Goal: Task Accomplishment & Management: Manage account settings

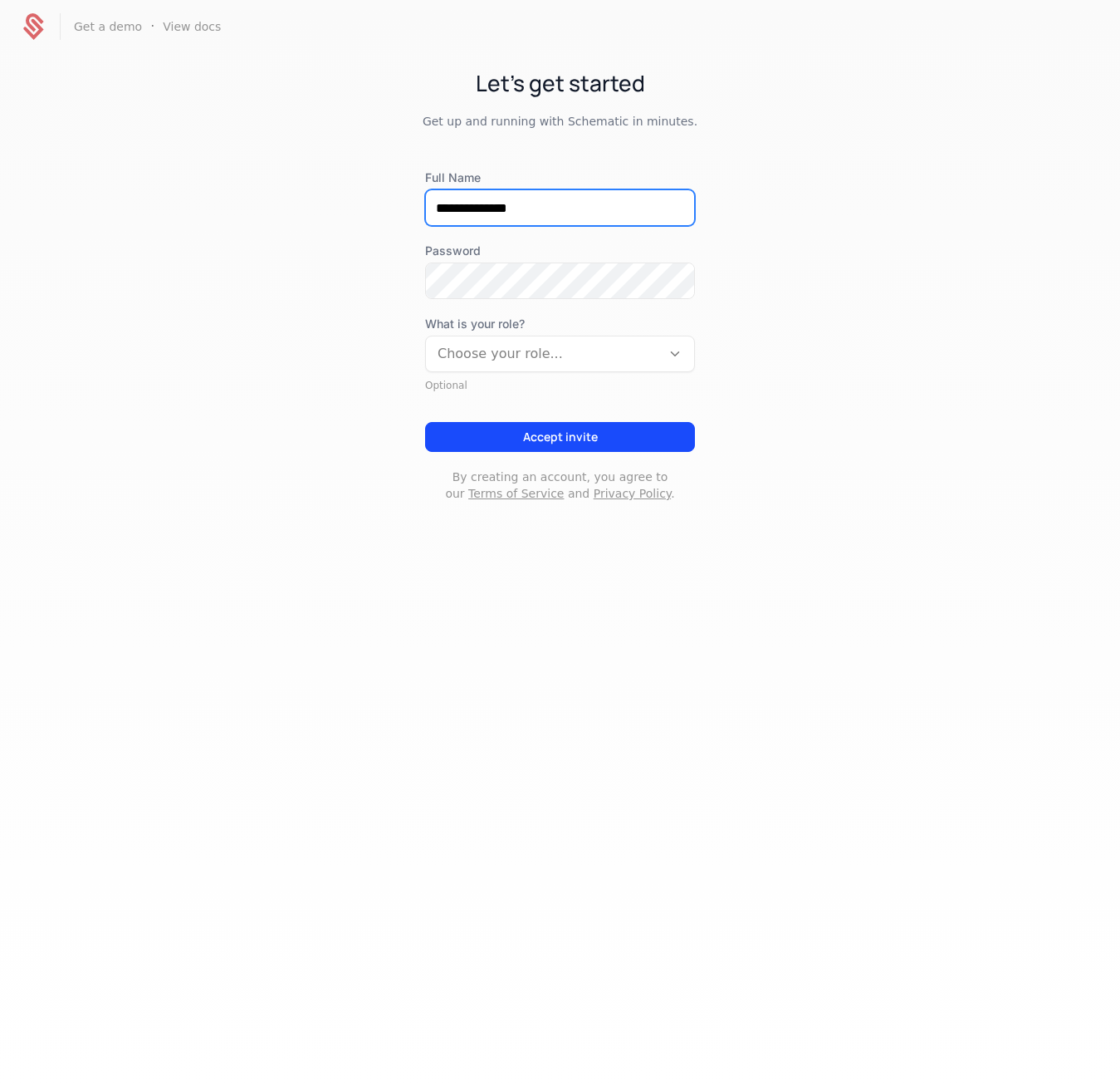
type input "**********"
click at [368, 363] on div "**********" at bounding box center [560, 301] width 1120 height 495
click at [463, 348] on div "Choose your role..." at bounding box center [545, 353] width 215 height 20
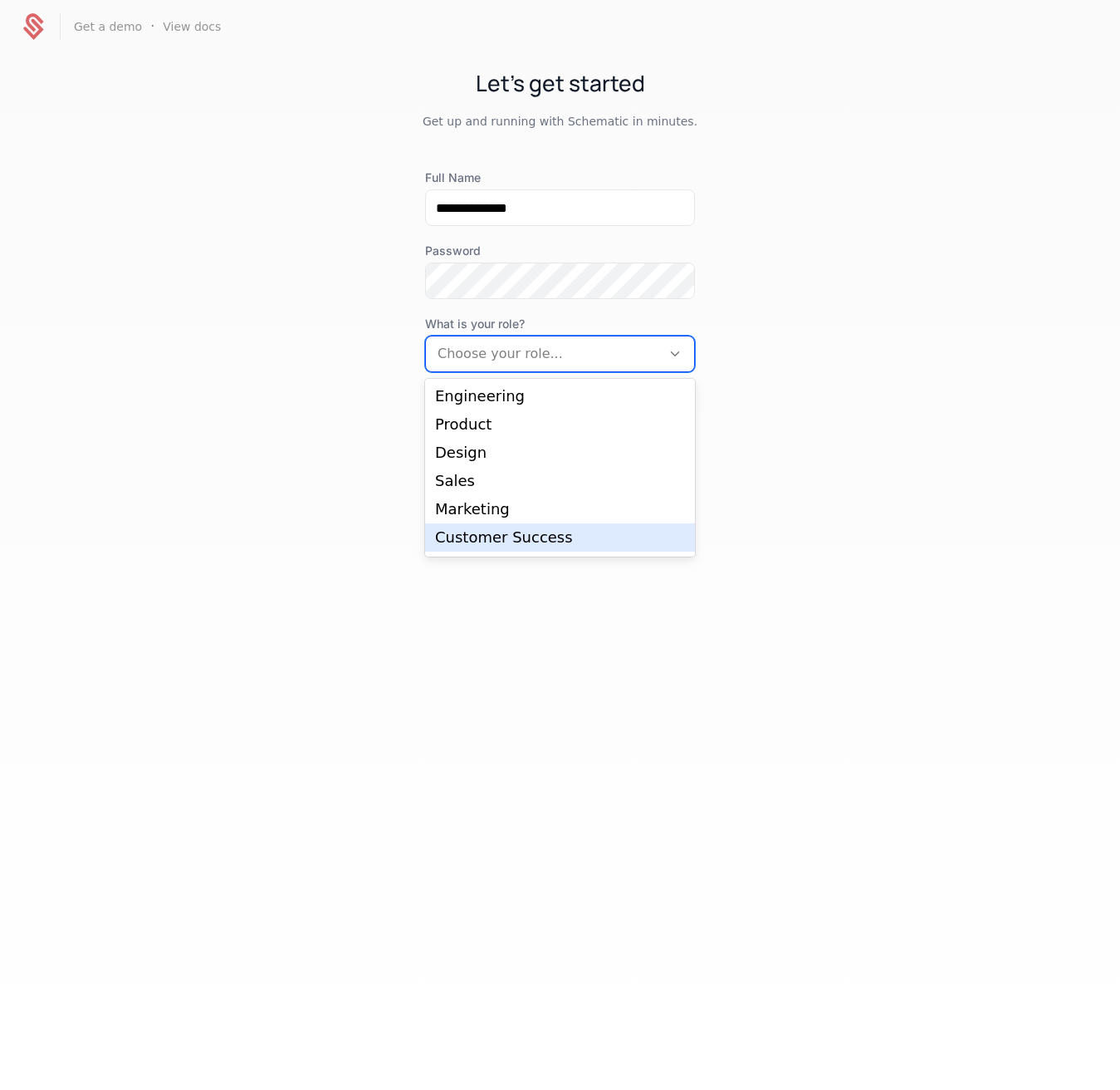
click at [473, 544] on div "Customer Success" at bounding box center [560, 537] width 250 height 15
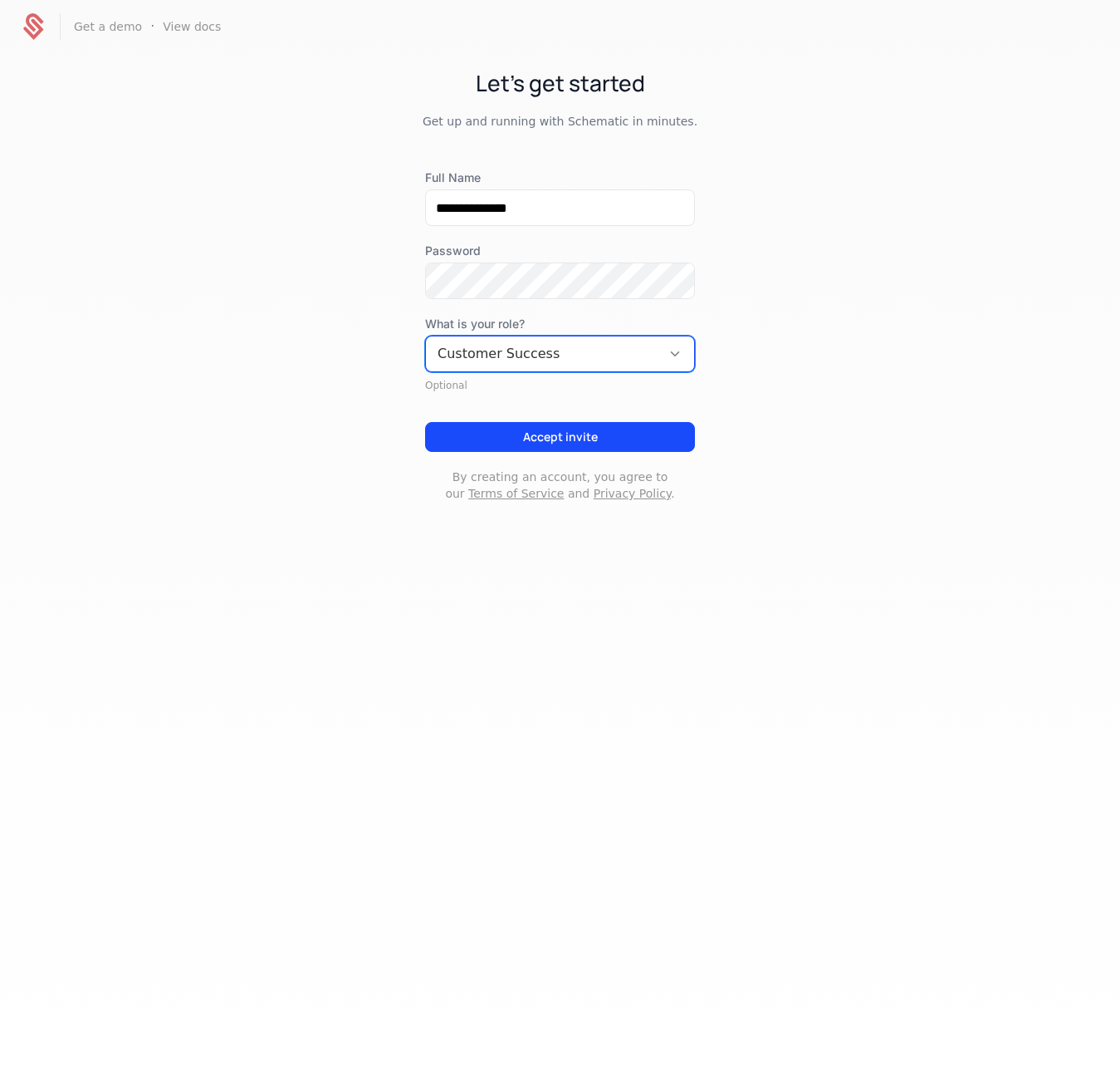
click at [267, 455] on div "**********" at bounding box center [560, 301] width 1120 height 495
click at [562, 425] on button "Accept invite" at bounding box center [560, 437] width 270 height 30
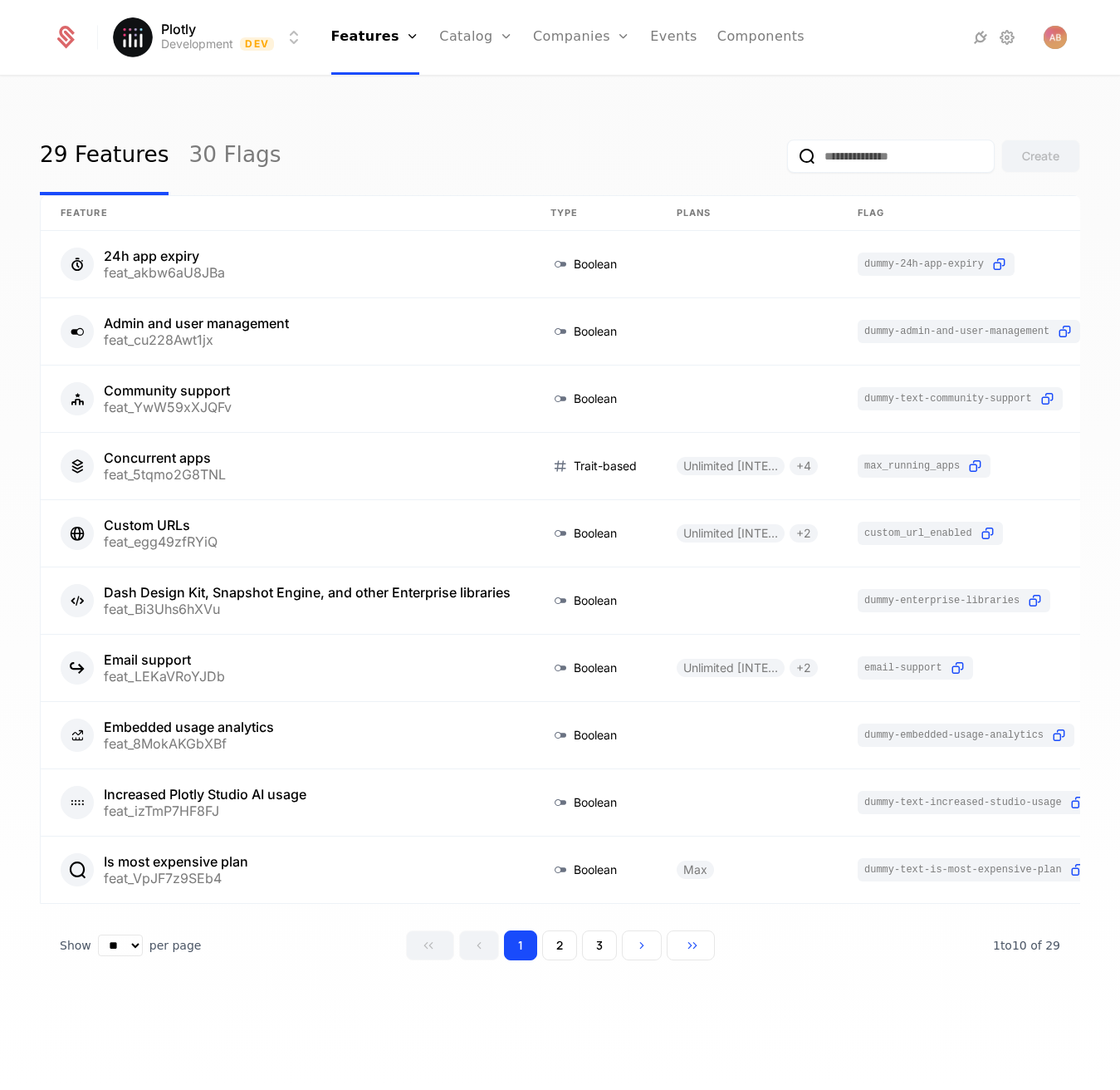
click at [1053, 38] on img "Open user button" at bounding box center [1055, 37] width 23 height 23
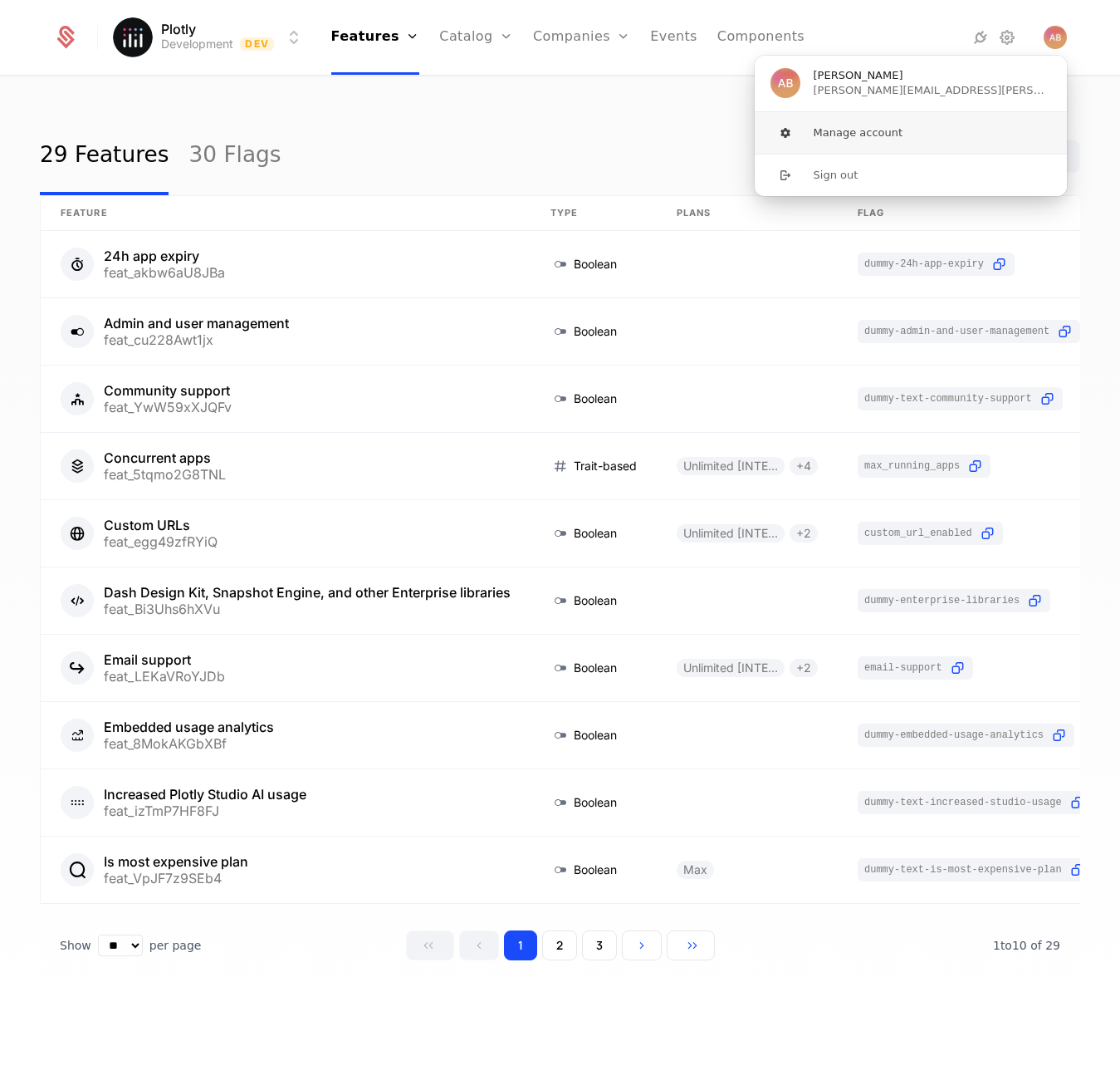
click at [849, 139] on button "Manage account" at bounding box center [911, 132] width 314 height 41
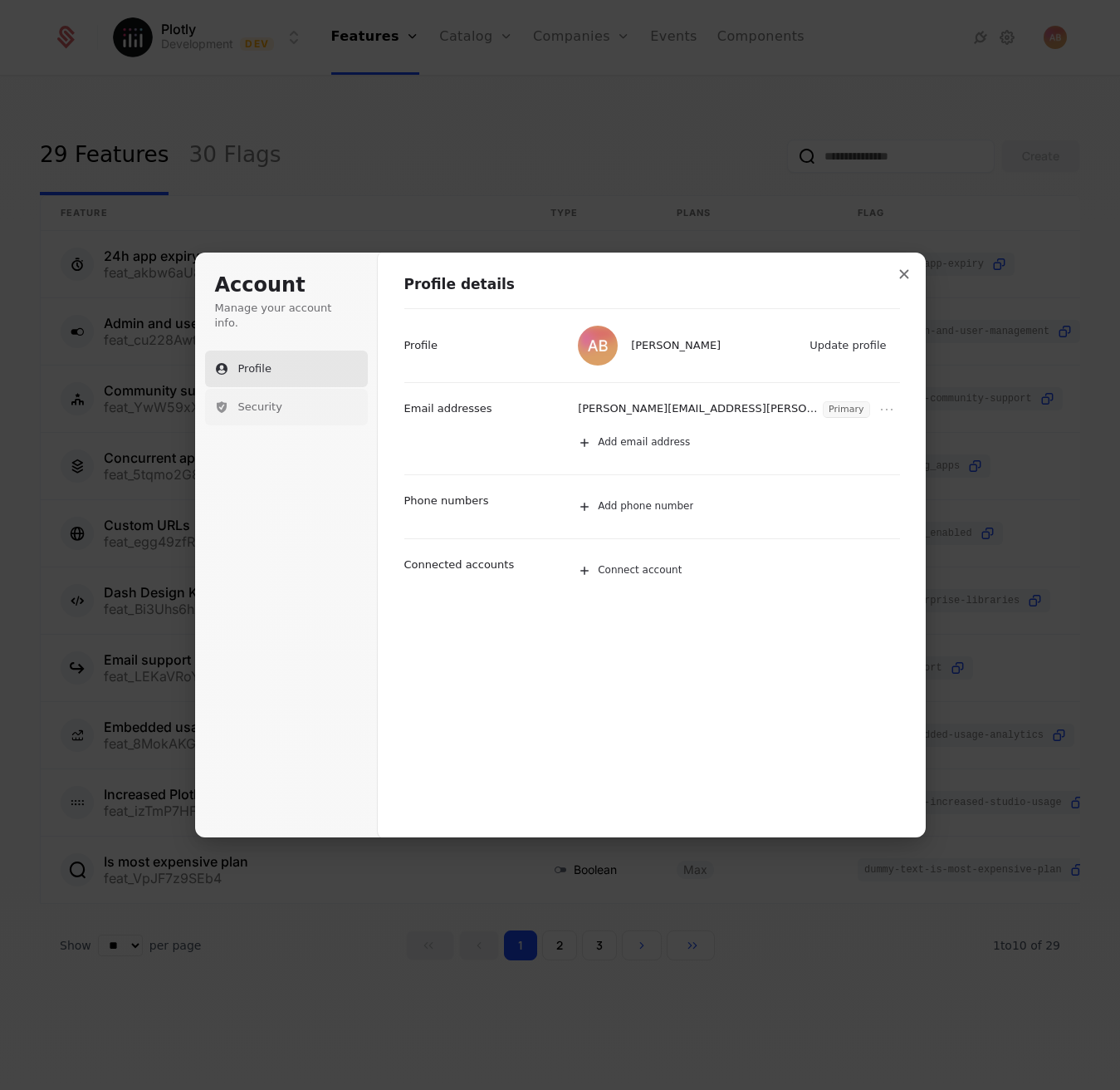
click at [261, 389] on button "Security" at bounding box center [286, 407] width 163 height 37
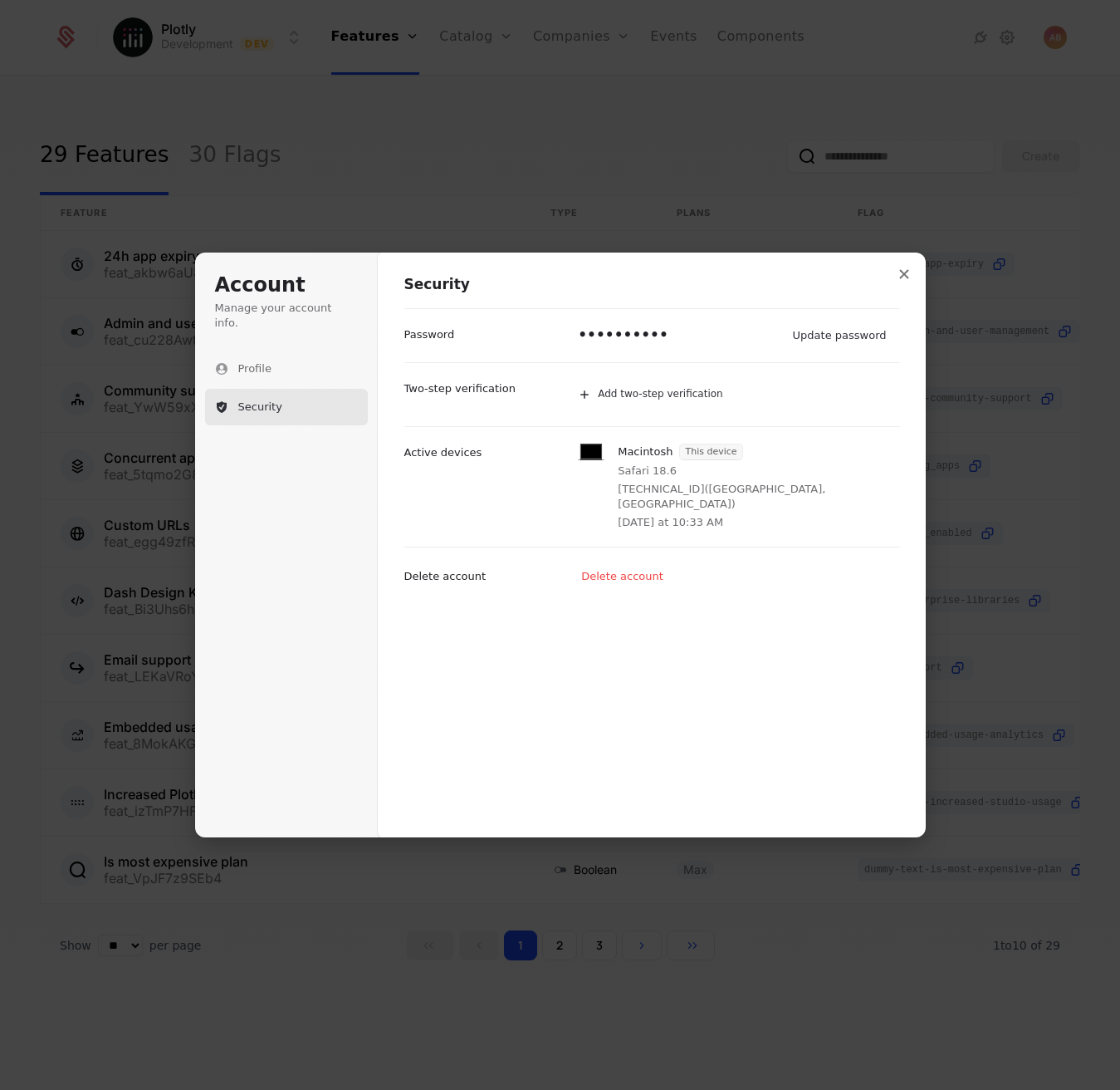
click at [626, 337] on p "••••••••••" at bounding box center [623, 335] width 90 height 20
click at [852, 336] on button "Update password" at bounding box center [840, 335] width 112 height 25
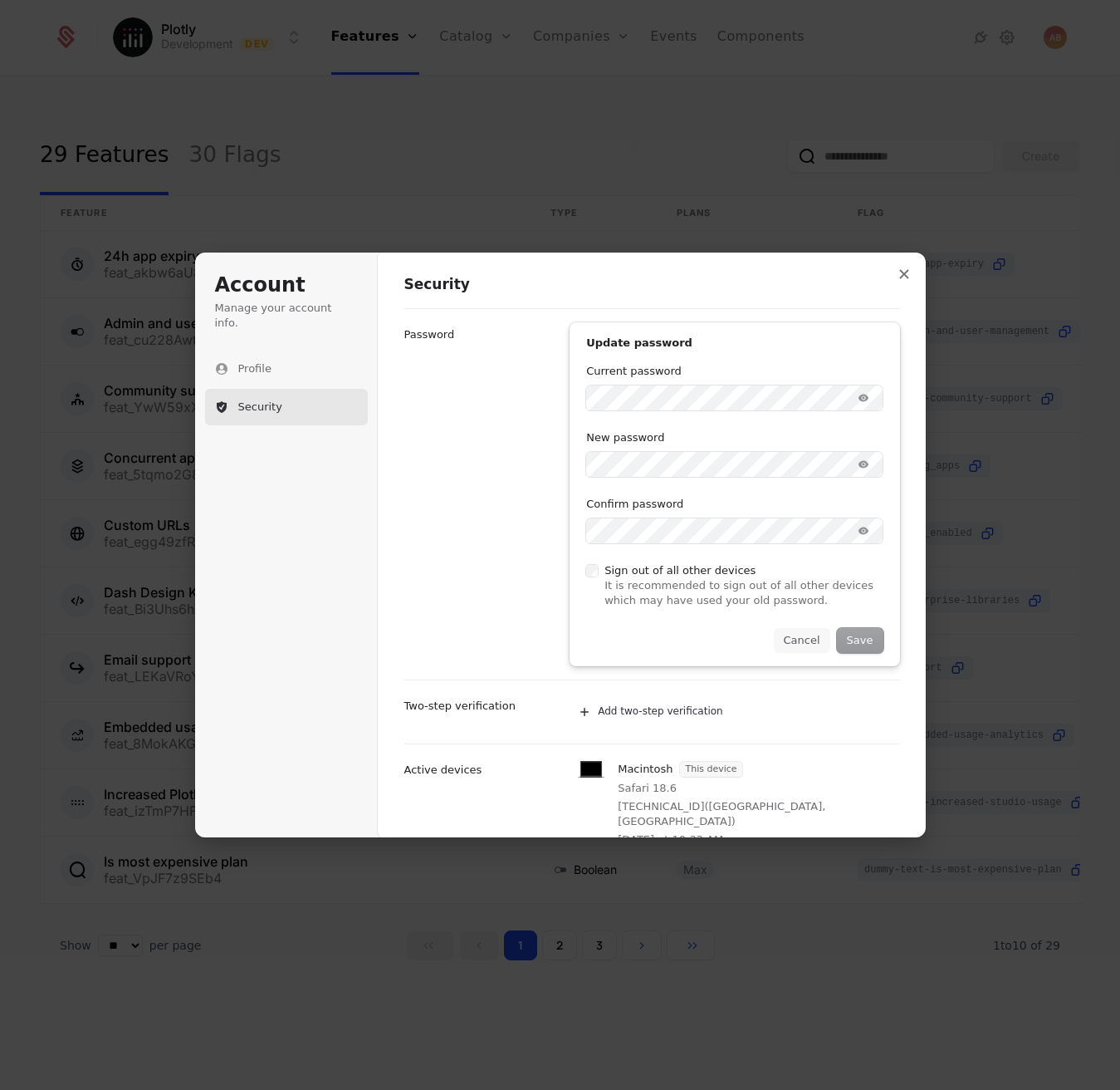
click at [792, 634] on button "Cancel" at bounding box center [802, 640] width 56 height 25
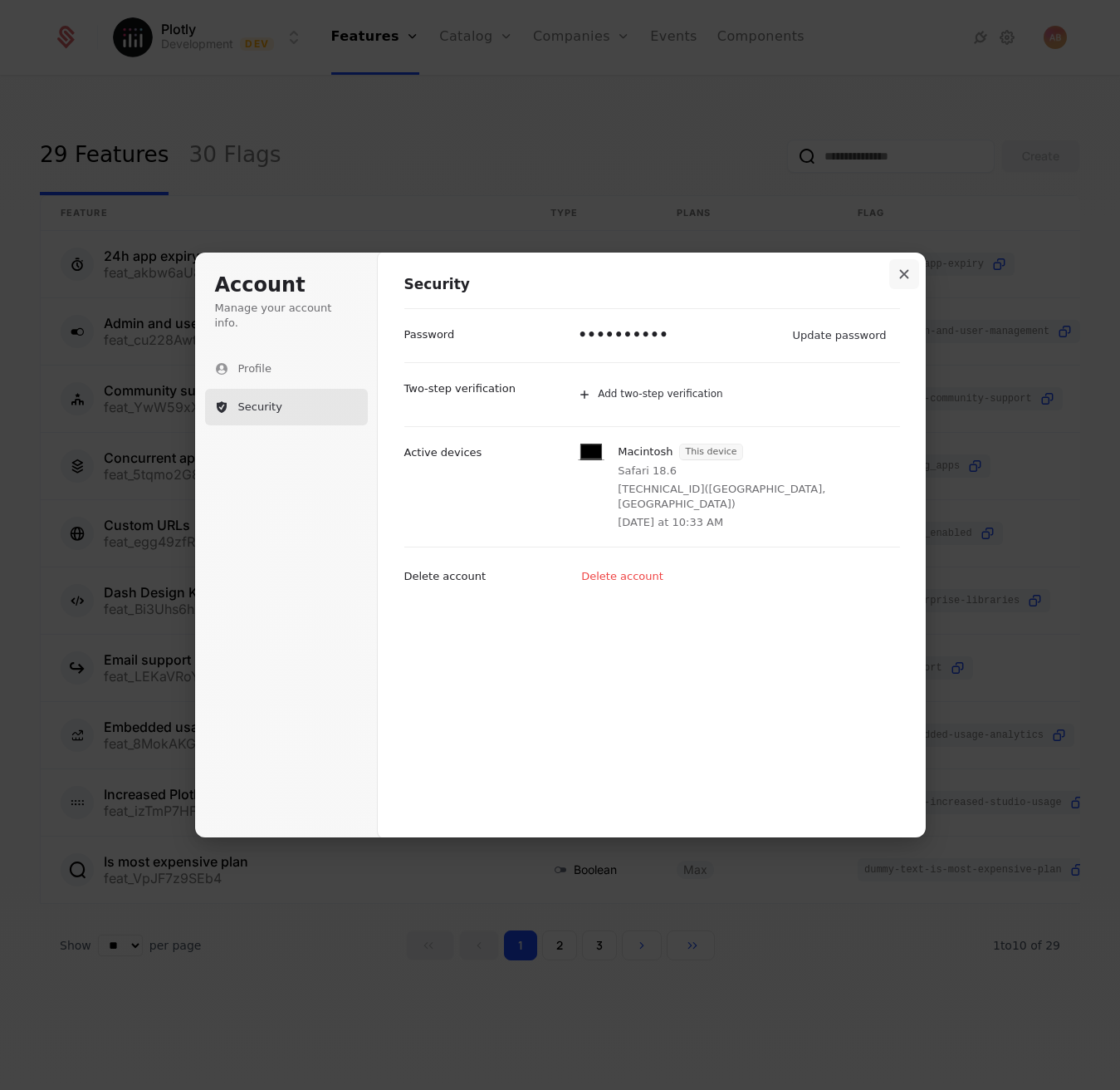
click at [901, 276] on icon "Close modal" at bounding box center [904, 274] width 9 height 9
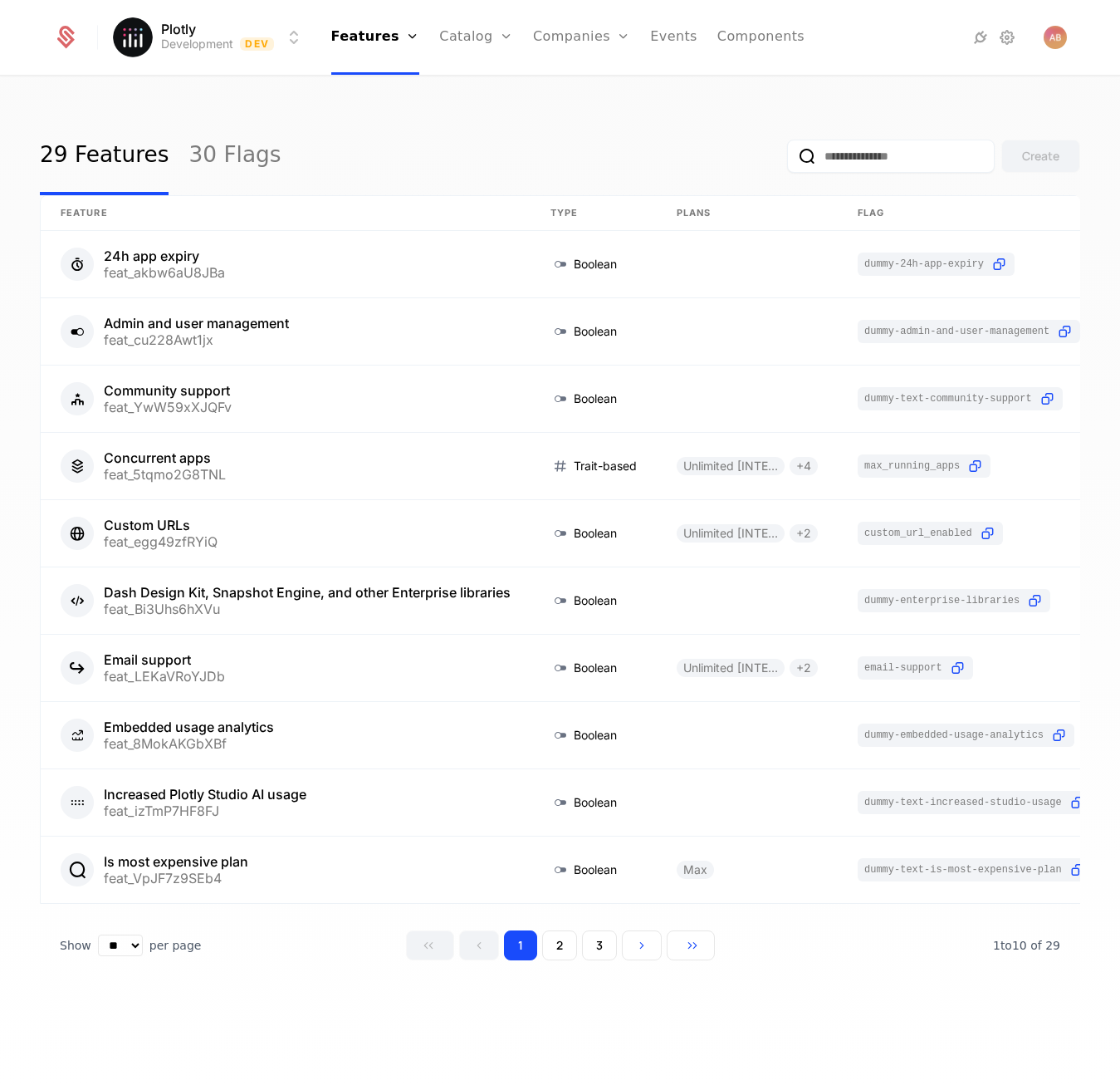
click at [574, 86] on link "Companies" at bounding box center [591, 82] width 76 height 13
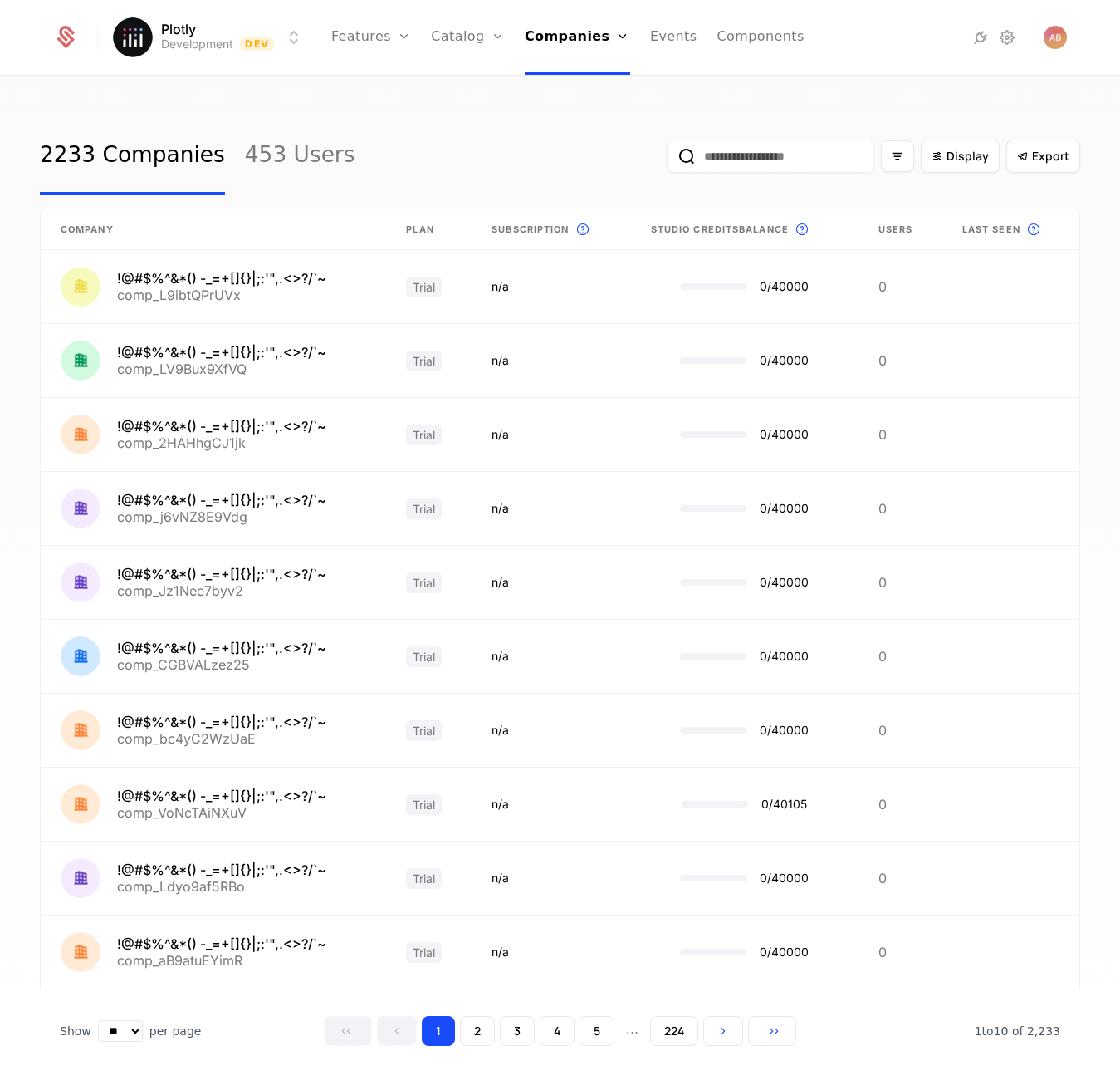
click at [233, 45] on html "Plotly Development Dev Features Features Flags Catalog Plans Add Ons Credits Co…" at bounding box center [560, 545] width 1120 height 1090
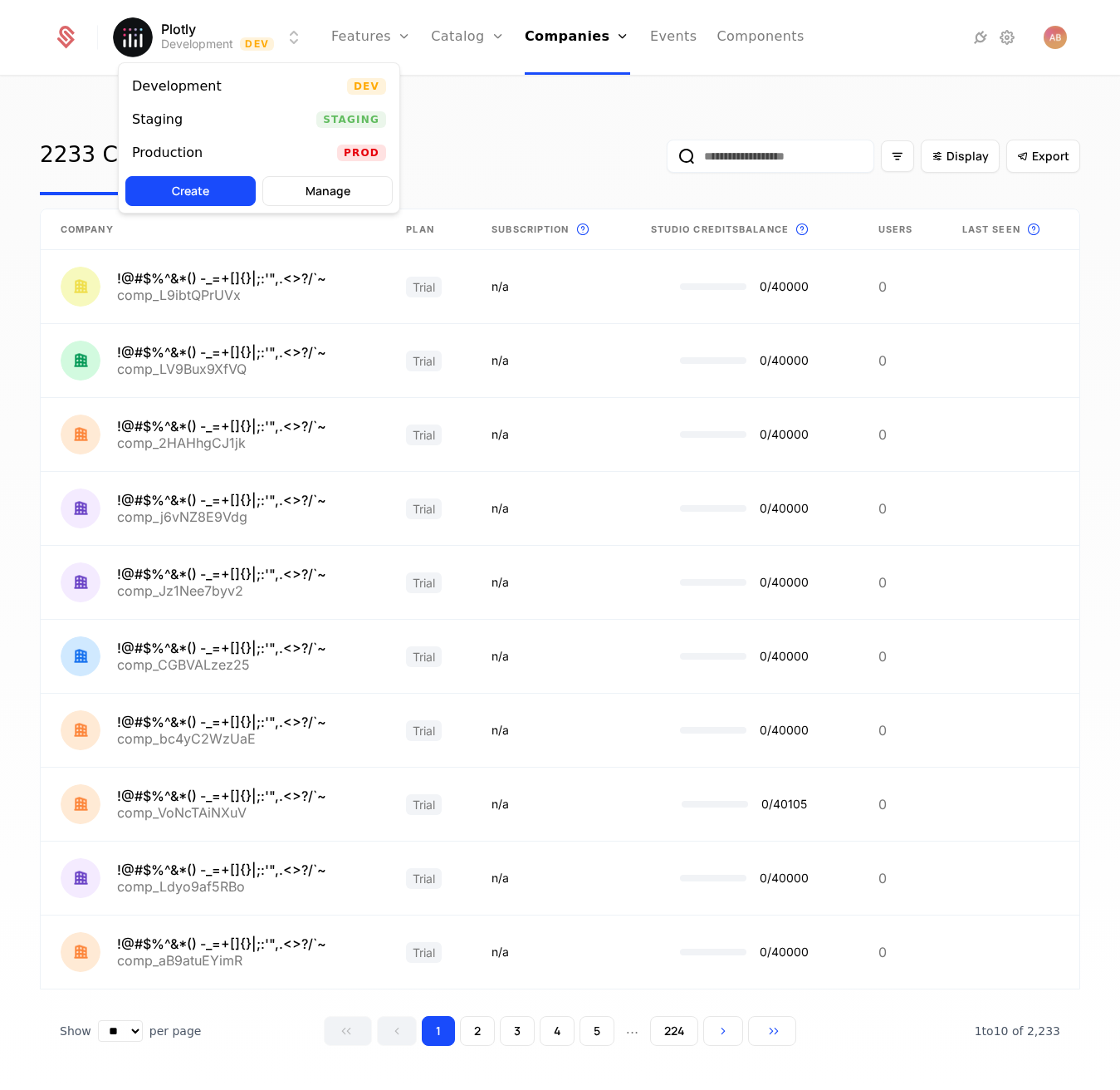
click at [158, 148] on div "Production" at bounding box center [167, 153] width 70 height 13
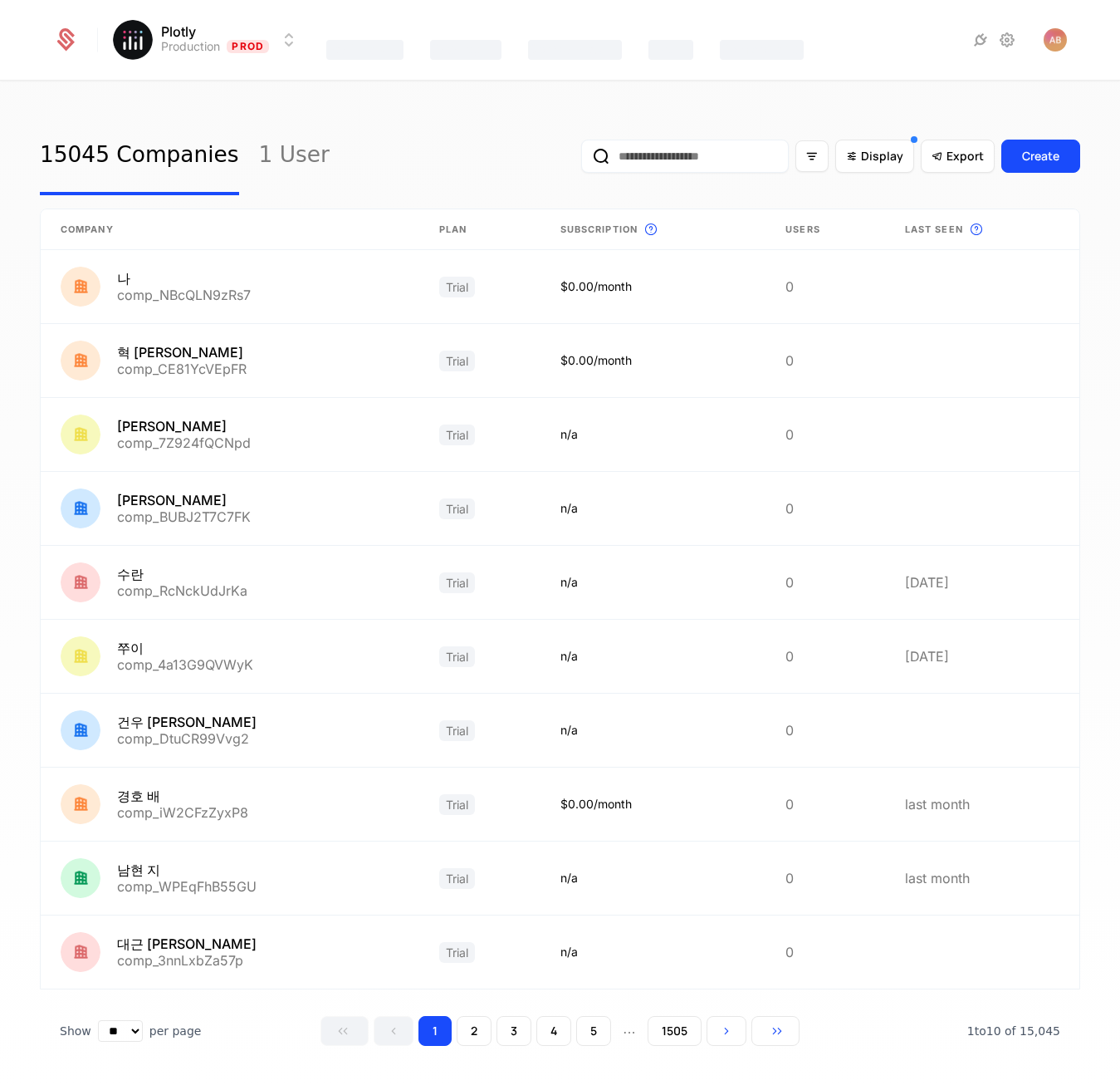
click at [620, 147] on input "email" at bounding box center [685, 155] width 208 height 33
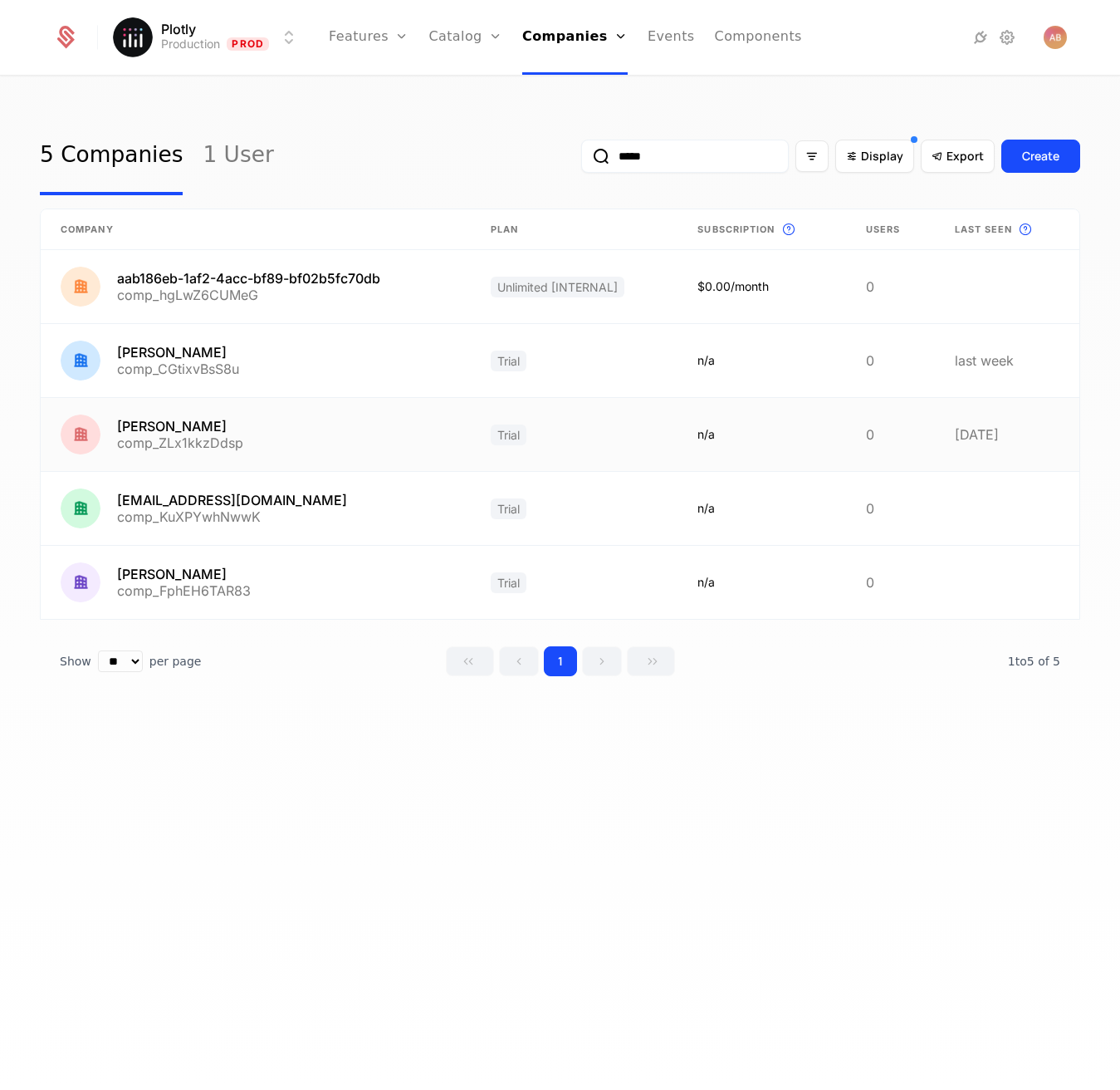
type input "*****"
click at [269, 420] on link at bounding box center [256, 434] width 430 height 73
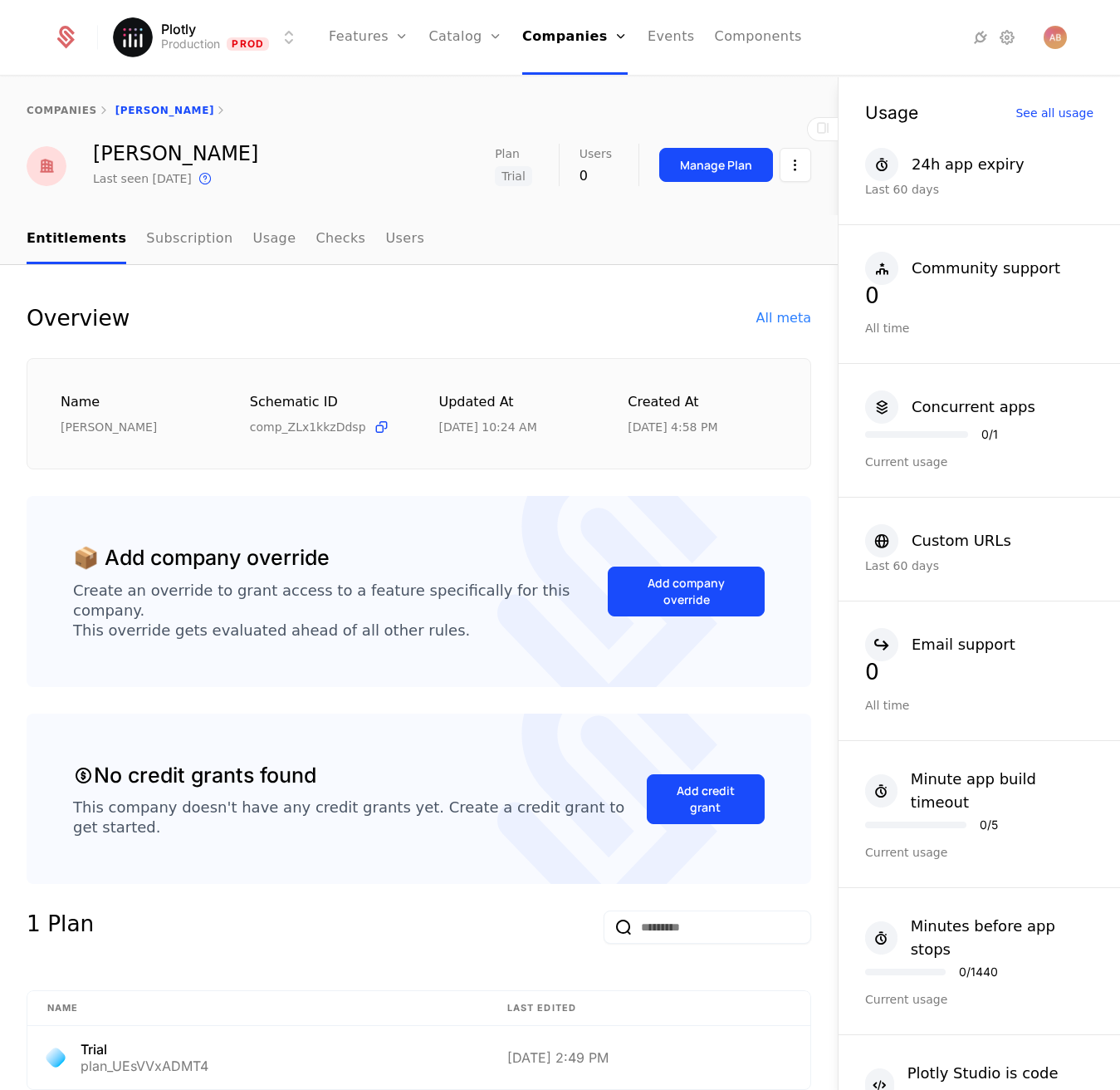
click at [197, 246] on link "Subscription" at bounding box center [190, 240] width 86 height 49
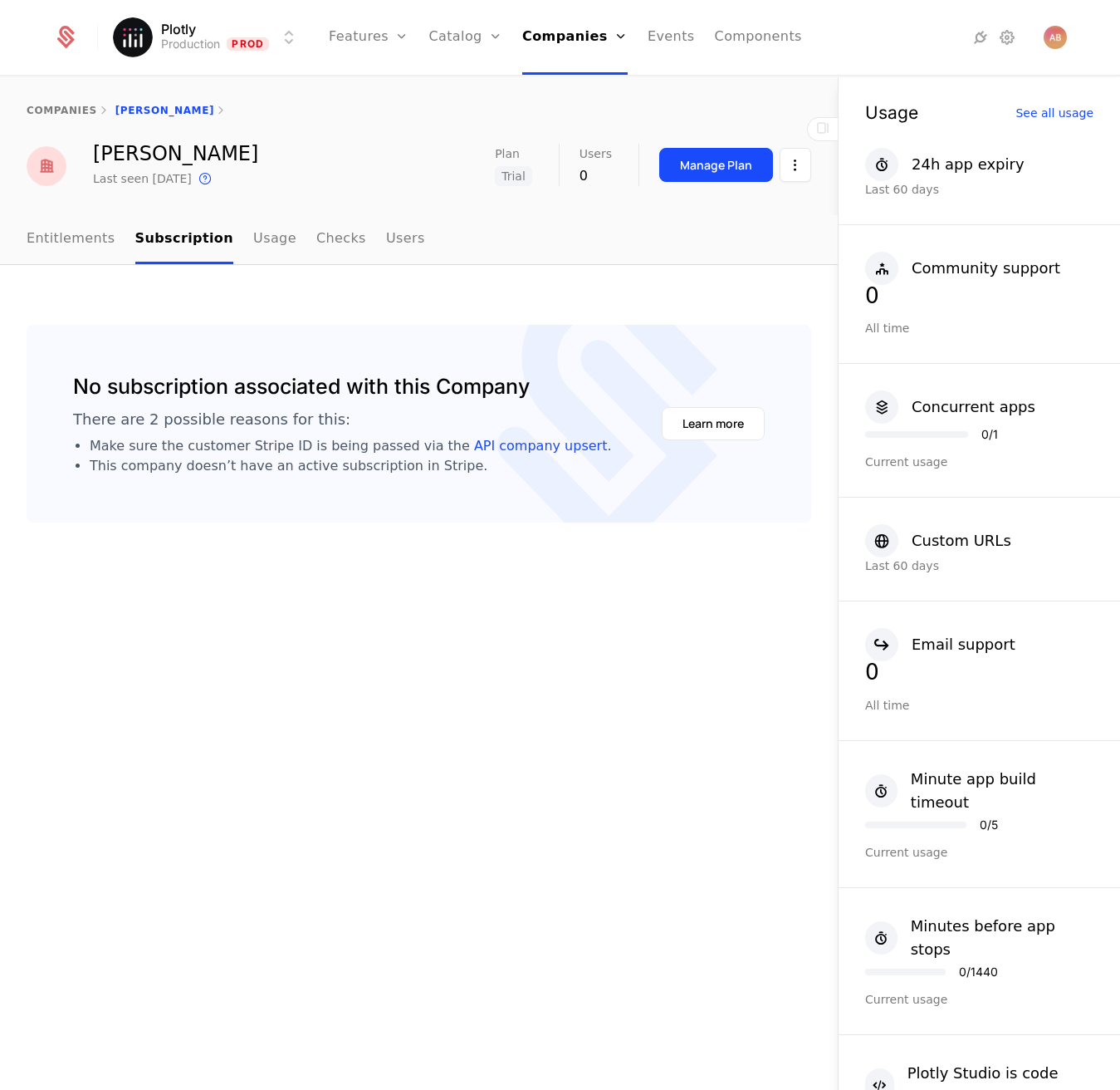
click at [259, 240] on link "Usage" at bounding box center [275, 240] width 43 height 49
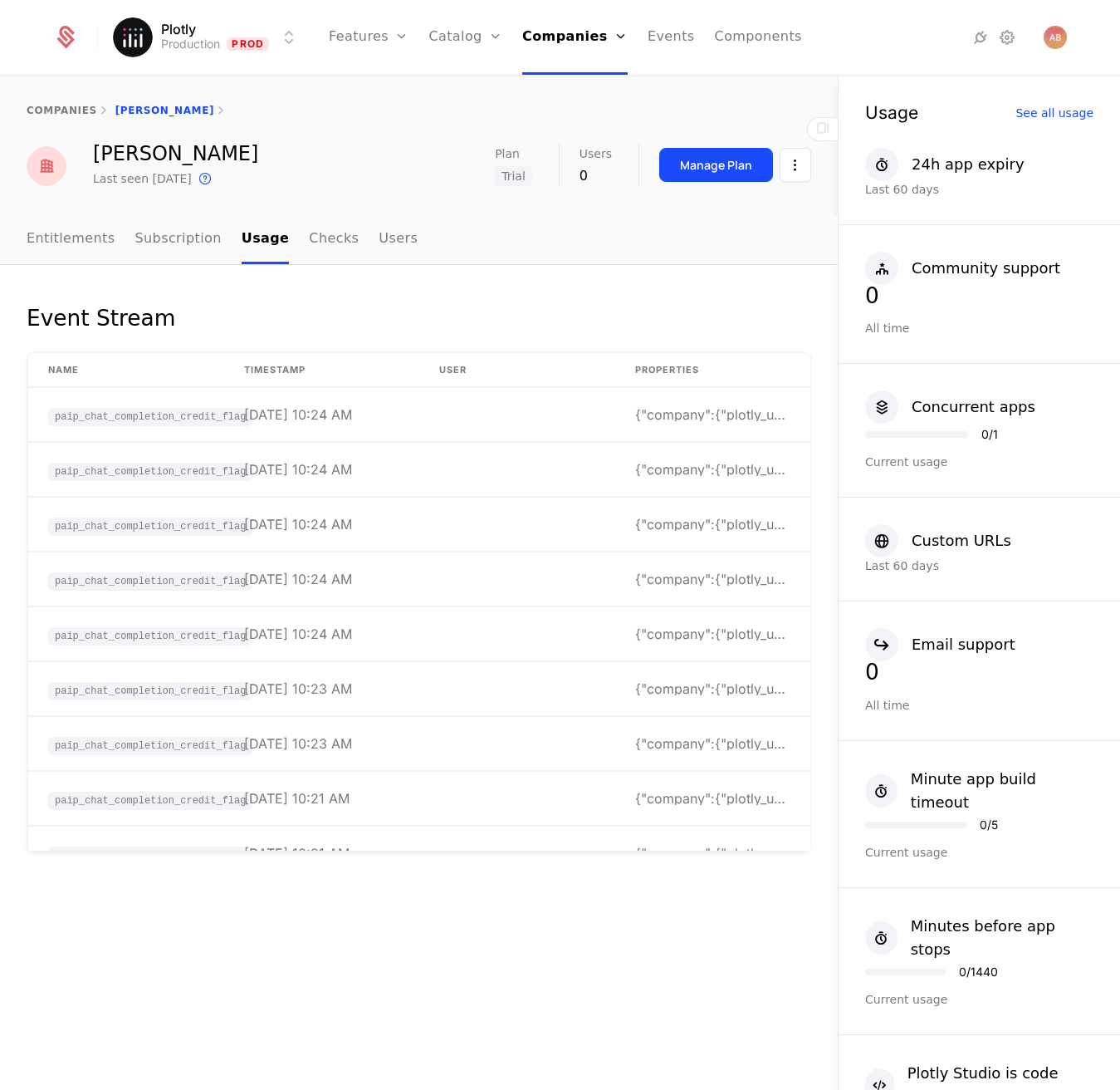
click at [350, 245] on ul "Entitlements Subscription Usage Checks Users" at bounding box center [222, 240] width 391 height 49
click at [319, 240] on link "Checks" at bounding box center [334, 240] width 50 height 49
click at [380, 235] on link "Users" at bounding box center [399, 240] width 39 height 49
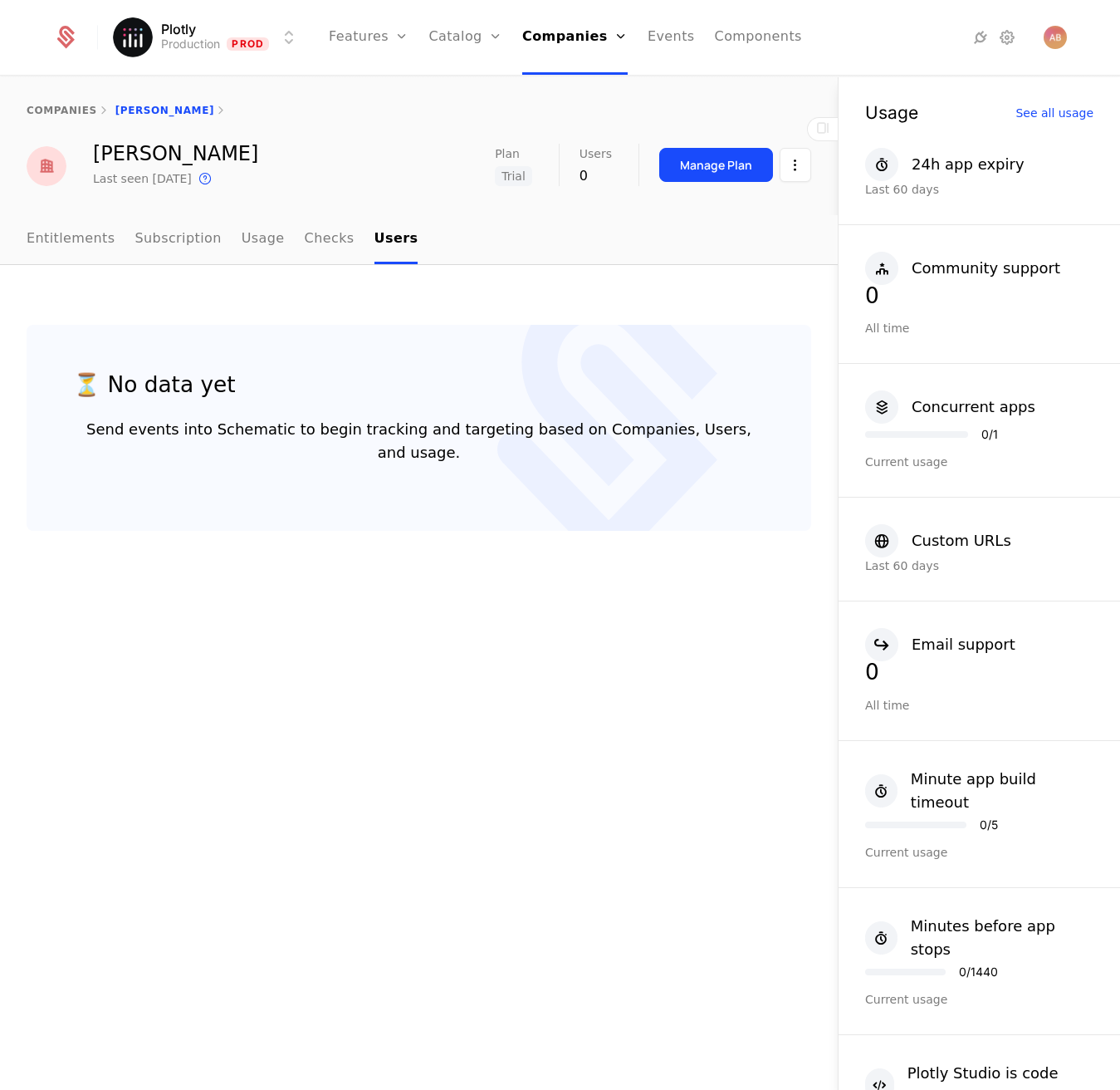
click at [68, 240] on link "Entitlements" at bounding box center [70, 240] width 89 height 49
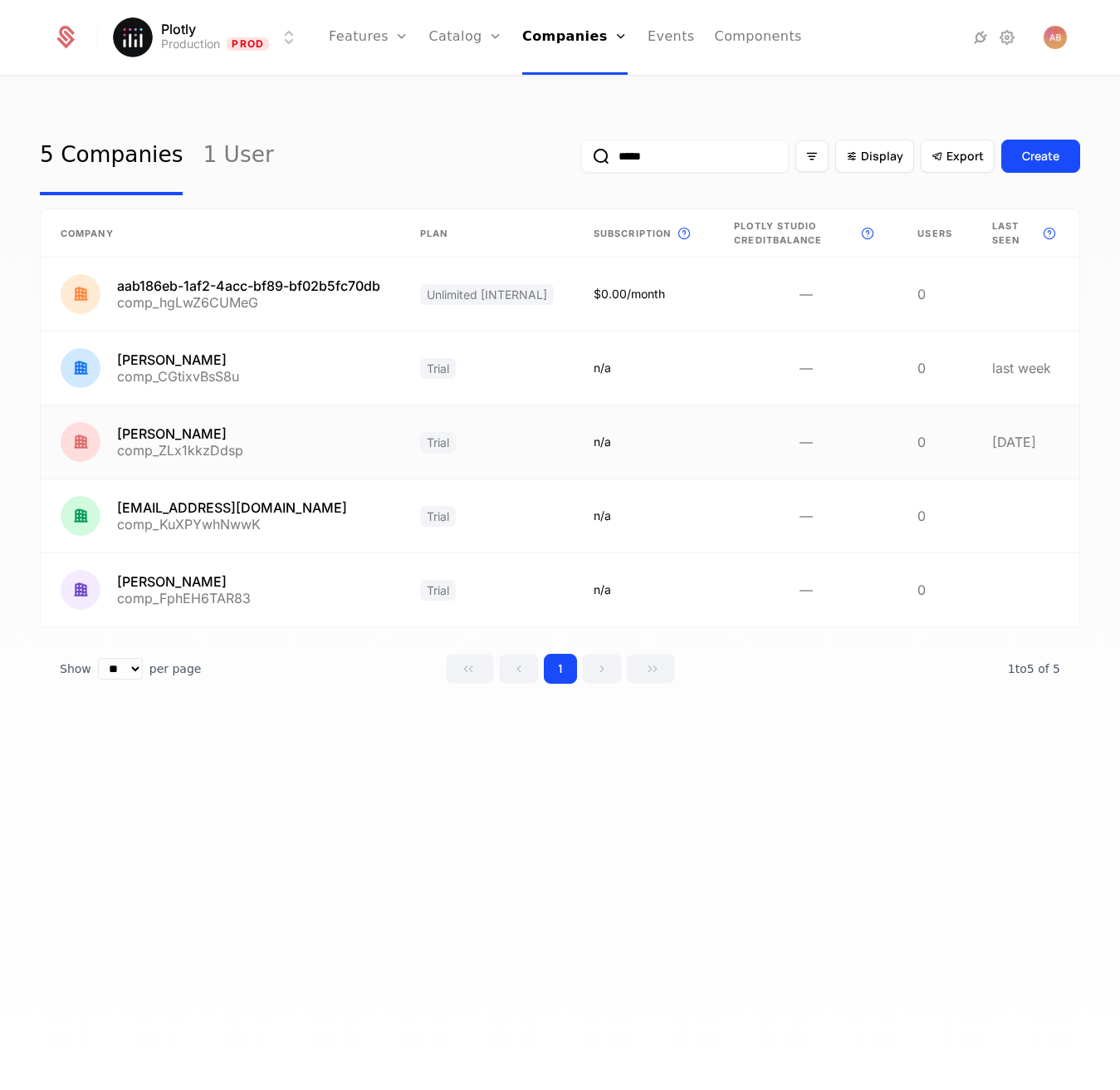
click at [248, 475] on link at bounding box center [220, 442] width 360 height 73
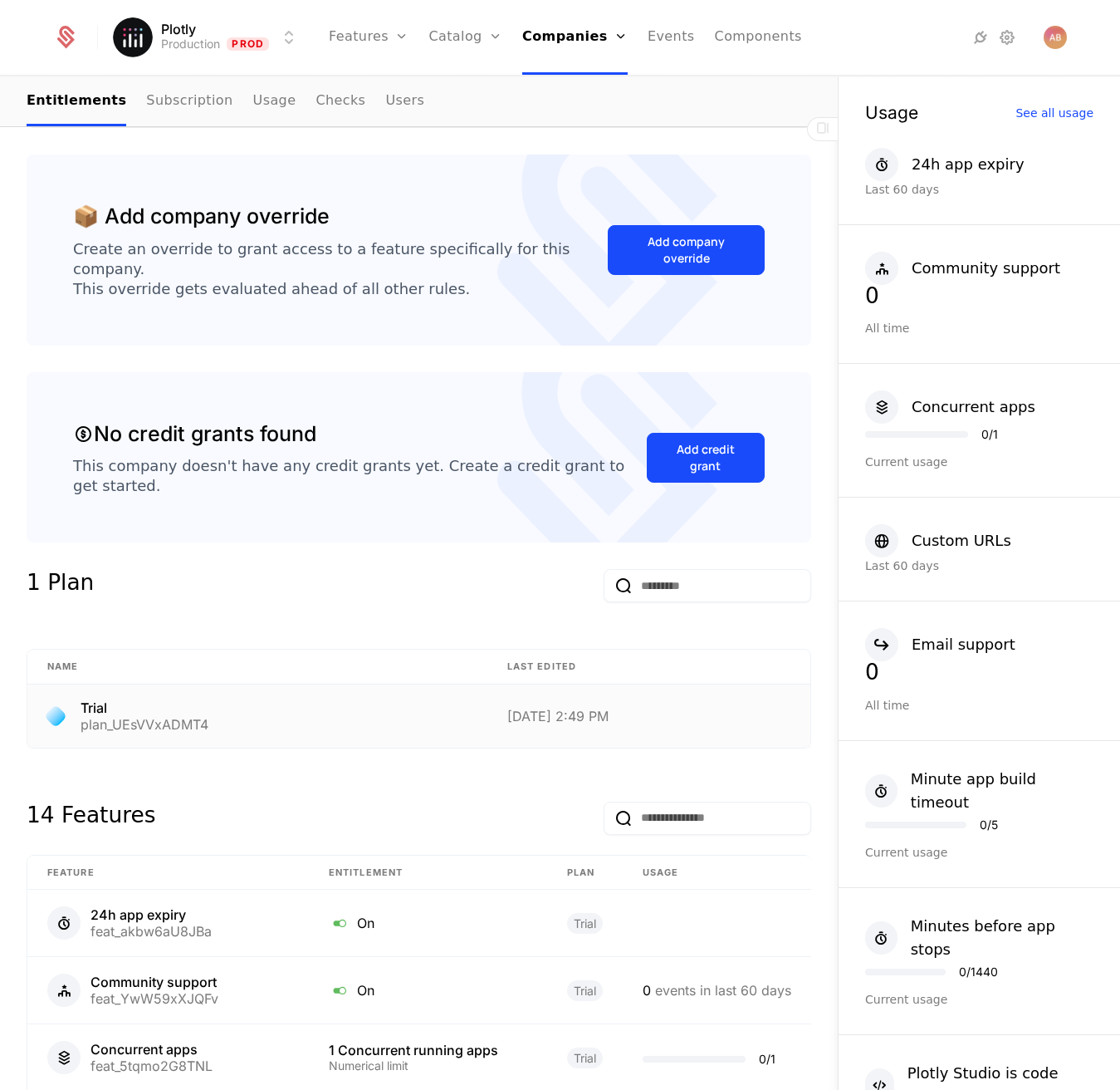
scroll to position [19, 0]
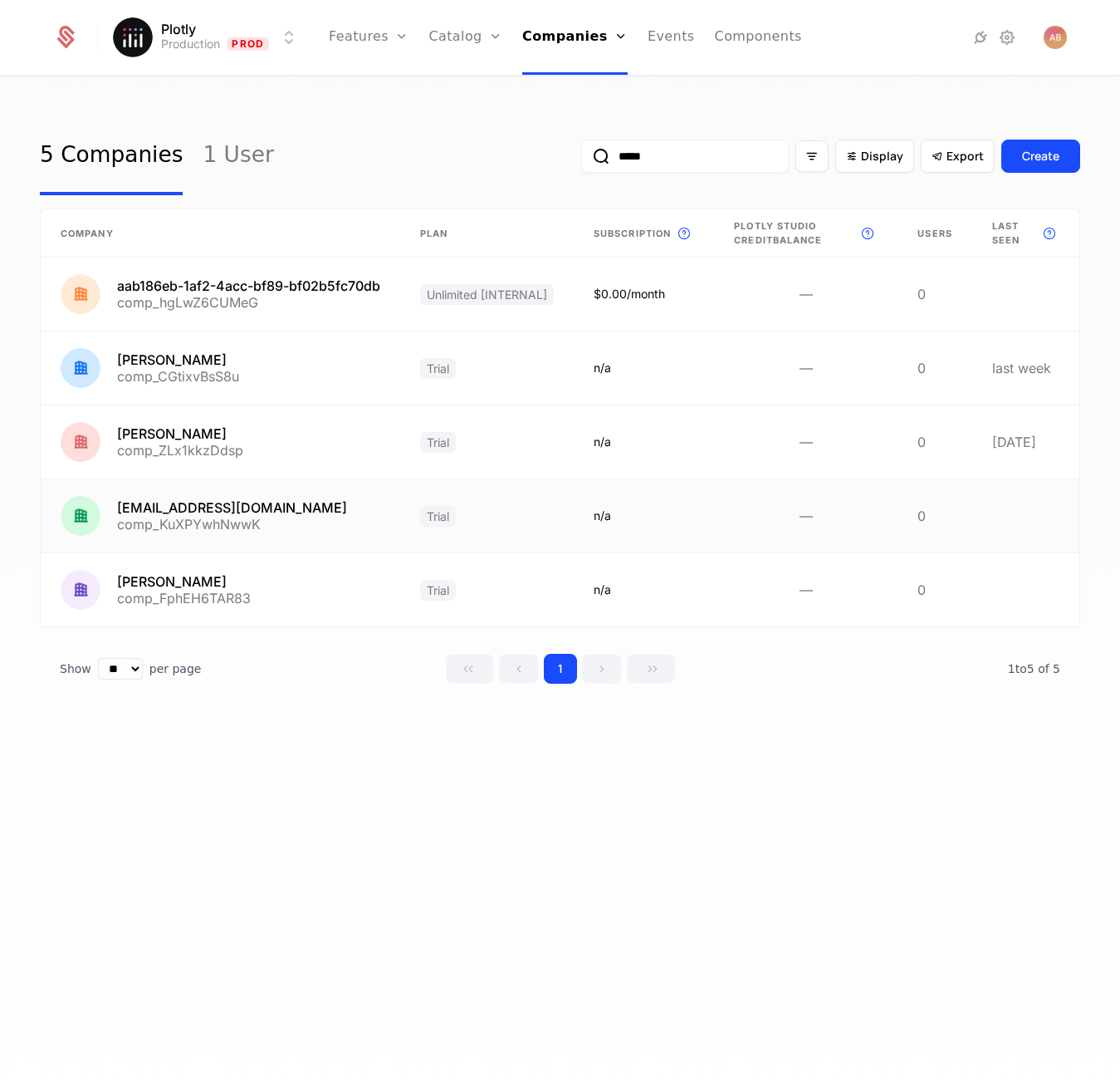
click at [174, 526] on link at bounding box center [220, 516] width 360 height 73
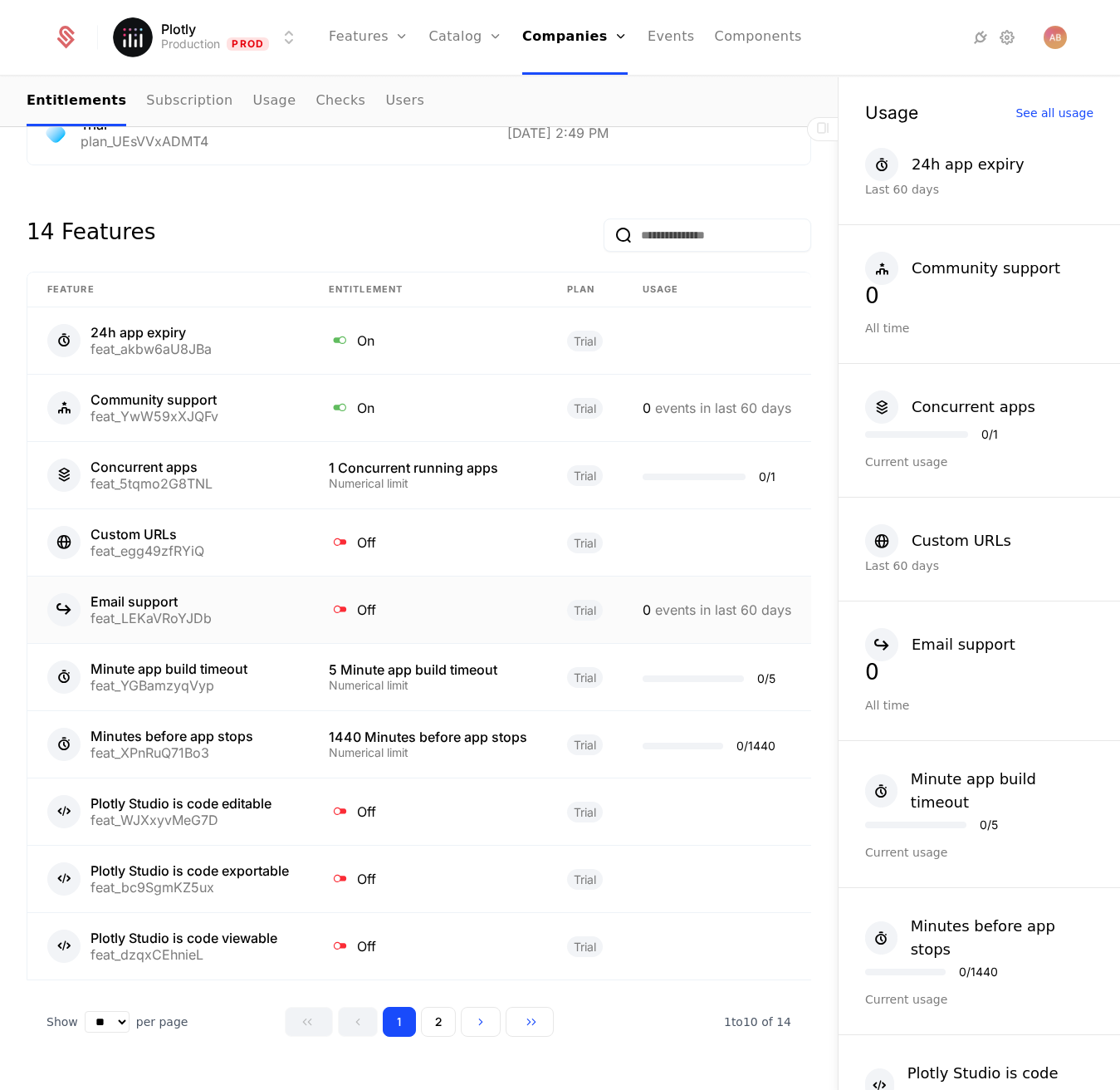
scroll to position [953, 0]
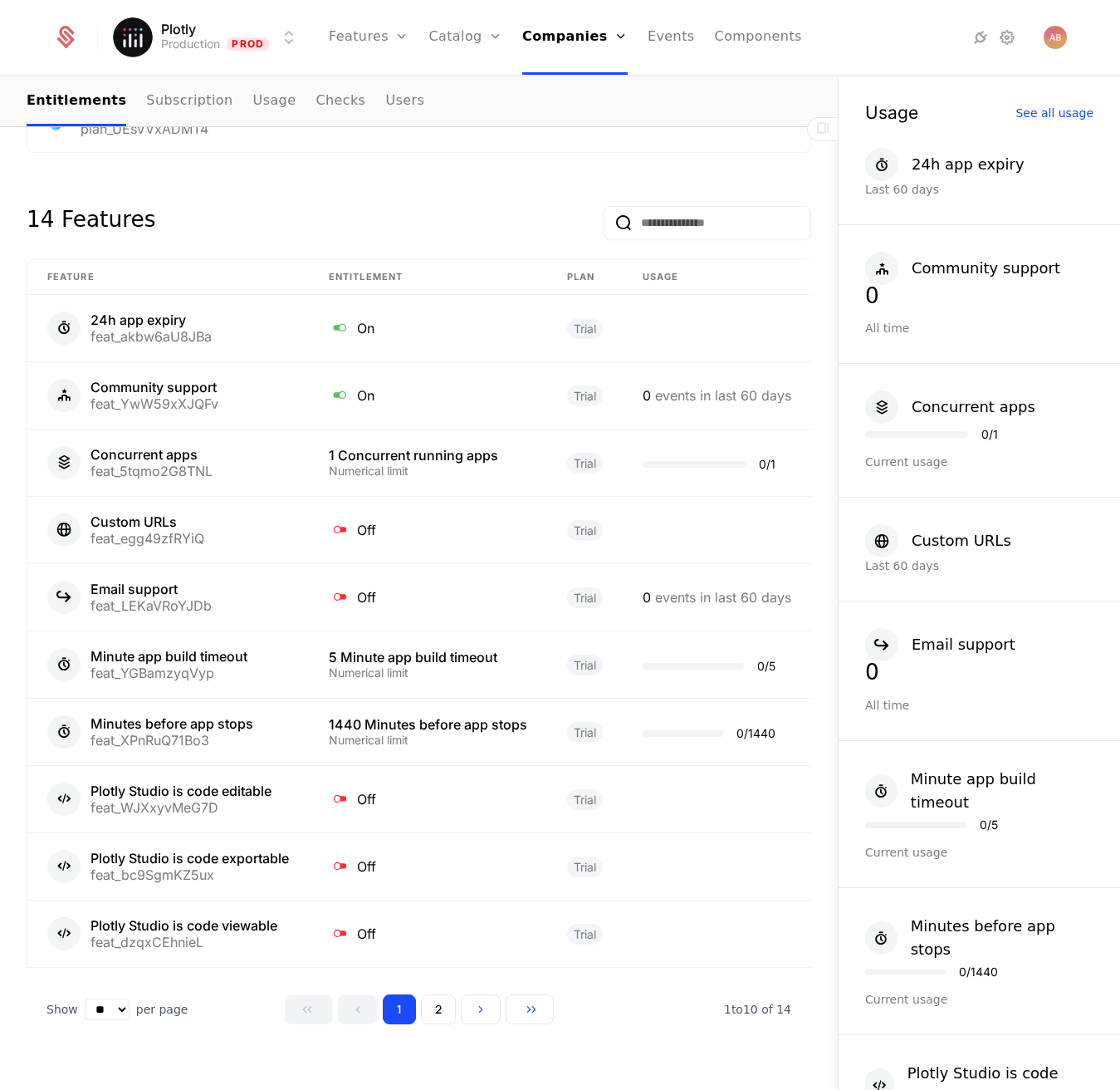
click at [430, 994] on button "2" at bounding box center [438, 1009] width 35 height 30
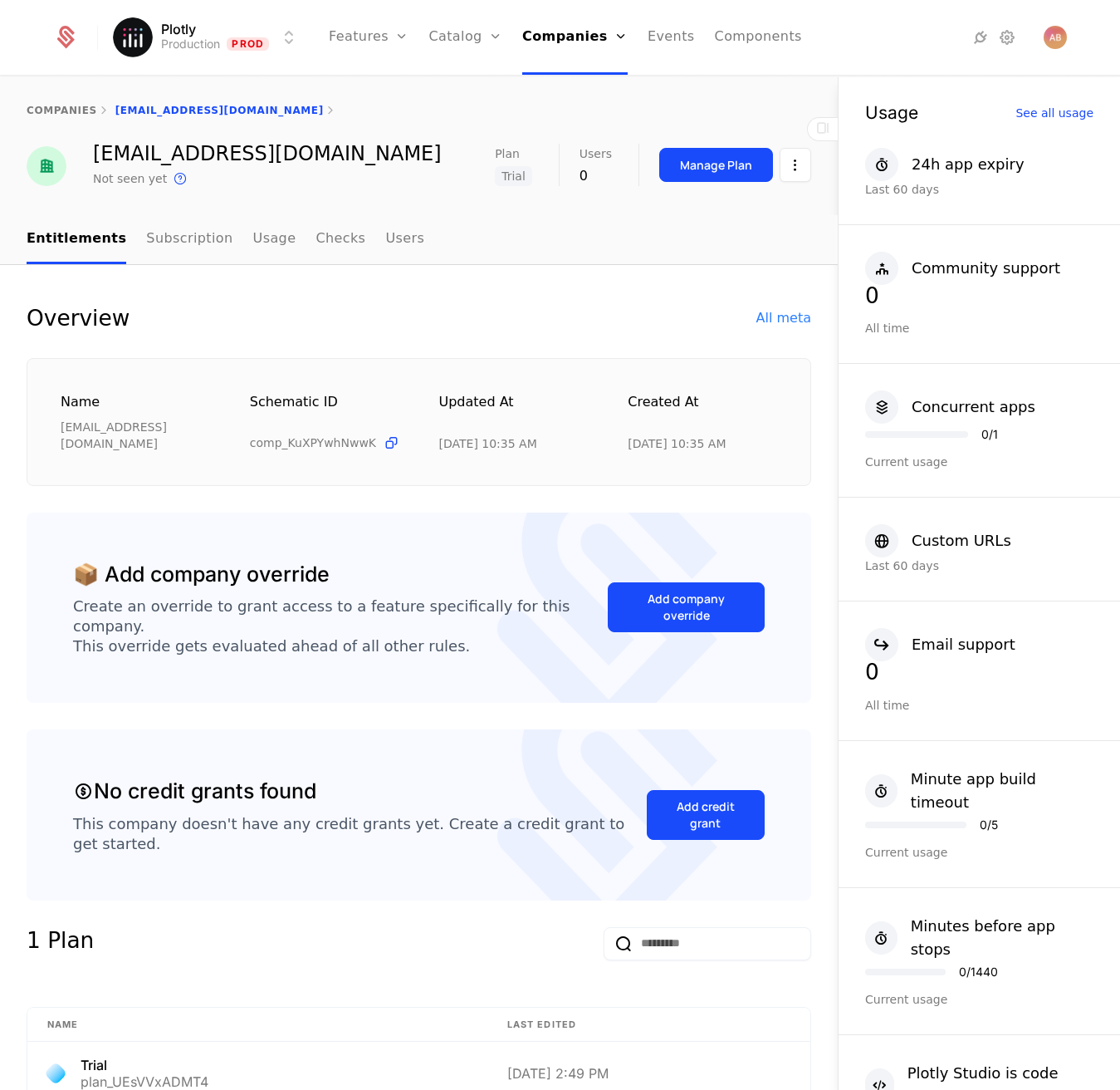
click at [725, 150] on button "Manage Plan" at bounding box center [716, 164] width 114 height 34
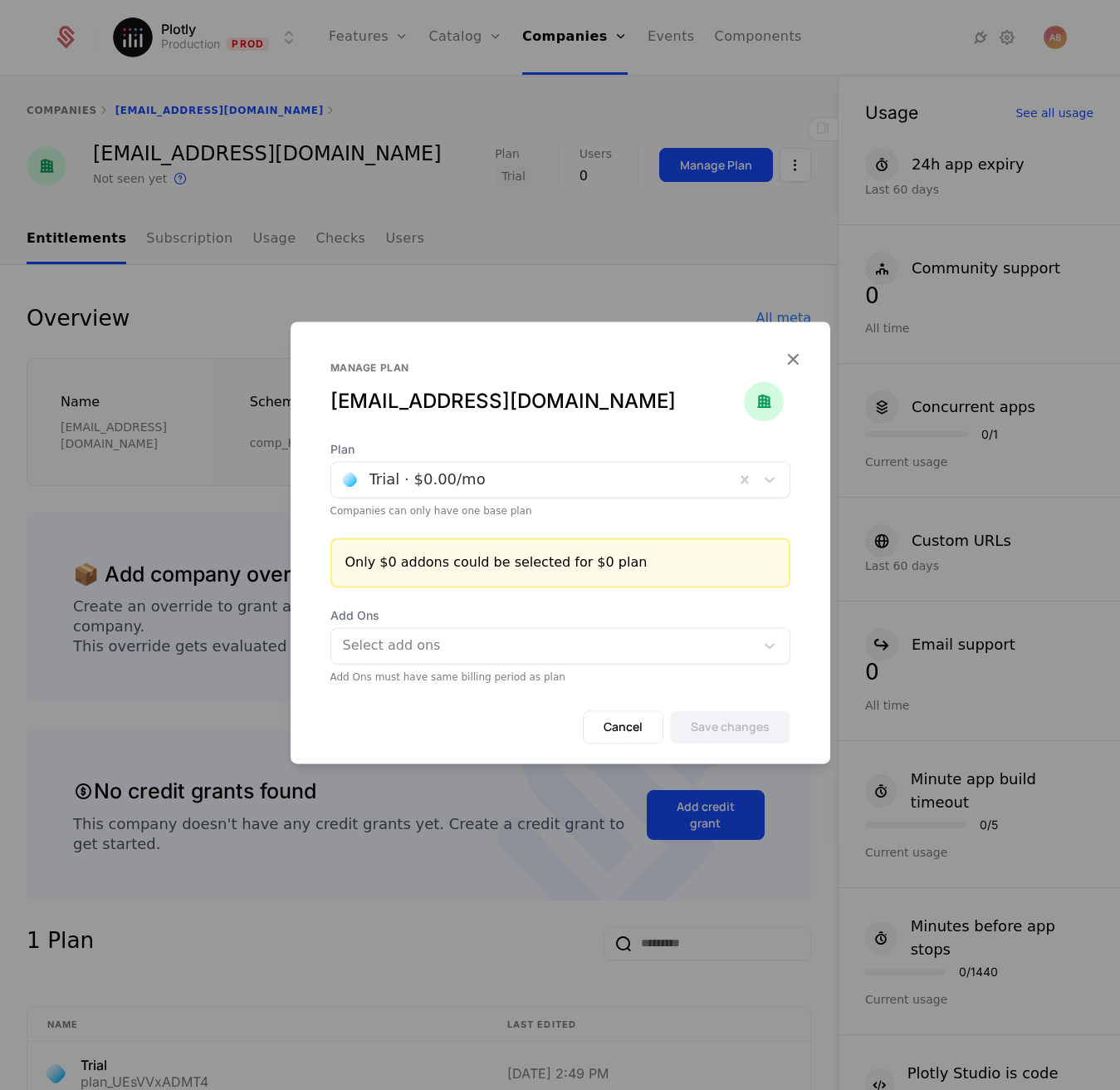
click at [786, 361] on icon "button" at bounding box center [793, 358] width 22 height 22
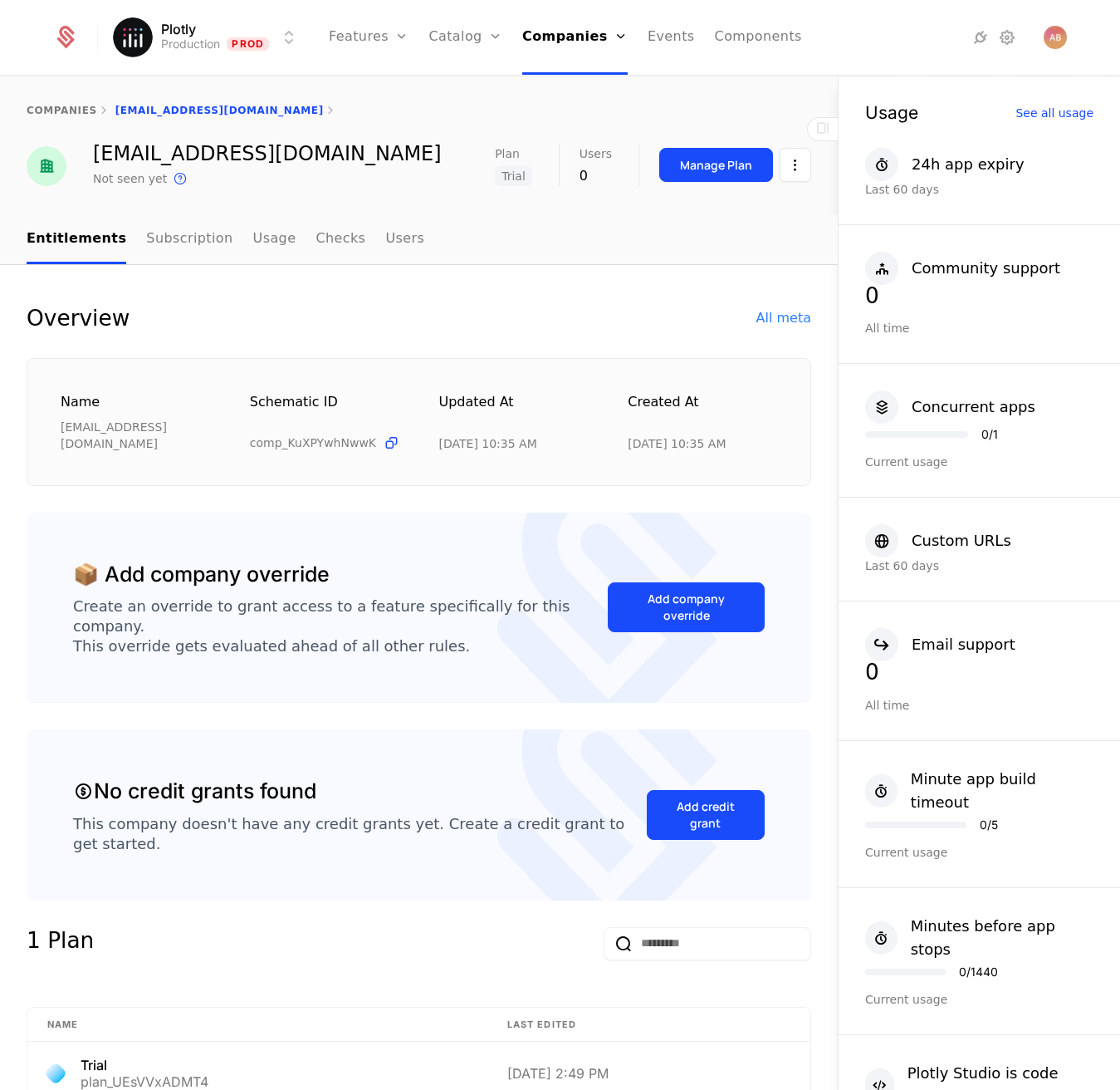
click at [542, 404] on div "Updated at" at bounding box center [514, 410] width 149 height 37
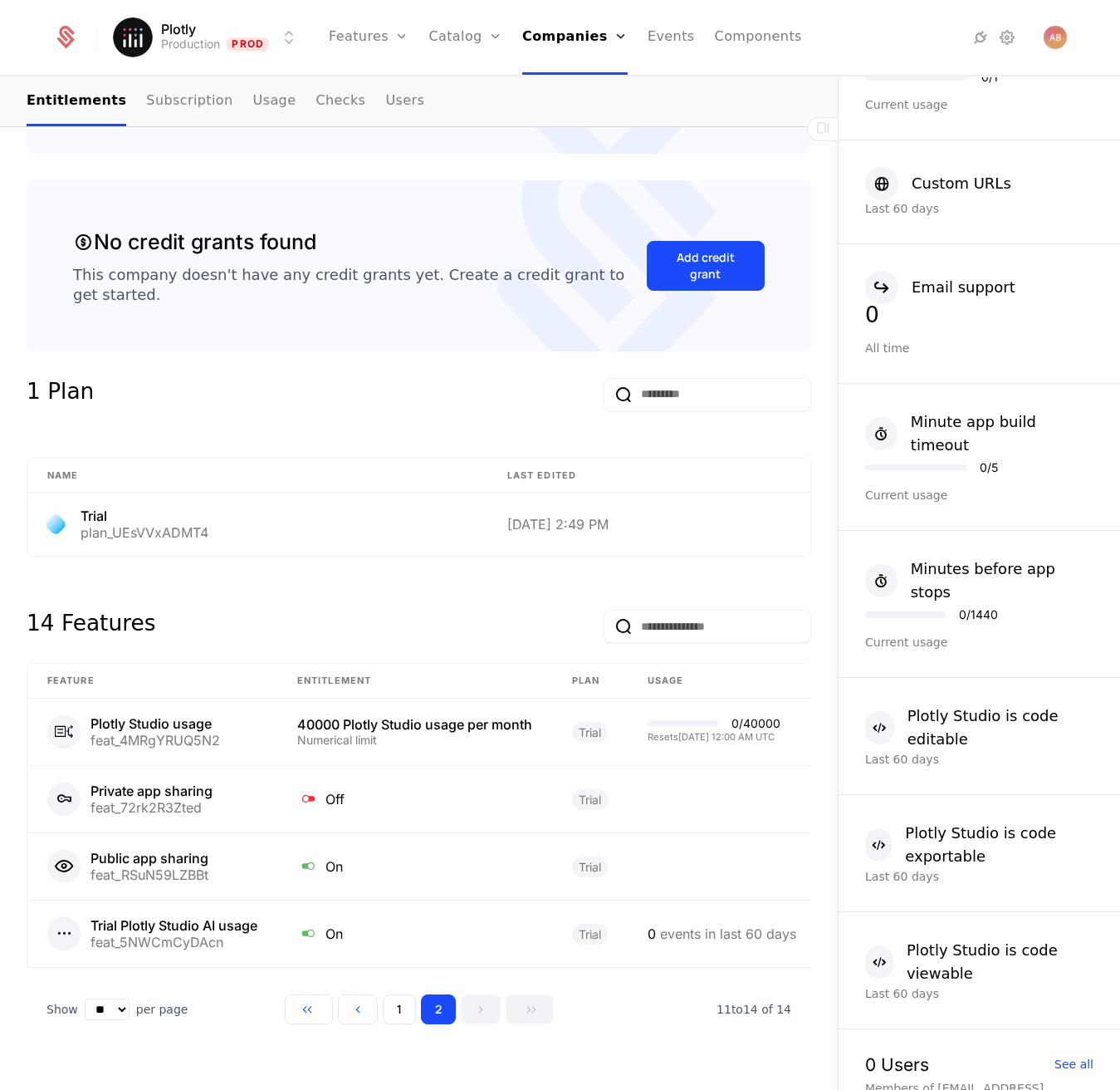
scroll to position [421, 0]
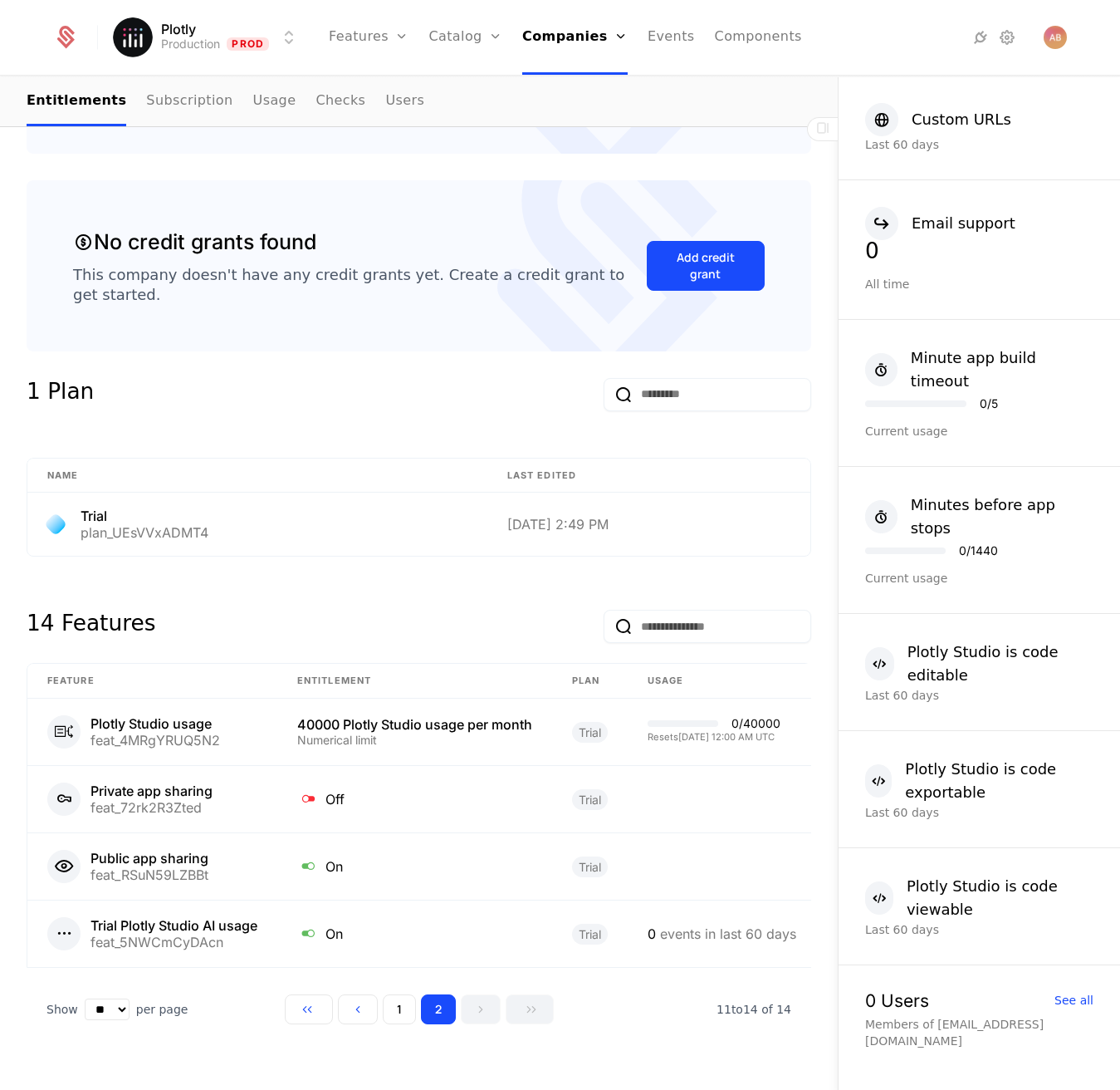
click at [202, 117] on link "Subscription" at bounding box center [190, 101] width 86 height 49
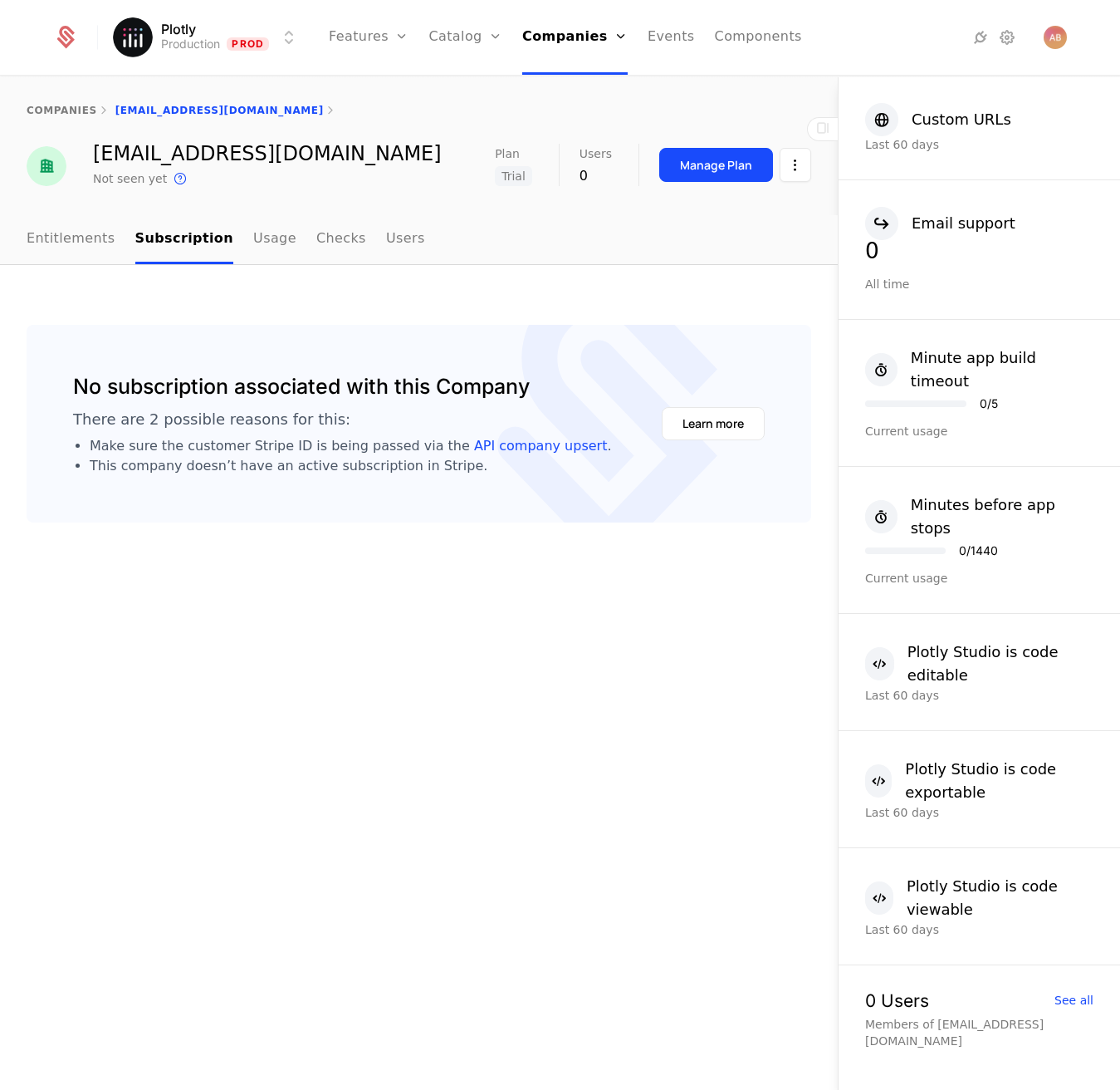
click at [258, 247] on link "Usage" at bounding box center [275, 240] width 43 height 49
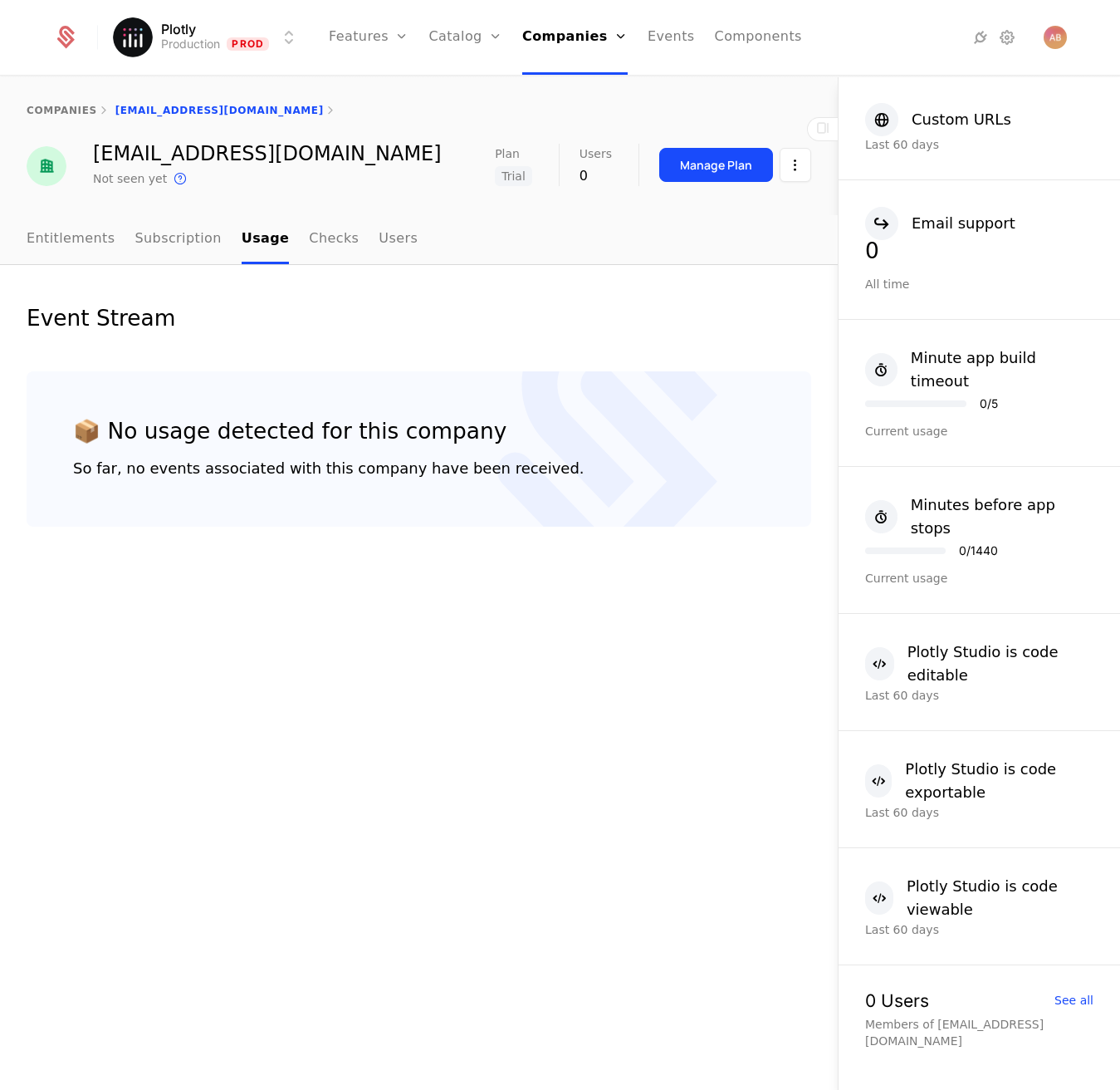
click at [309, 247] on link "Checks" at bounding box center [334, 240] width 50 height 49
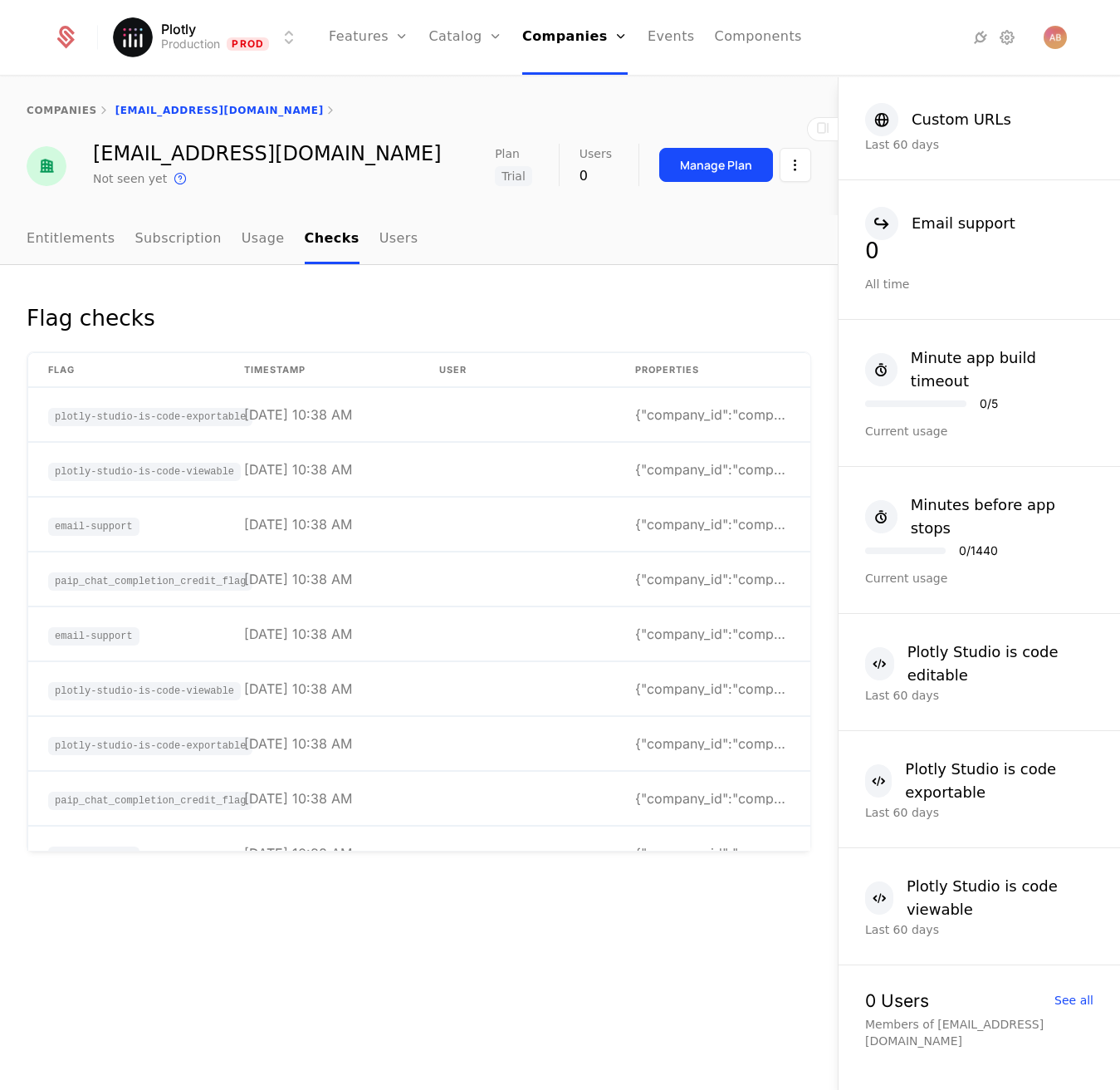
click at [380, 238] on link "Users" at bounding box center [399, 240] width 39 height 49
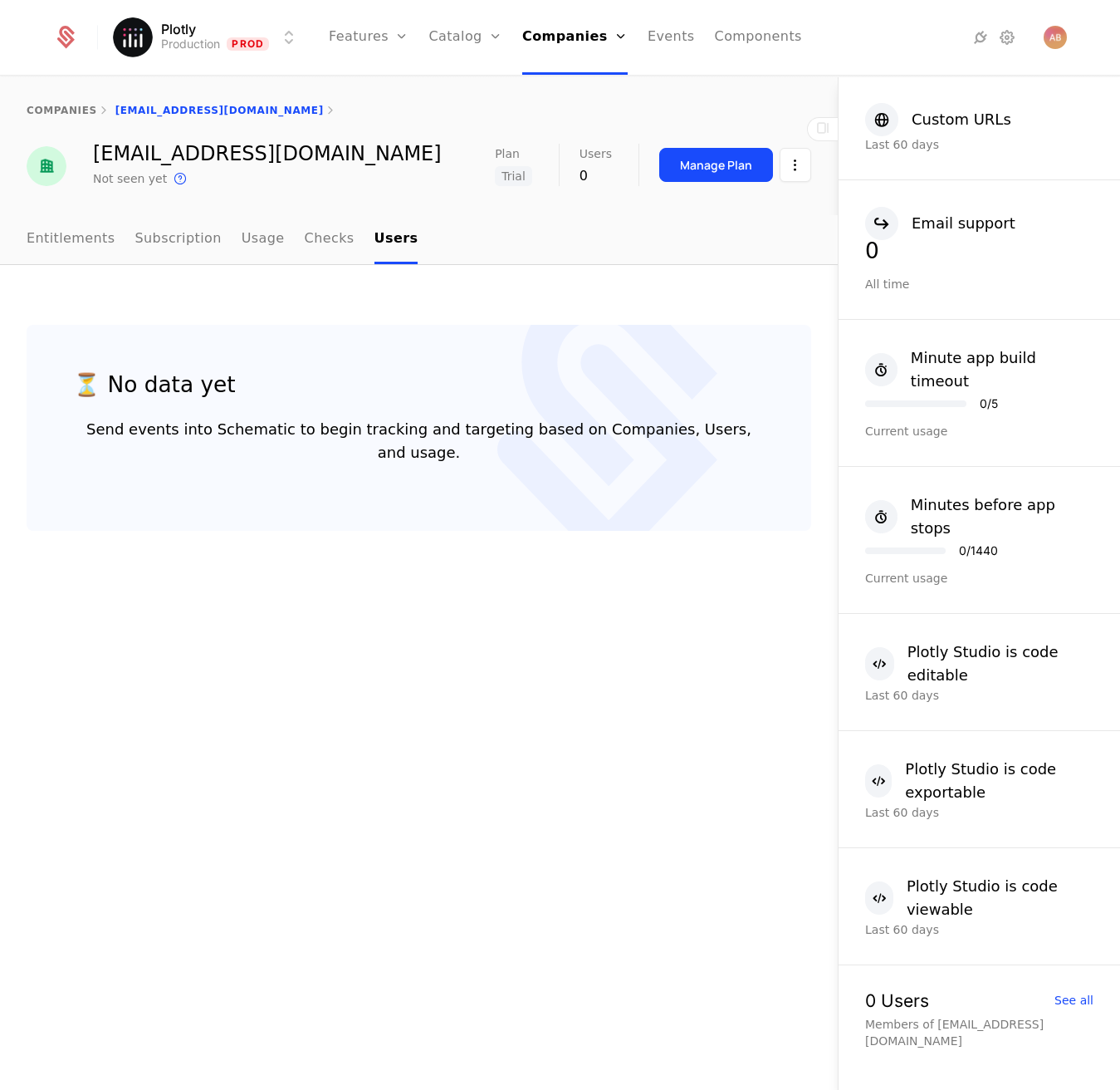
click at [22, 241] on div "Entitlements Subscription Usage Checks Users" at bounding box center [419, 240] width 838 height 49
click at [38, 240] on link "Entitlements" at bounding box center [70, 240] width 89 height 49
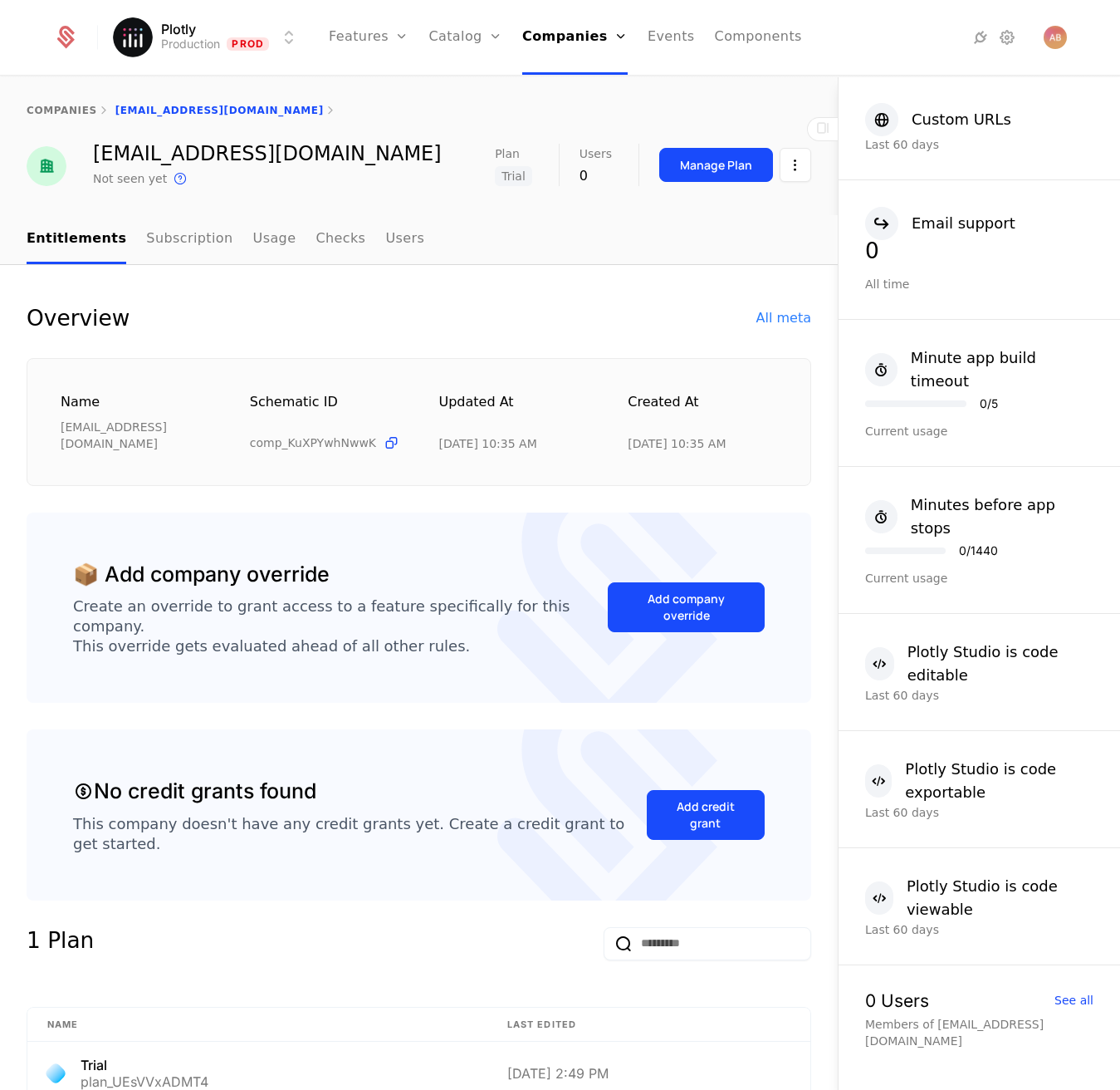
click at [774, 159] on html "Plotly Production Prod Features Features Flags Catalog Plans Add Ons Credits Co…" at bounding box center [560, 545] width 1120 height 1090
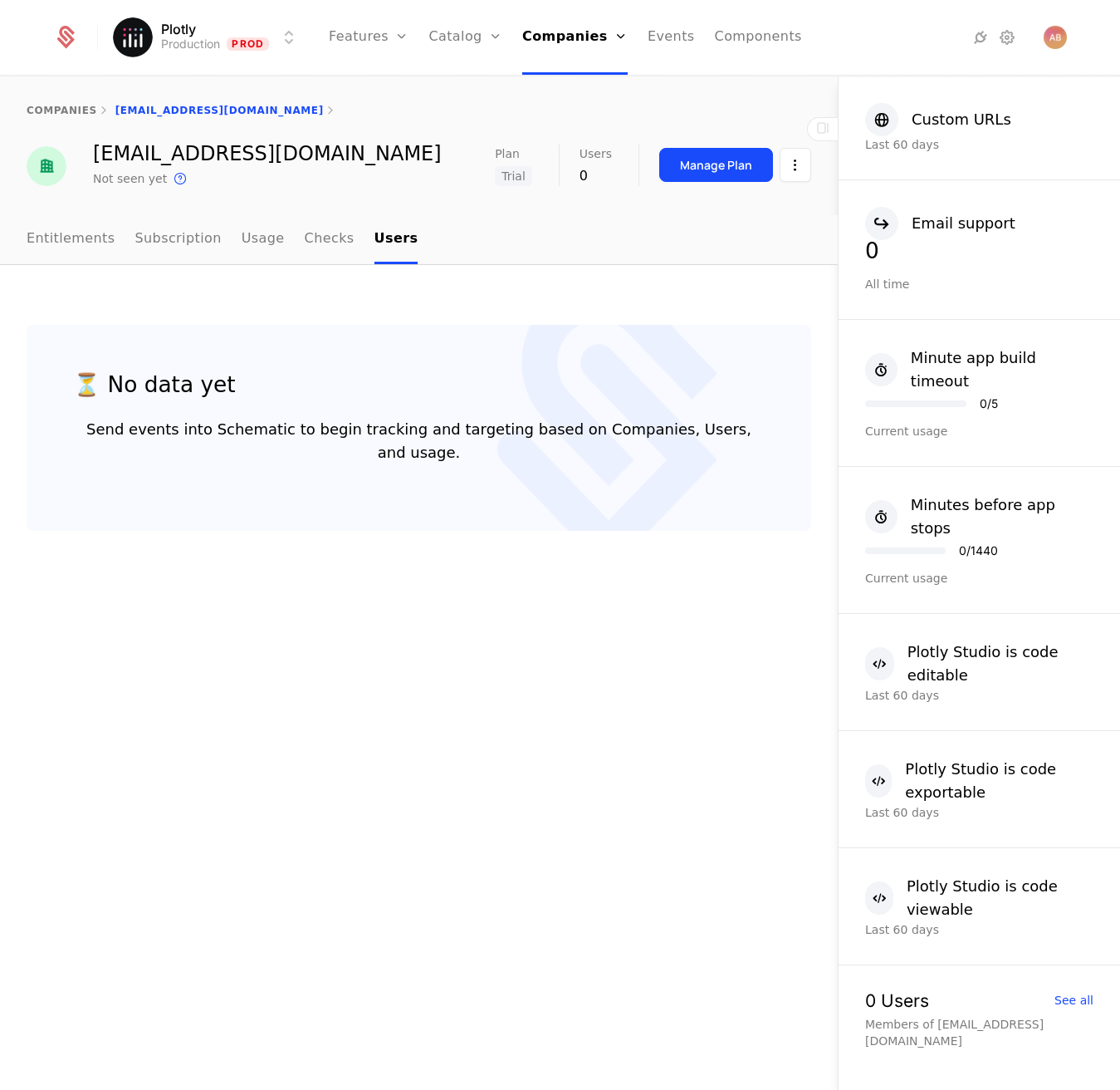
click at [49, 118] on div "companies chongho.pyo@quadreal.com" at bounding box center [419, 110] width 838 height 67
click at [52, 113] on link "companies" at bounding box center [61, 110] width 70 height 11
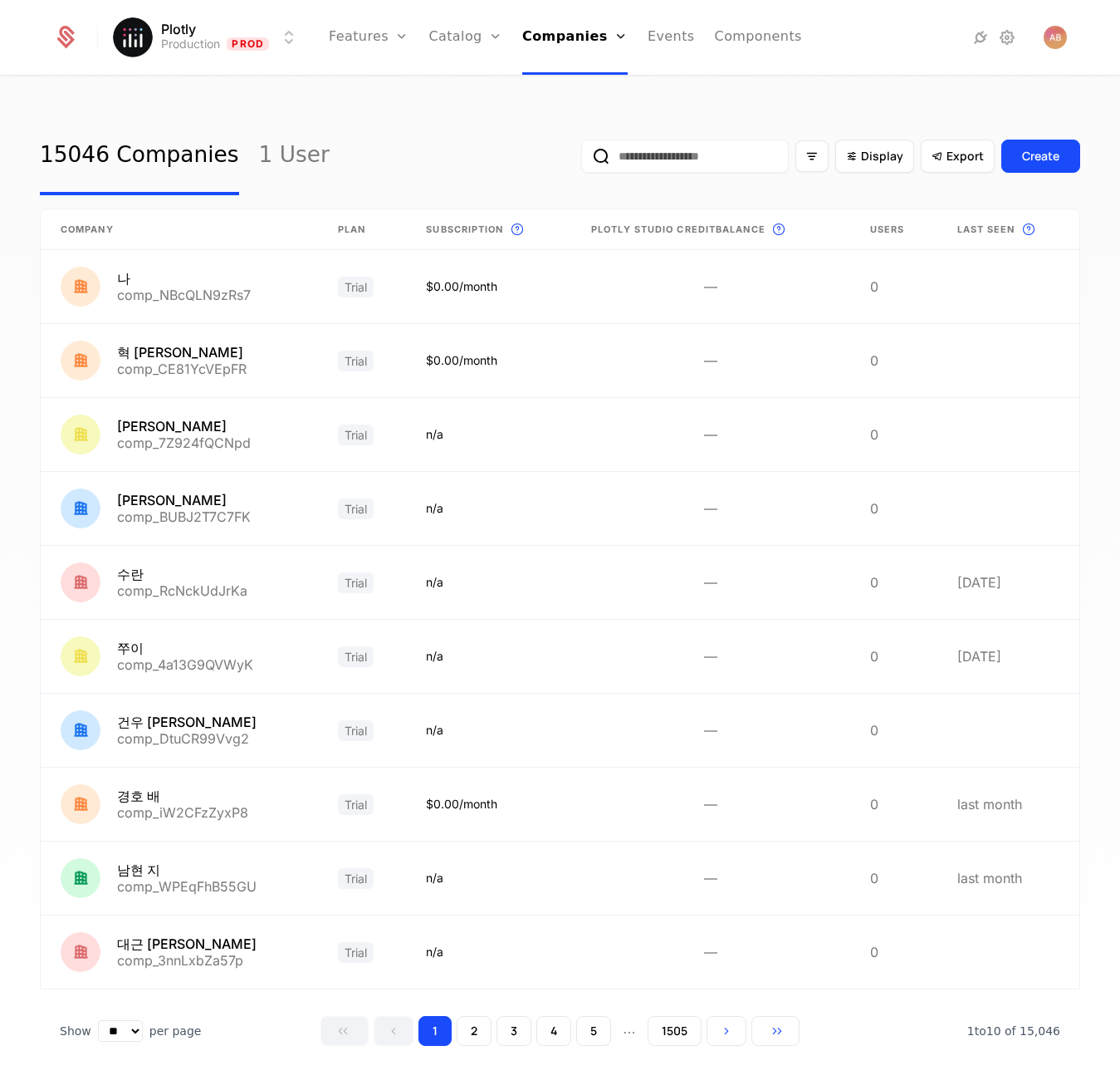
click at [682, 165] on input "email" at bounding box center [685, 155] width 208 height 33
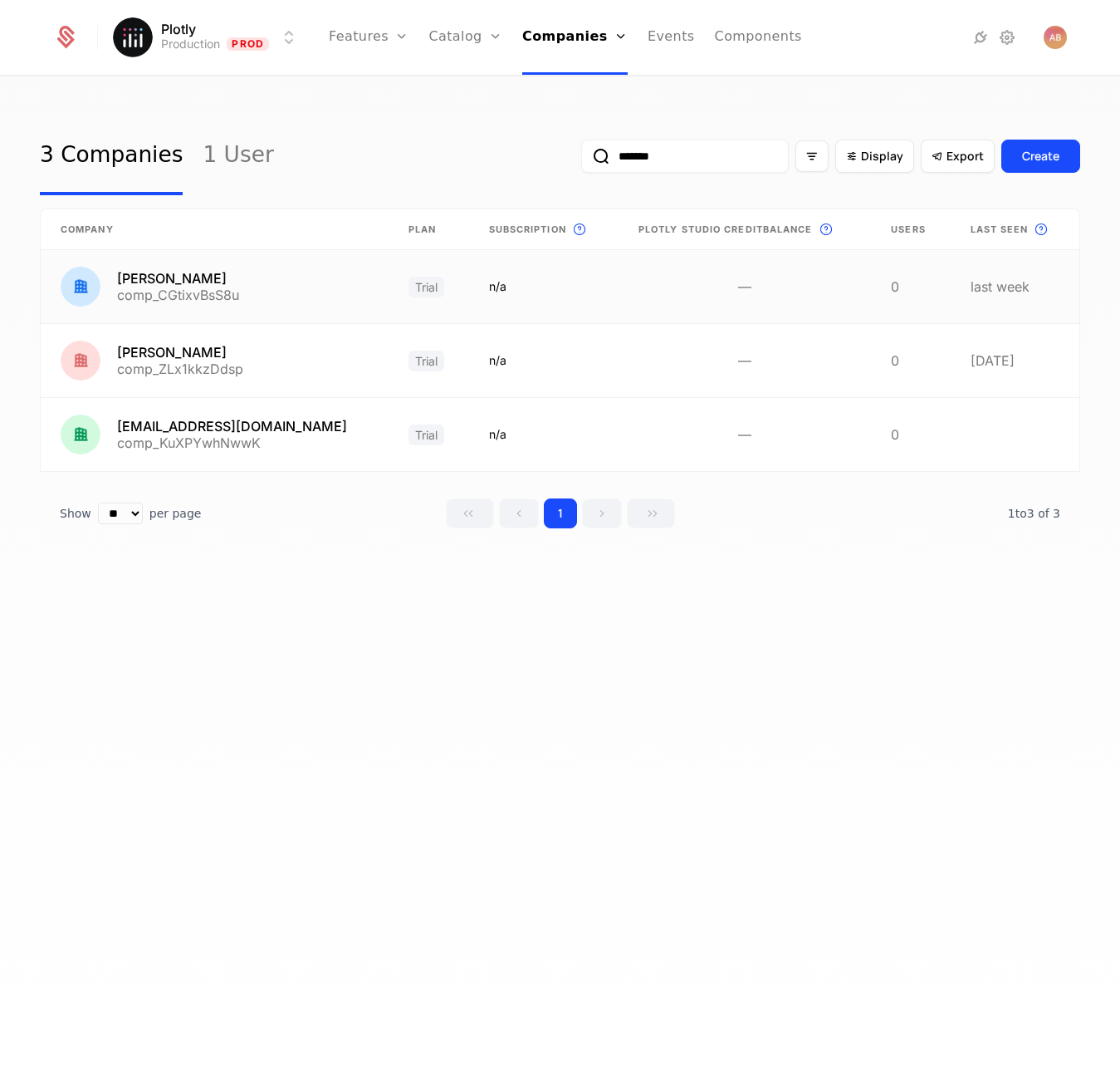
type input "*******"
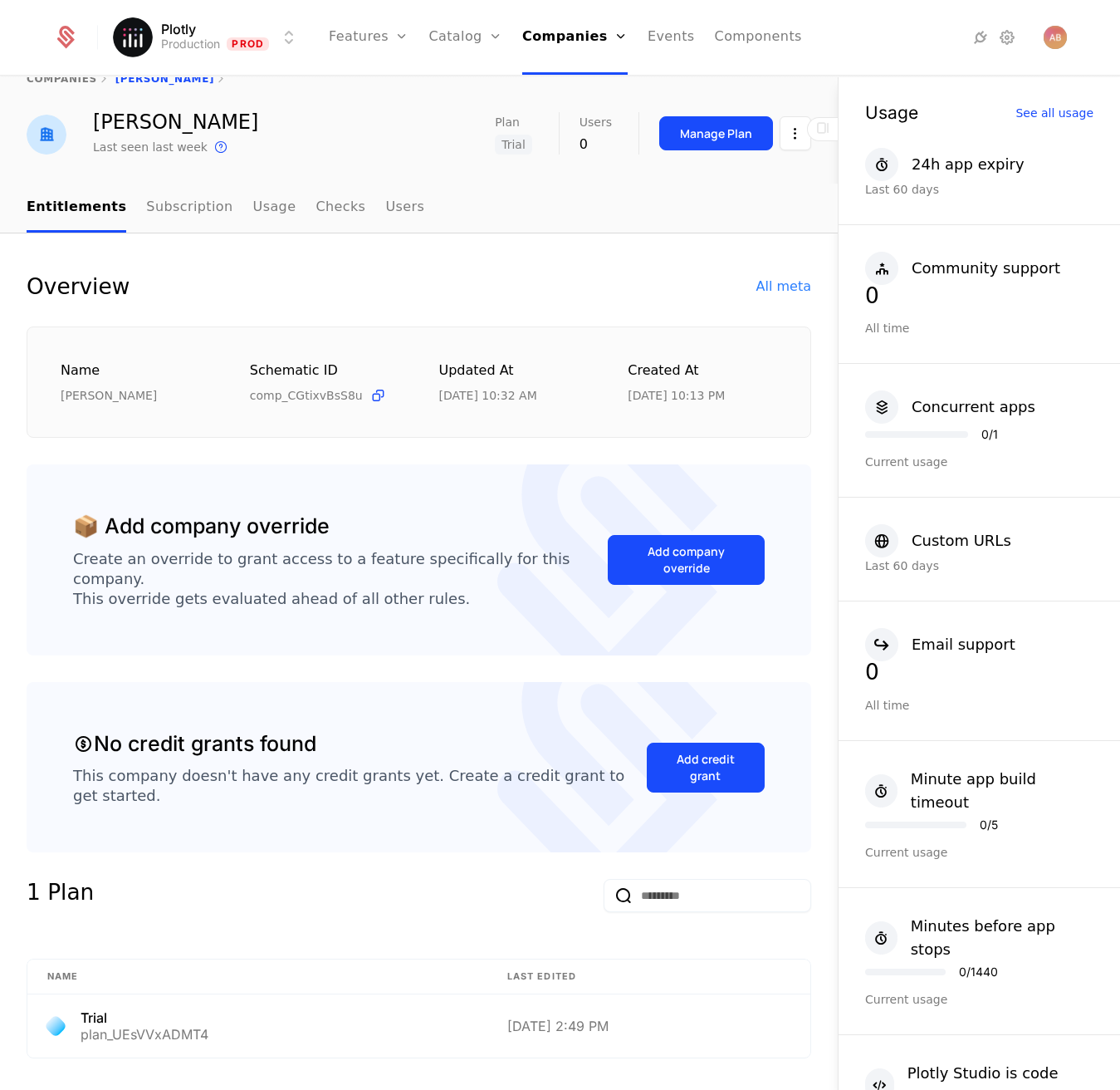
scroll to position [138, 0]
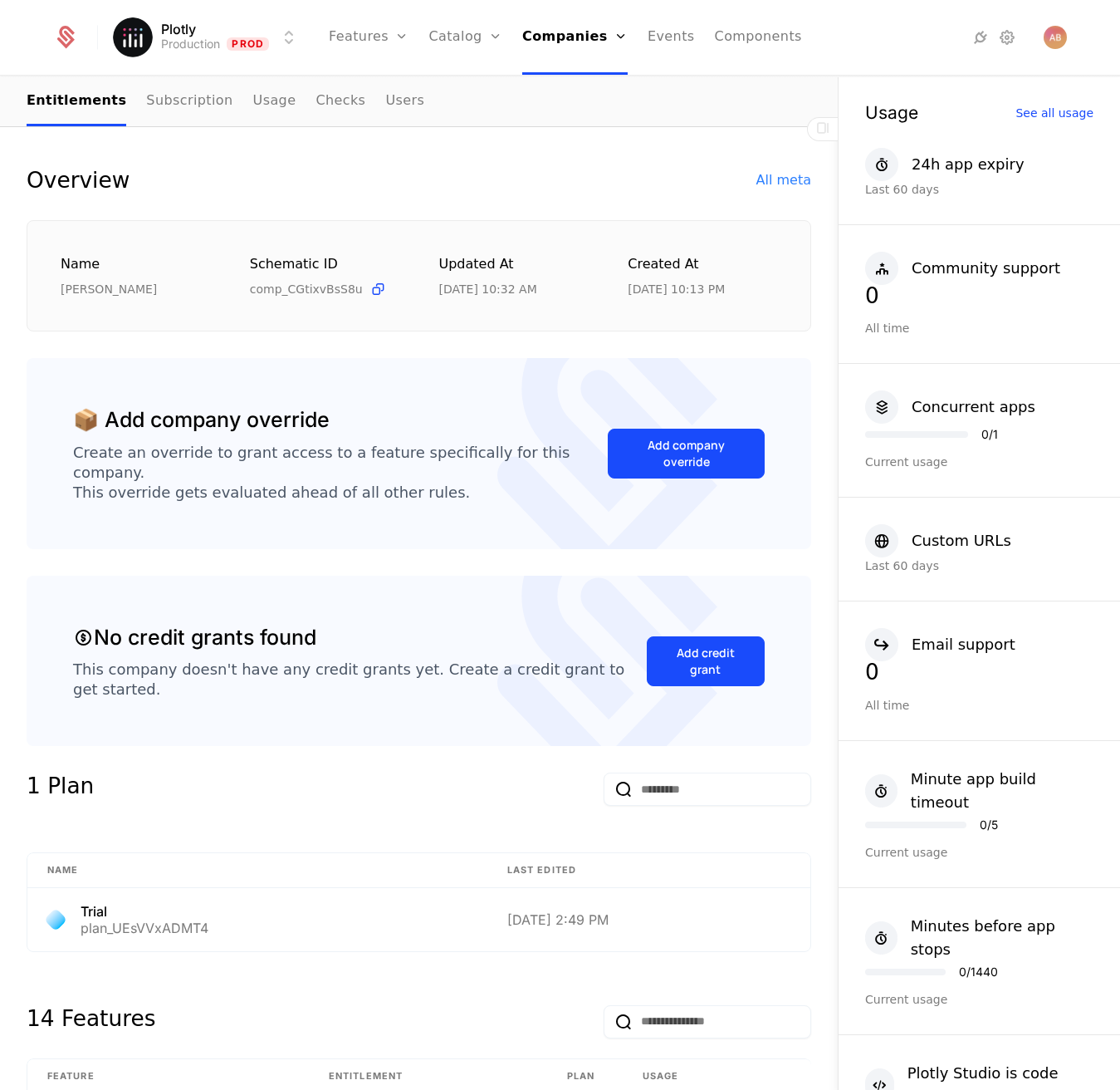
click at [361, 97] on ul "Entitlements Subscription Usage Checks Users" at bounding box center [225, 101] width 397 height 49
click at [385, 99] on link "Users" at bounding box center [405, 101] width 39 height 49
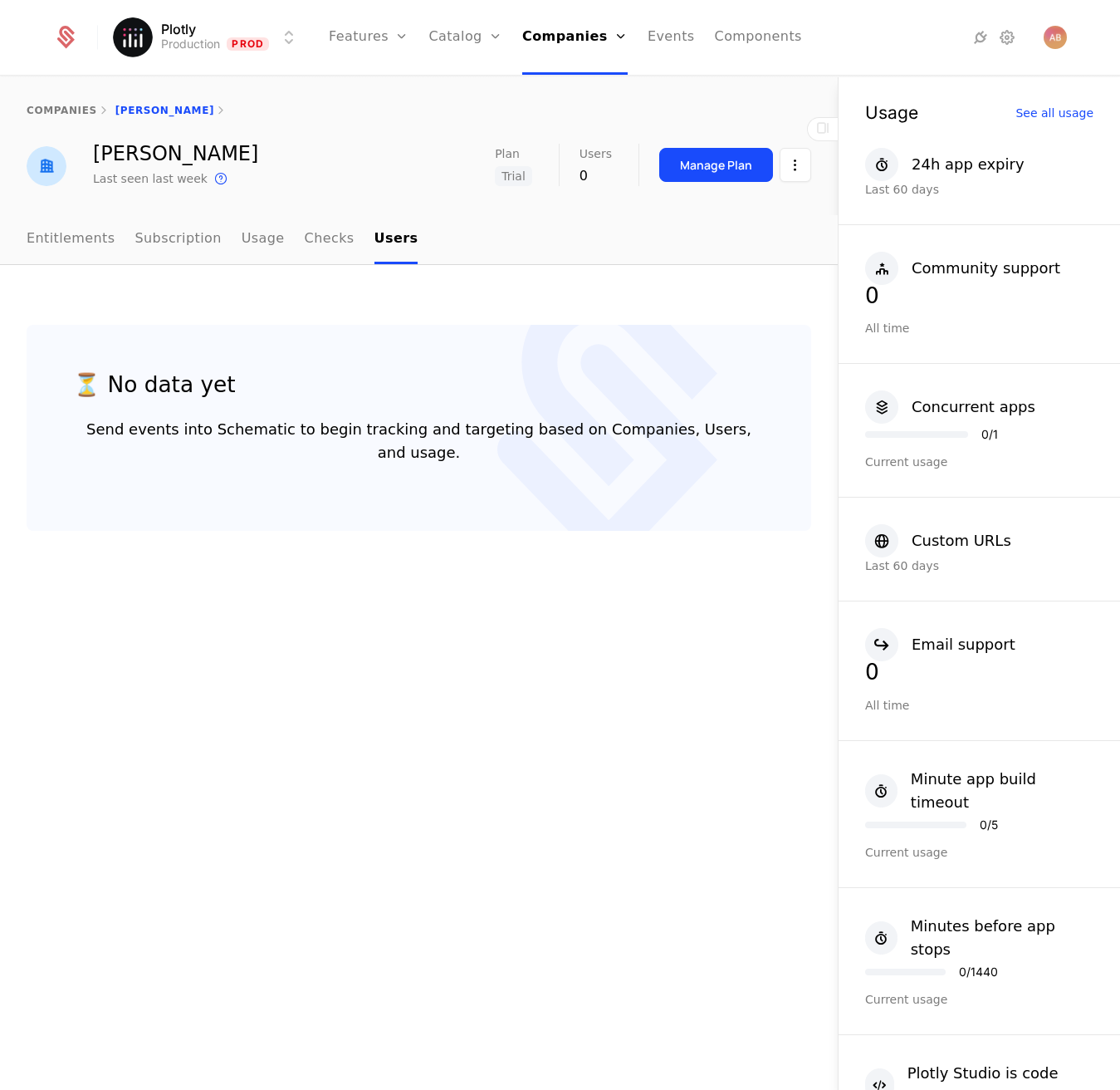
click at [319, 239] on link "Checks" at bounding box center [329, 240] width 50 height 49
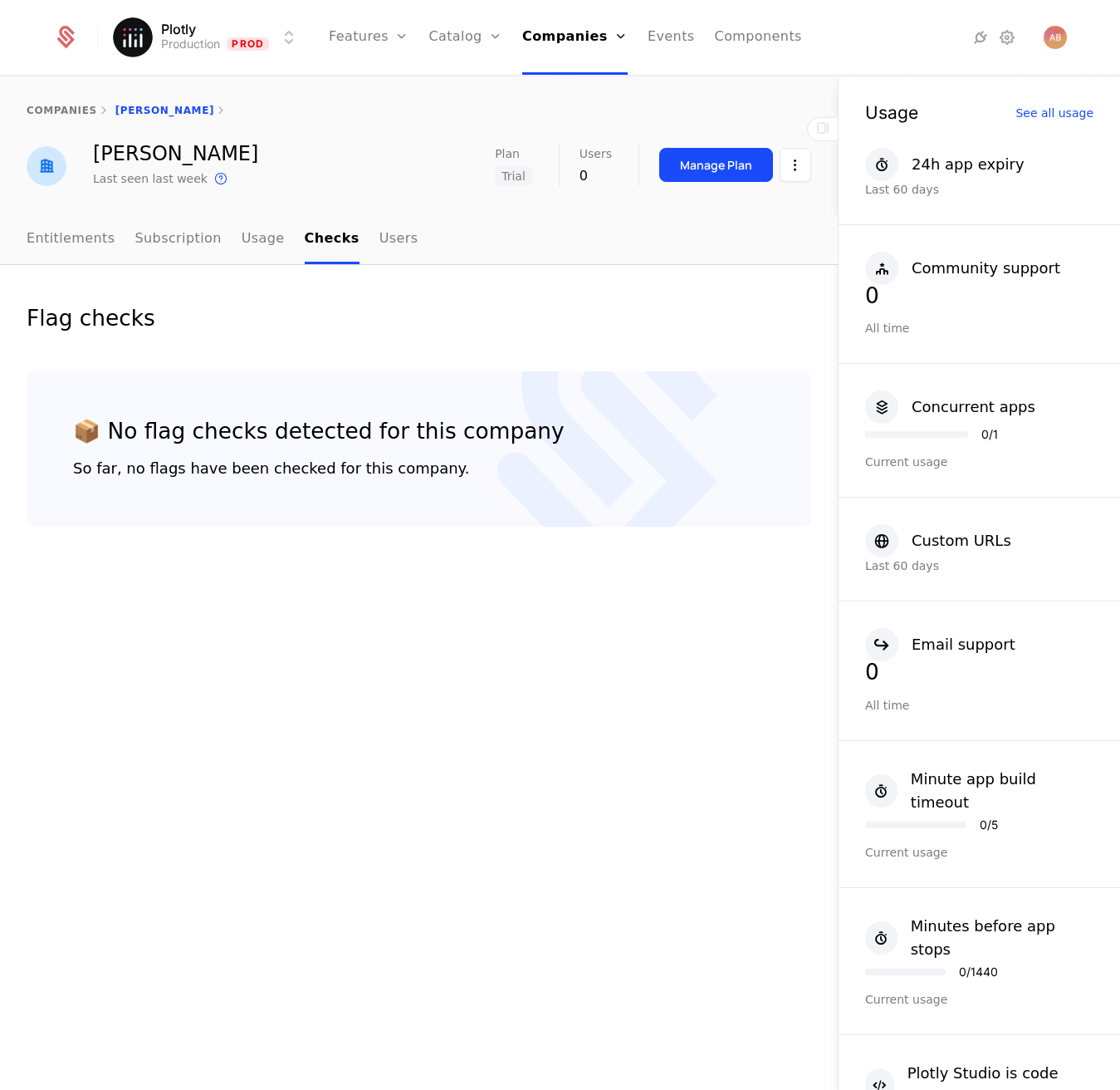
click at [247, 245] on link "Usage" at bounding box center [263, 240] width 43 height 49
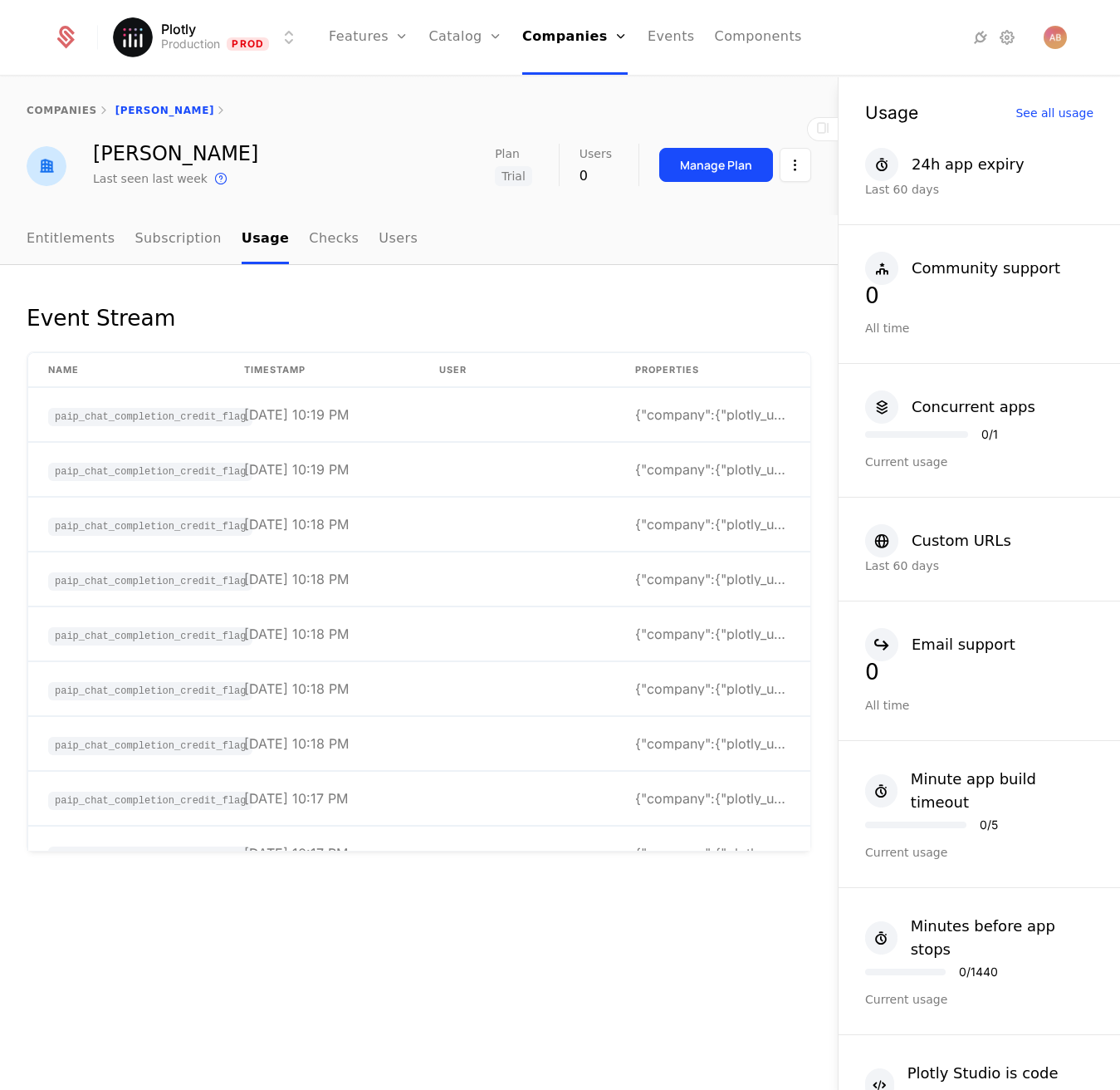
click at [194, 248] on link "Subscription" at bounding box center [179, 240] width 86 height 49
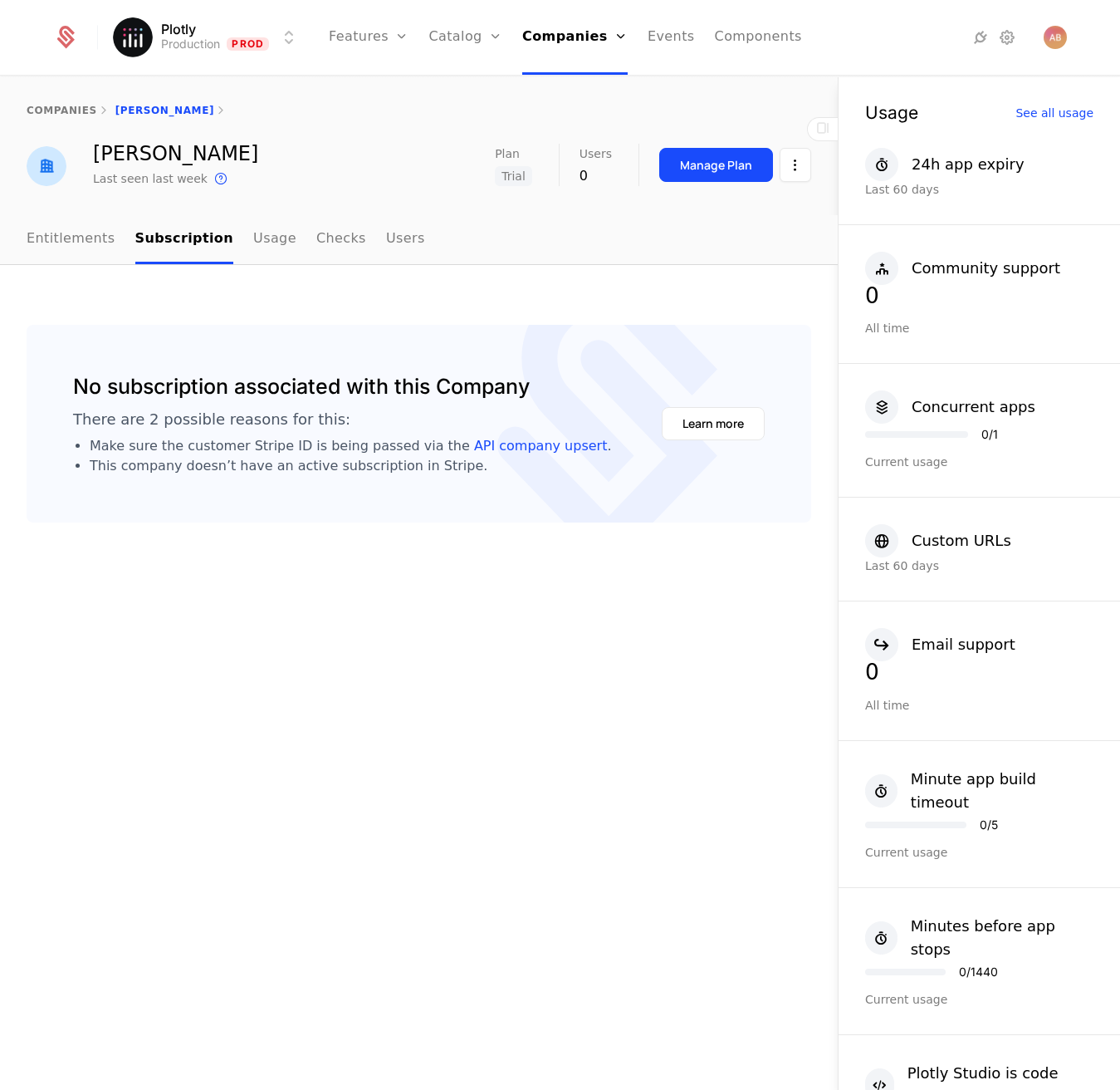
click at [58, 249] on link "Entitlements" at bounding box center [70, 240] width 89 height 49
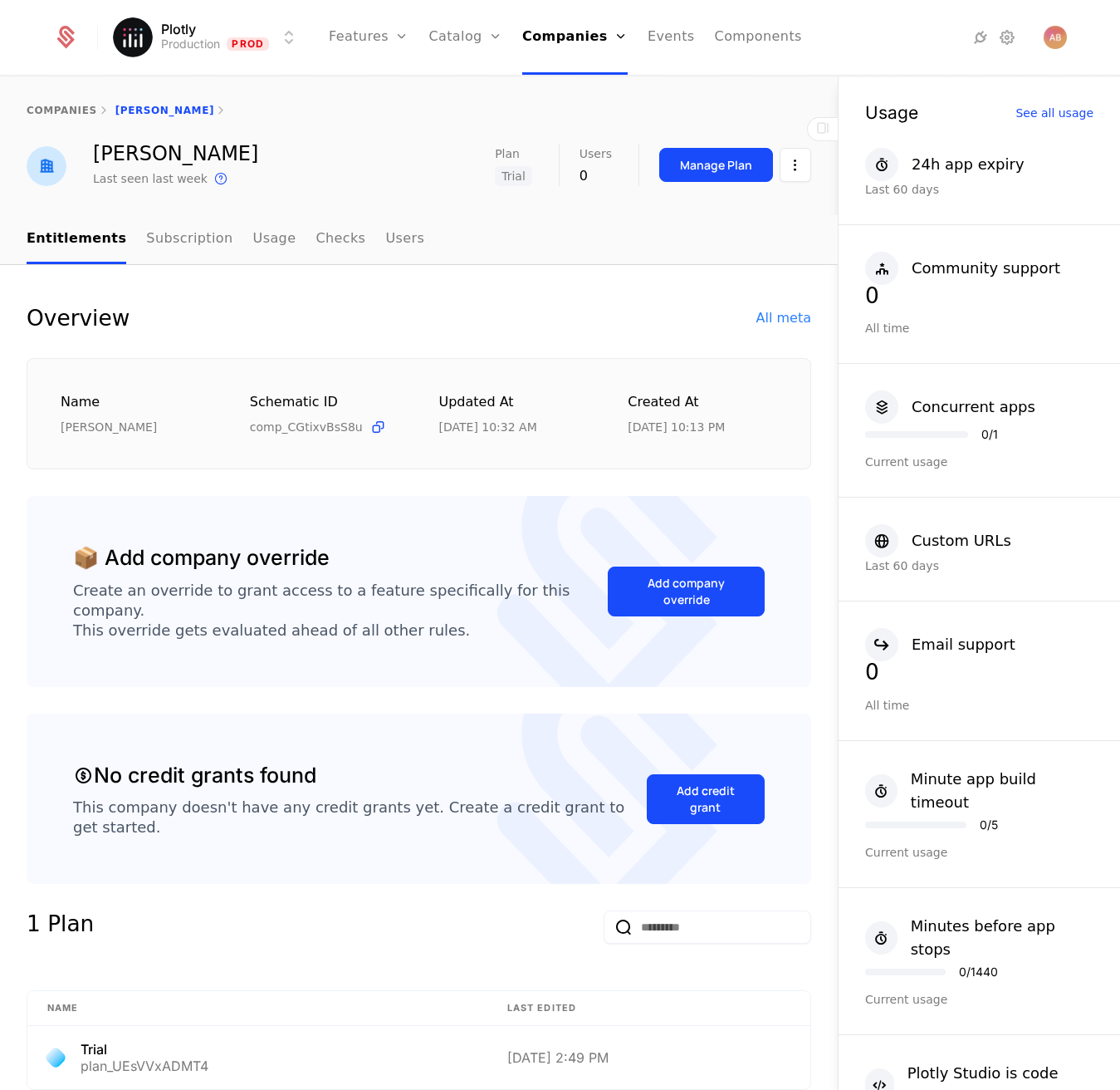
click at [210, 241] on link "Subscription" at bounding box center [190, 240] width 86 height 49
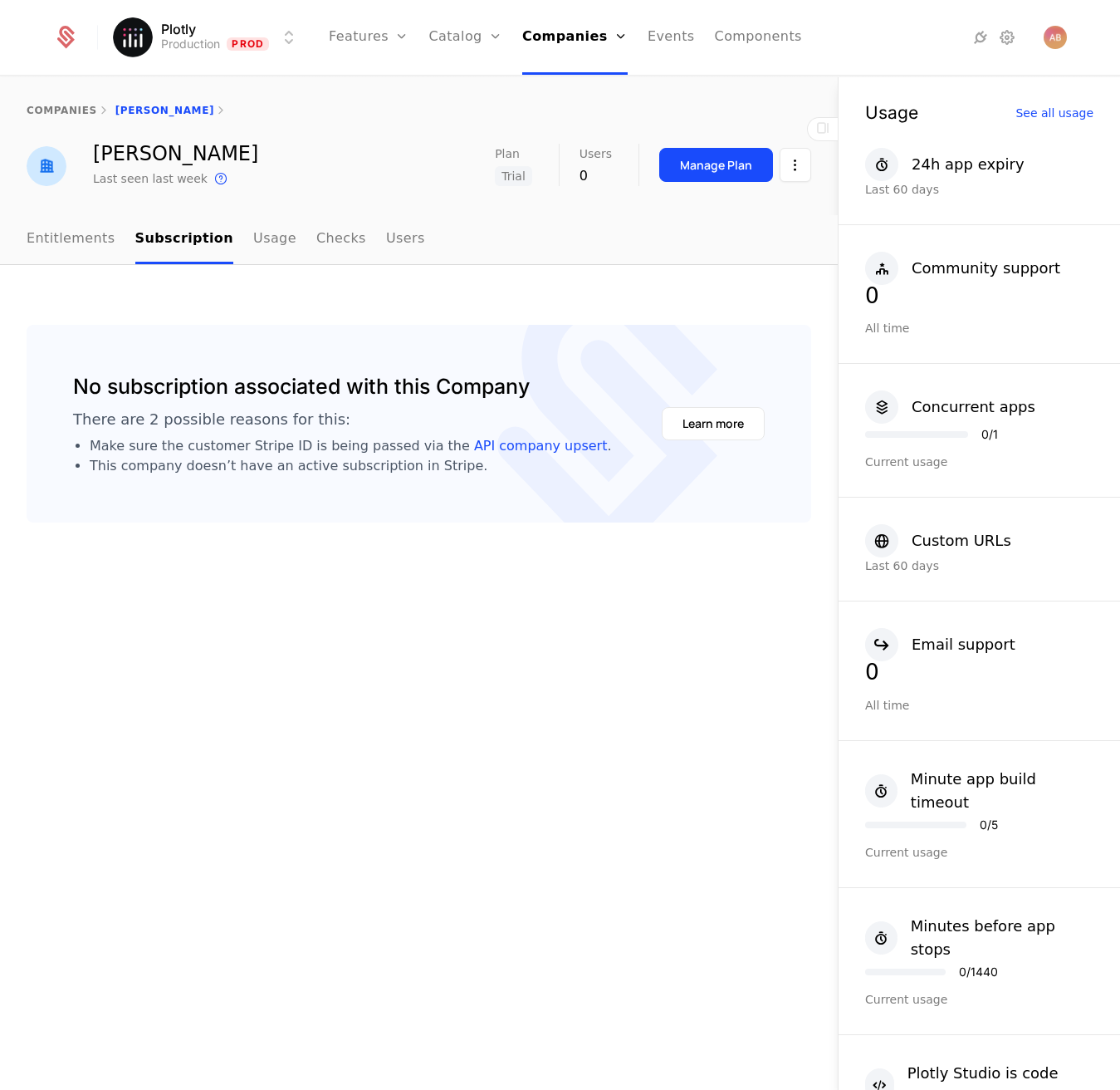
click at [261, 236] on link "Usage" at bounding box center [275, 240] width 43 height 49
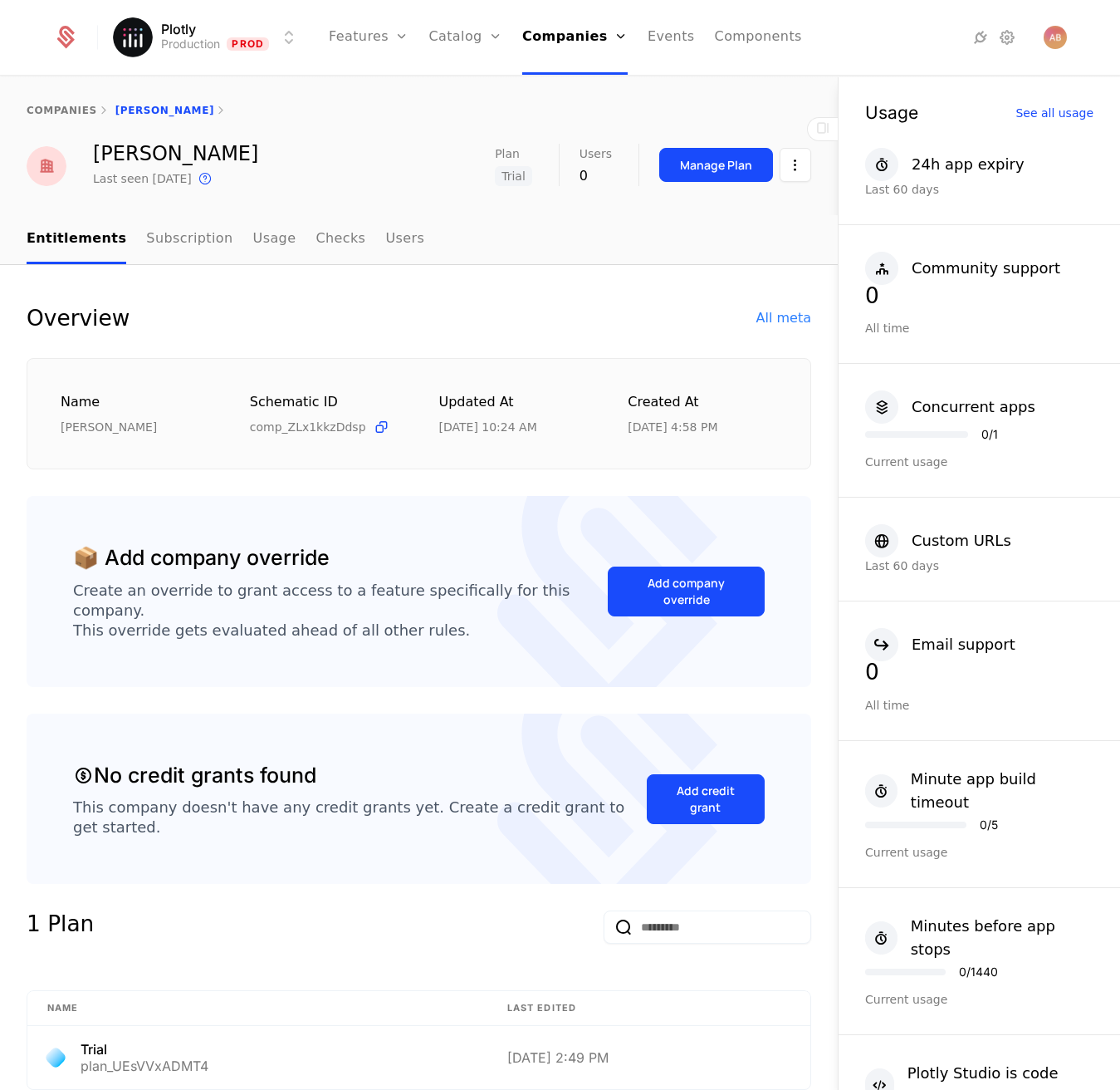
click at [254, 243] on link "Usage" at bounding box center [275, 240] width 43 height 49
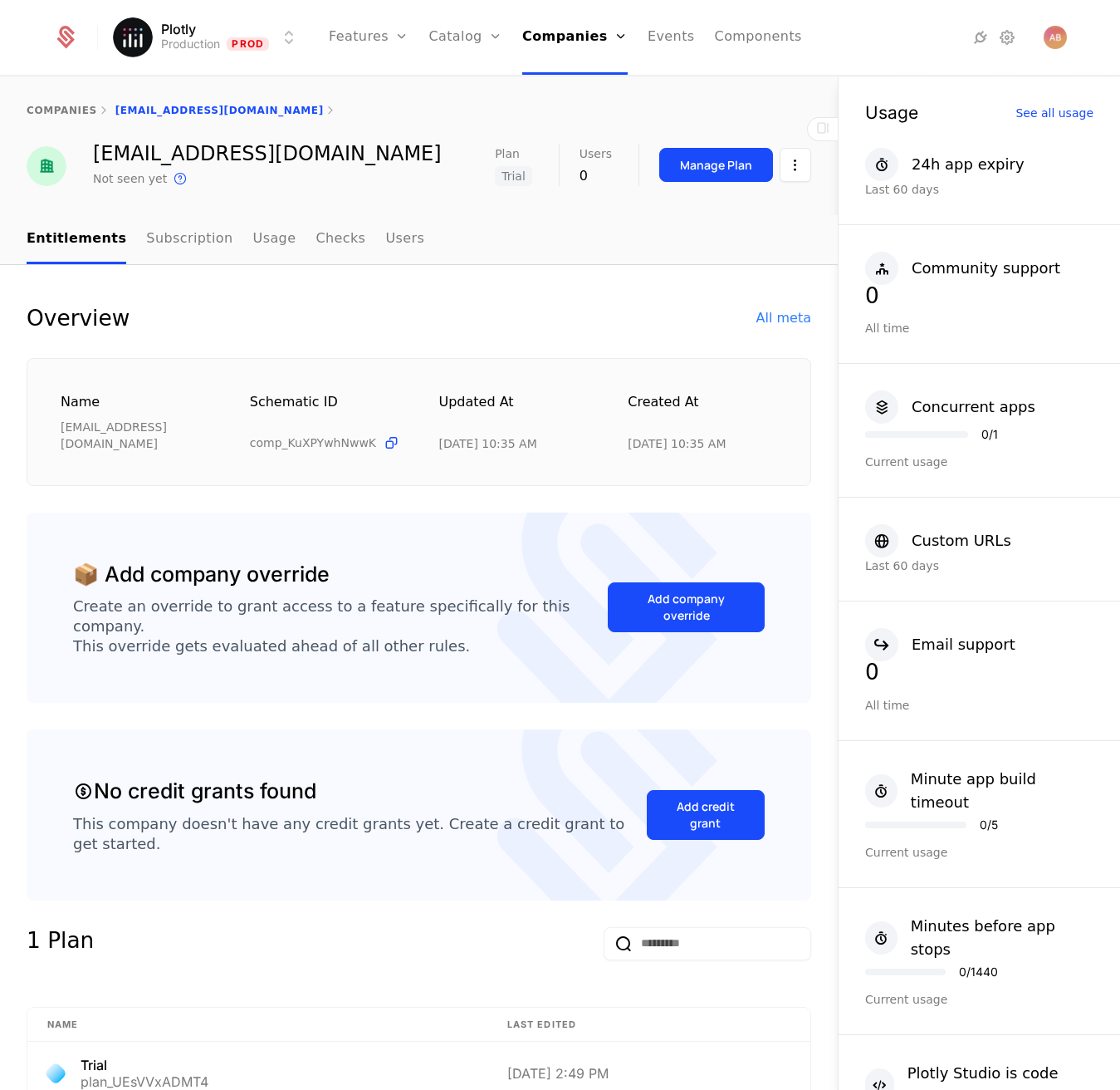
click at [279, 243] on ul "Entitlements Subscription Usage Checks Users" at bounding box center [225, 240] width 397 height 49
click at [273, 241] on link "Usage" at bounding box center [275, 240] width 43 height 49
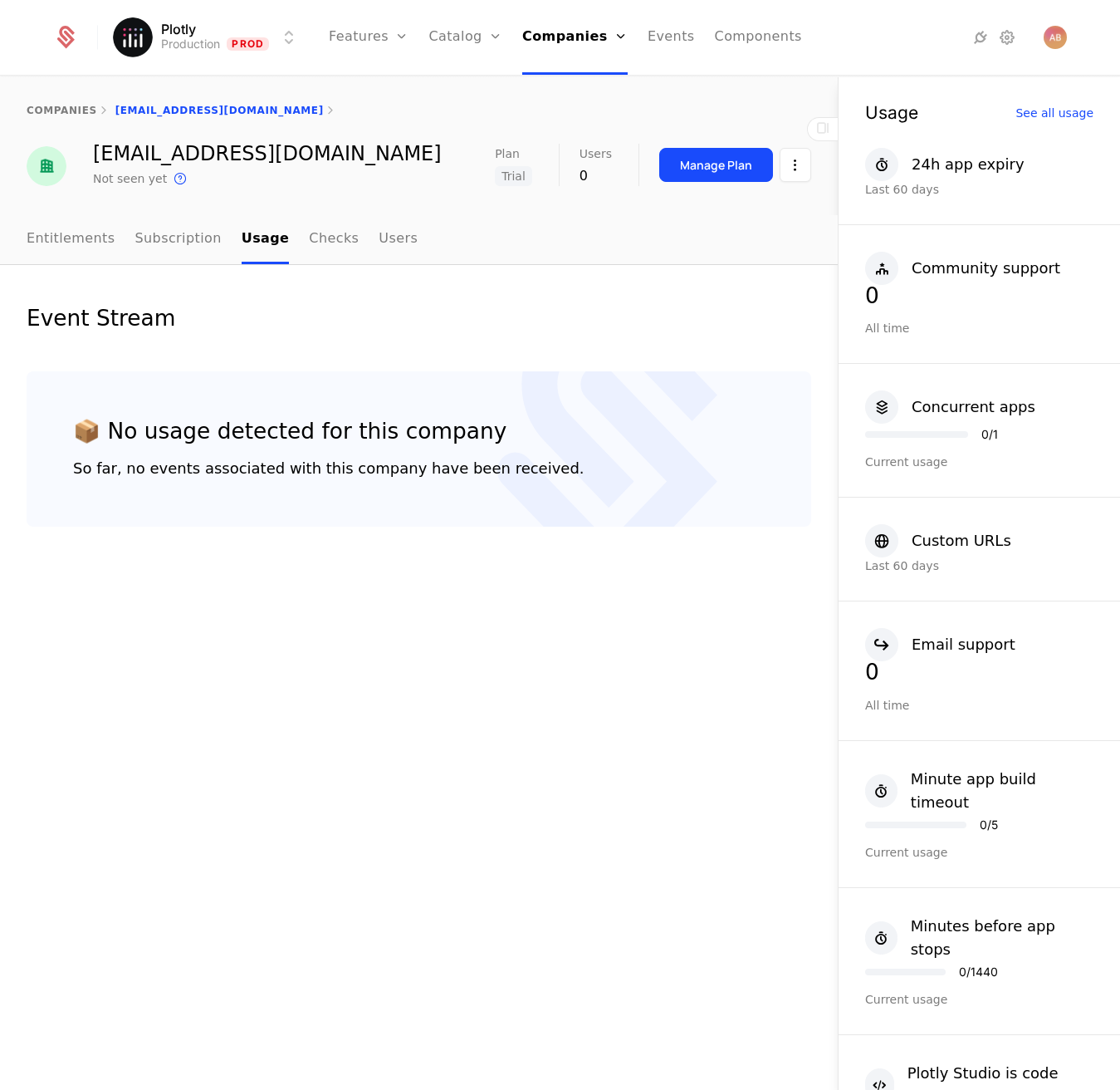
click at [55, 240] on link "Entitlements" at bounding box center [70, 240] width 89 height 49
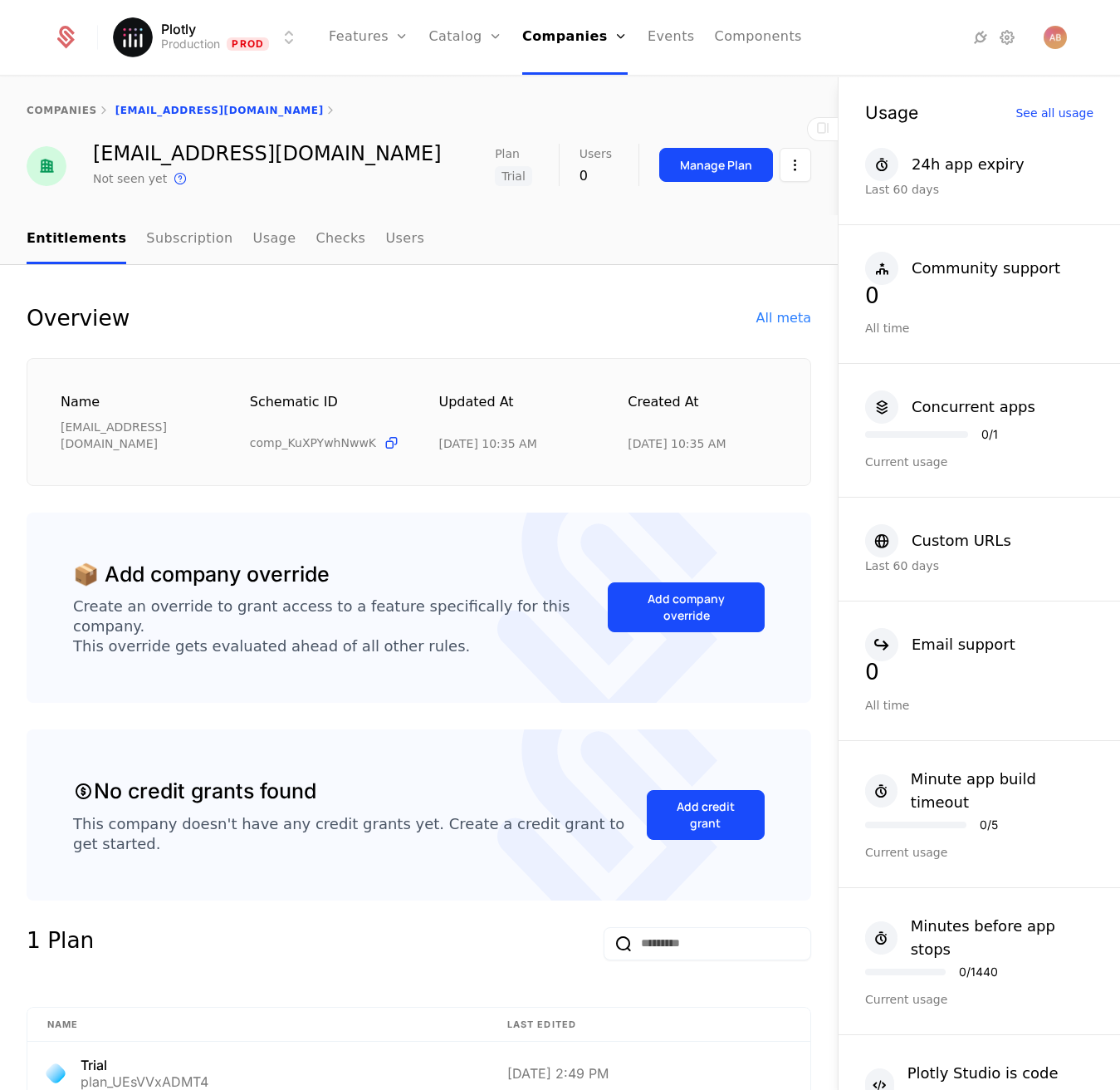
click at [281, 245] on ul "Entitlements Subscription Usage Checks Users" at bounding box center [225, 240] width 397 height 49
click at [275, 242] on link "Usage" at bounding box center [275, 240] width 43 height 49
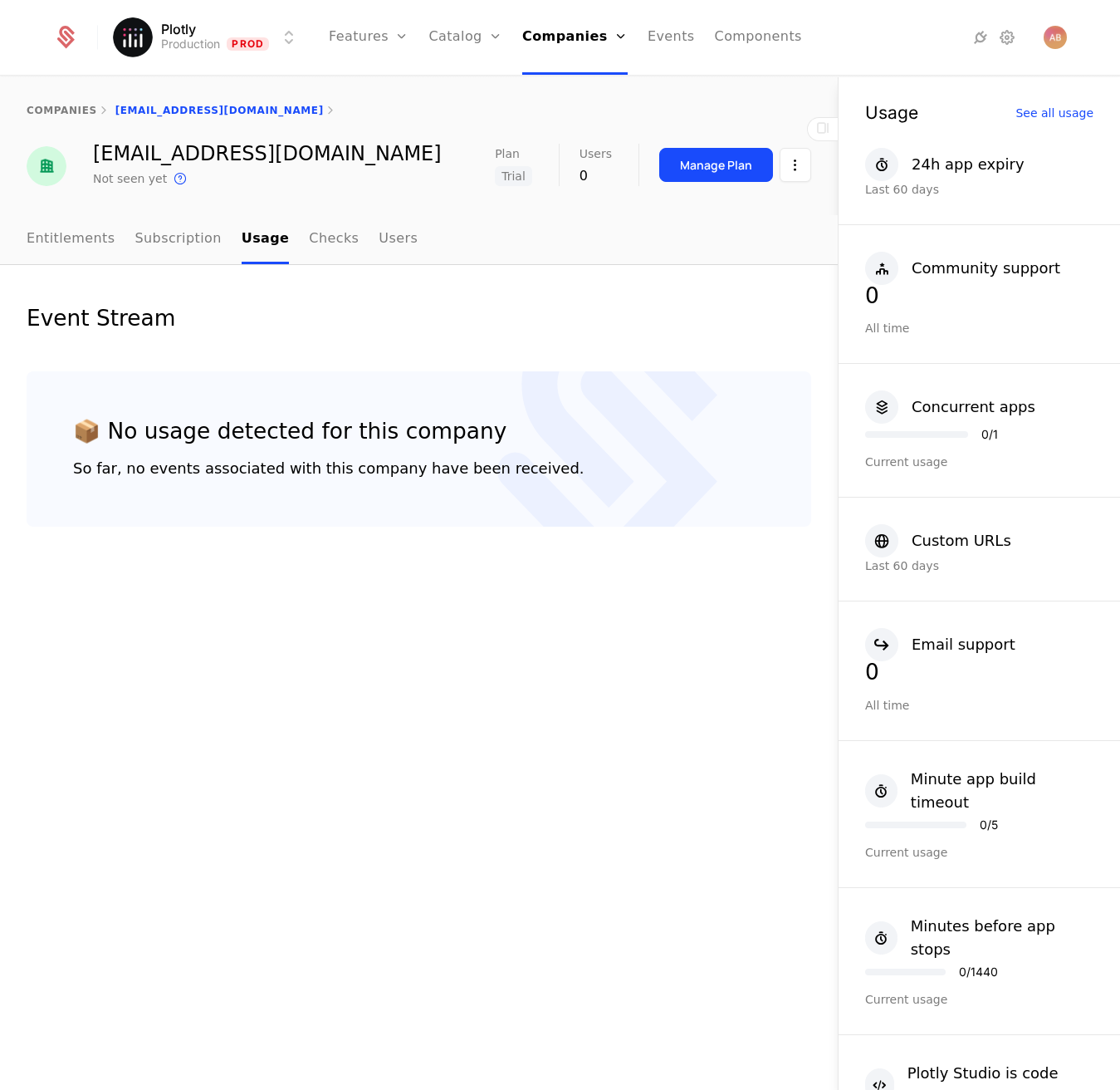
click at [166, 239] on link "Subscription" at bounding box center [179, 240] width 86 height 49
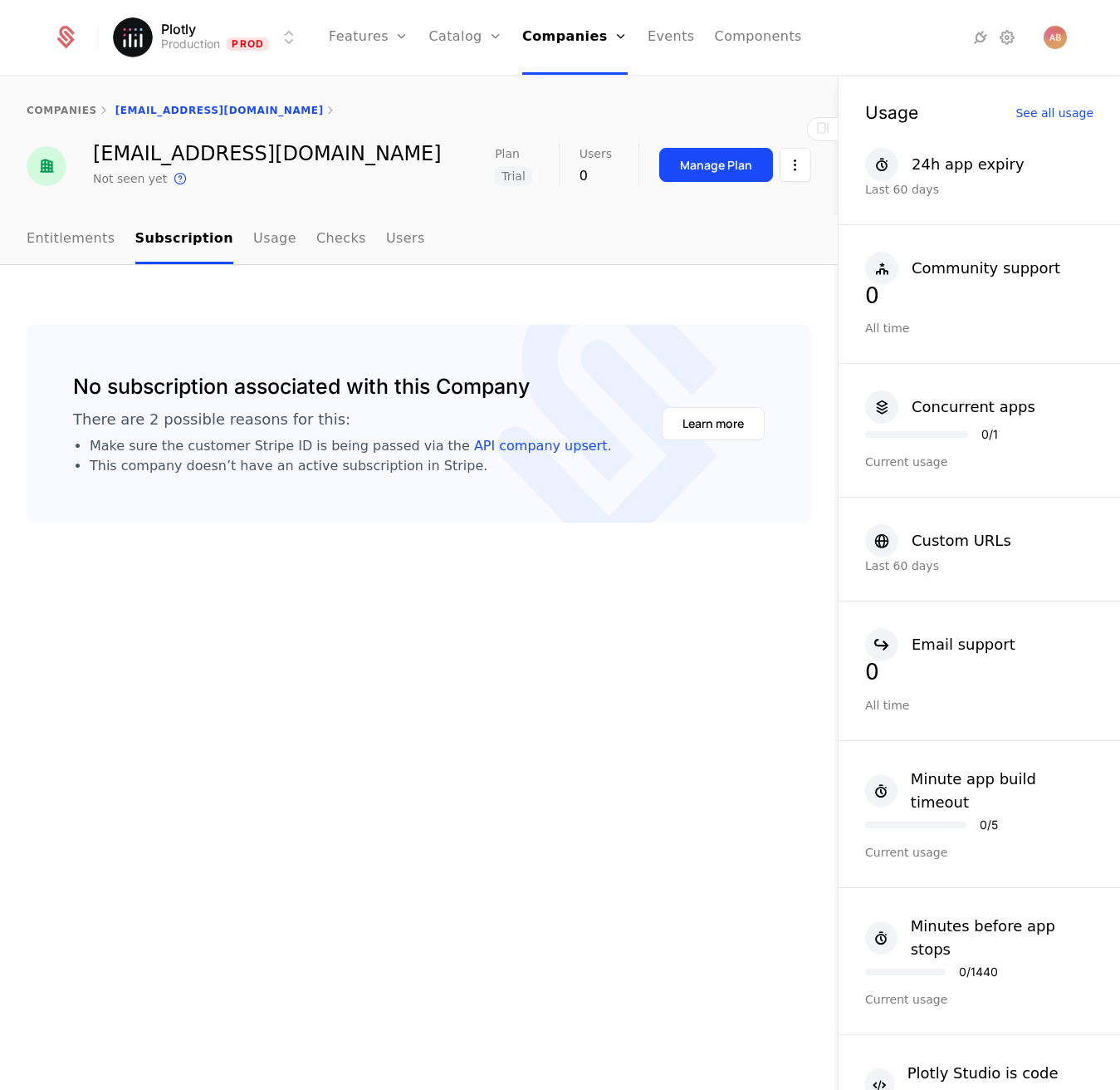
click at [83, 248] on link "Entitlements" at bounding box center [70, 240] width 89 height 49
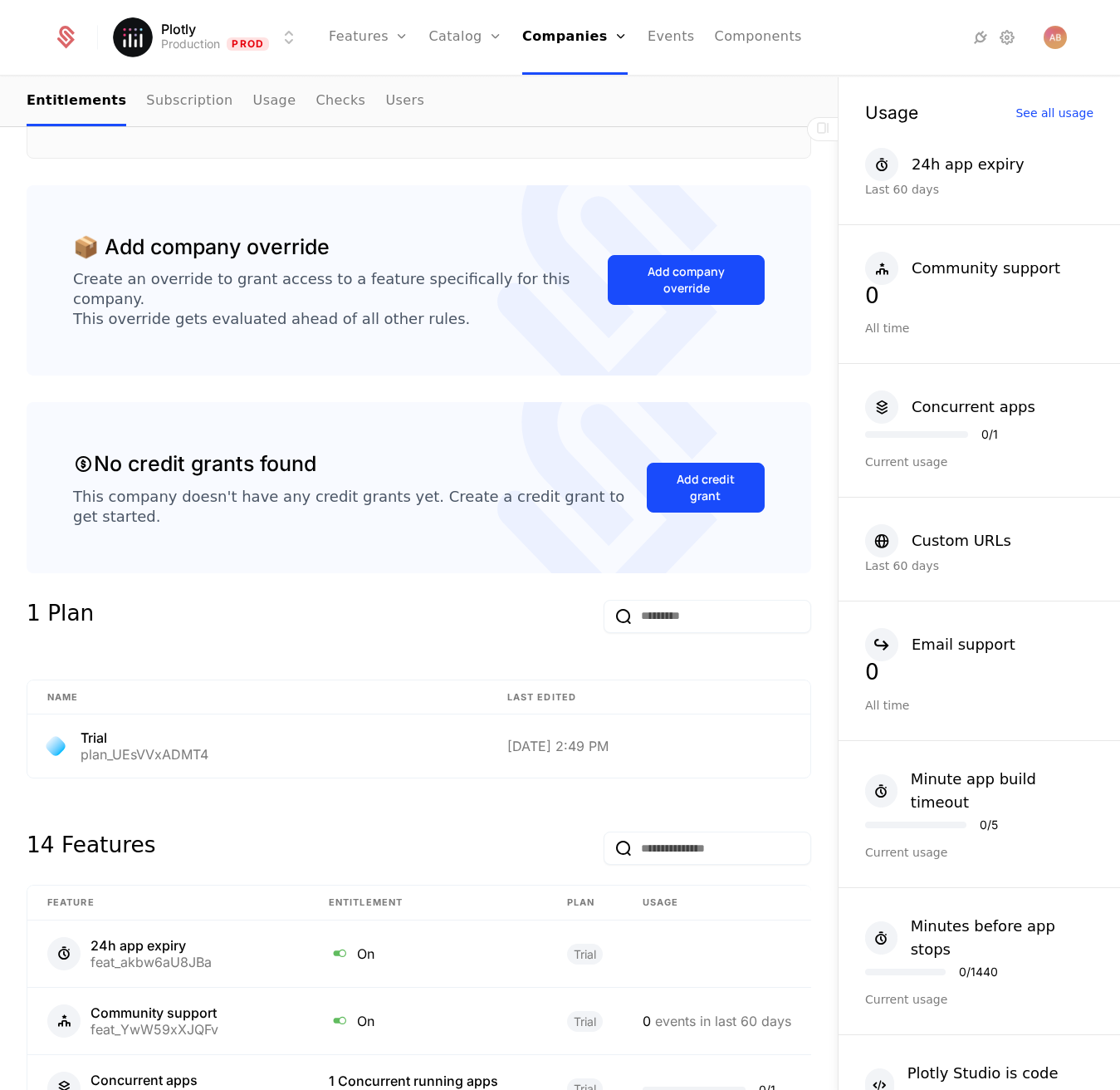
scroll to position [305, 0]
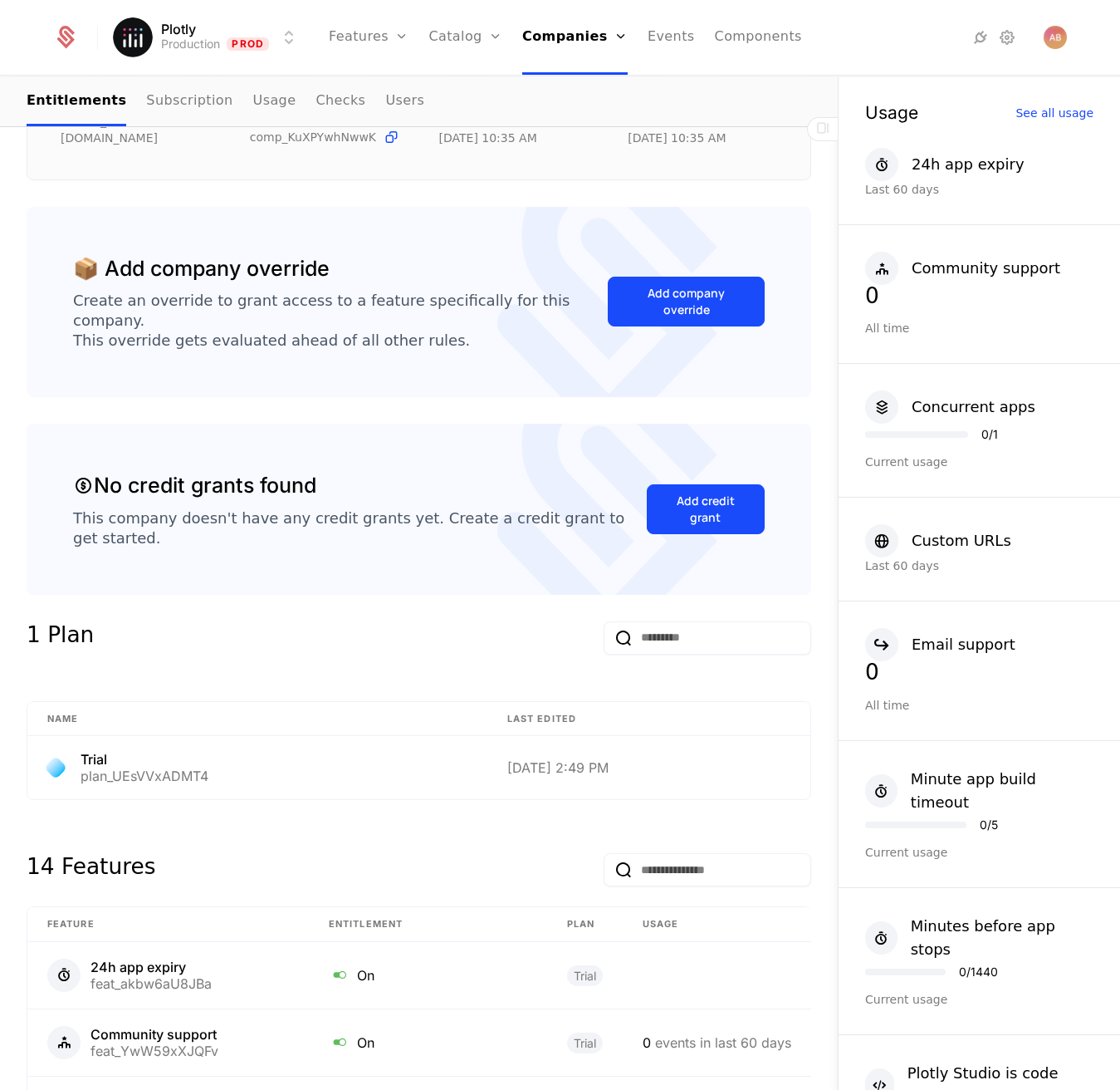
click at [634, 285] on div "Add company override" at bounding box center [686, 301] width 116 height 33
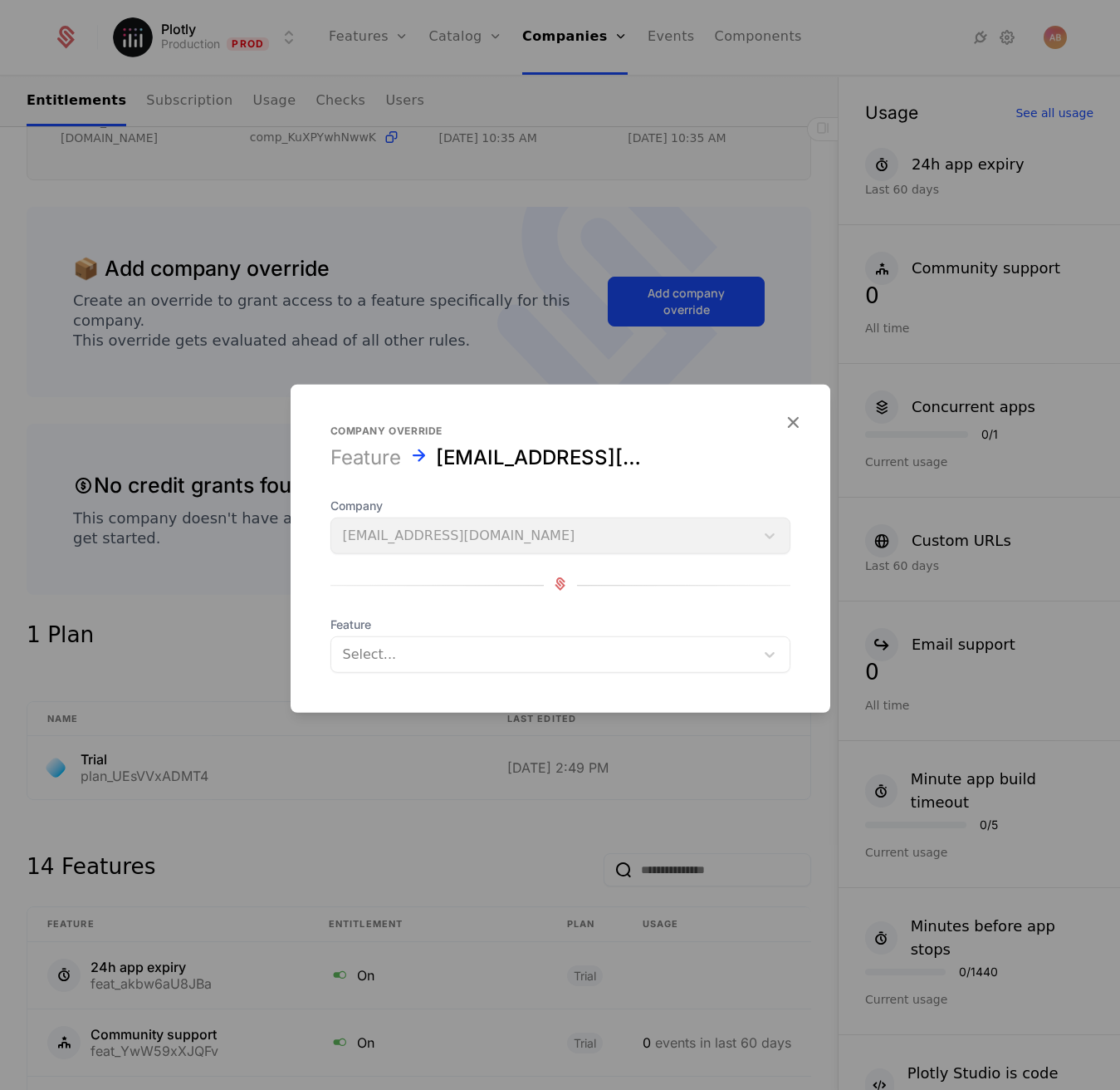
click at [418, 664] on div at bounding box center [543, 654] width 400 height 23
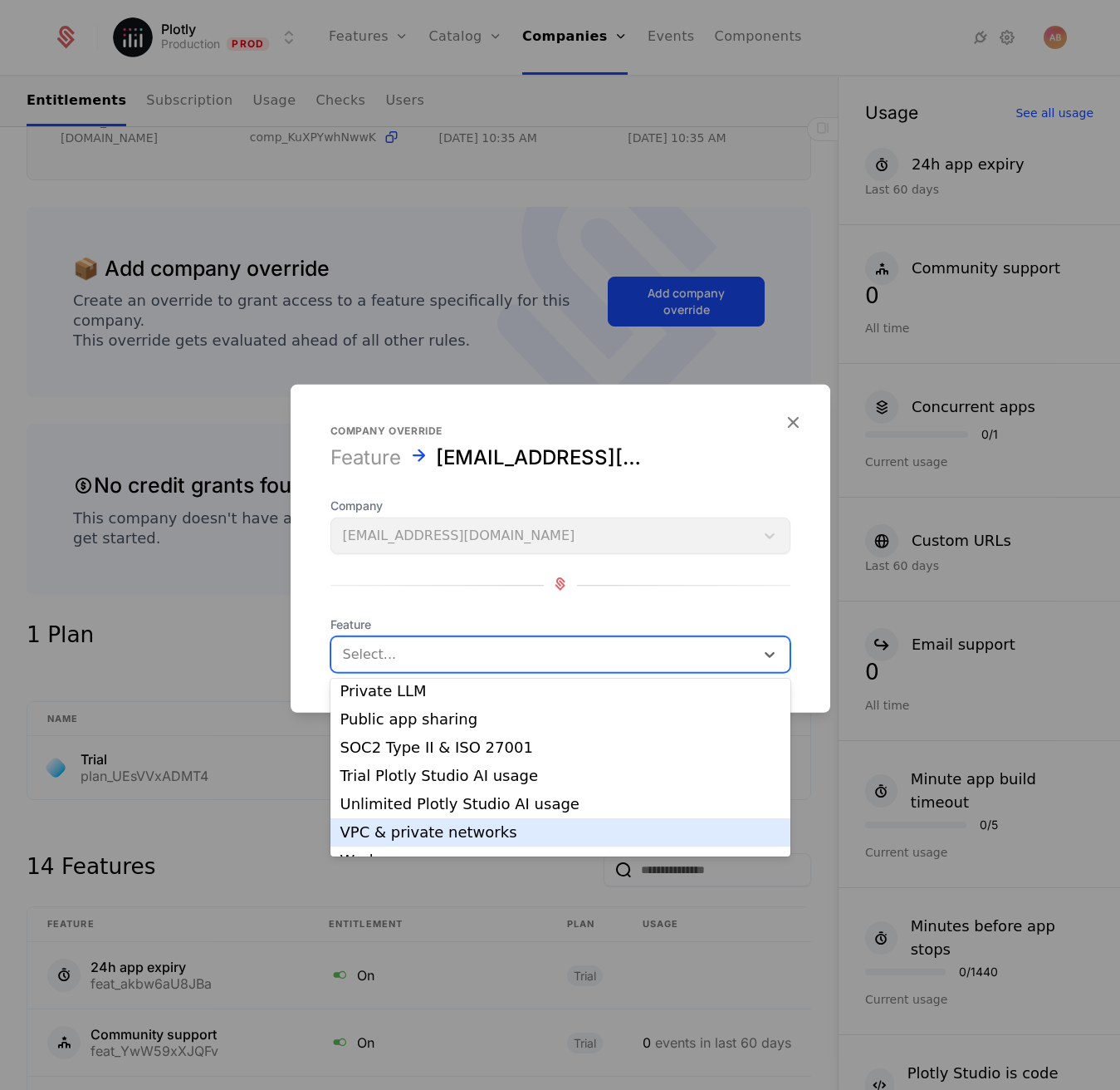
scroll to position [647, 0]
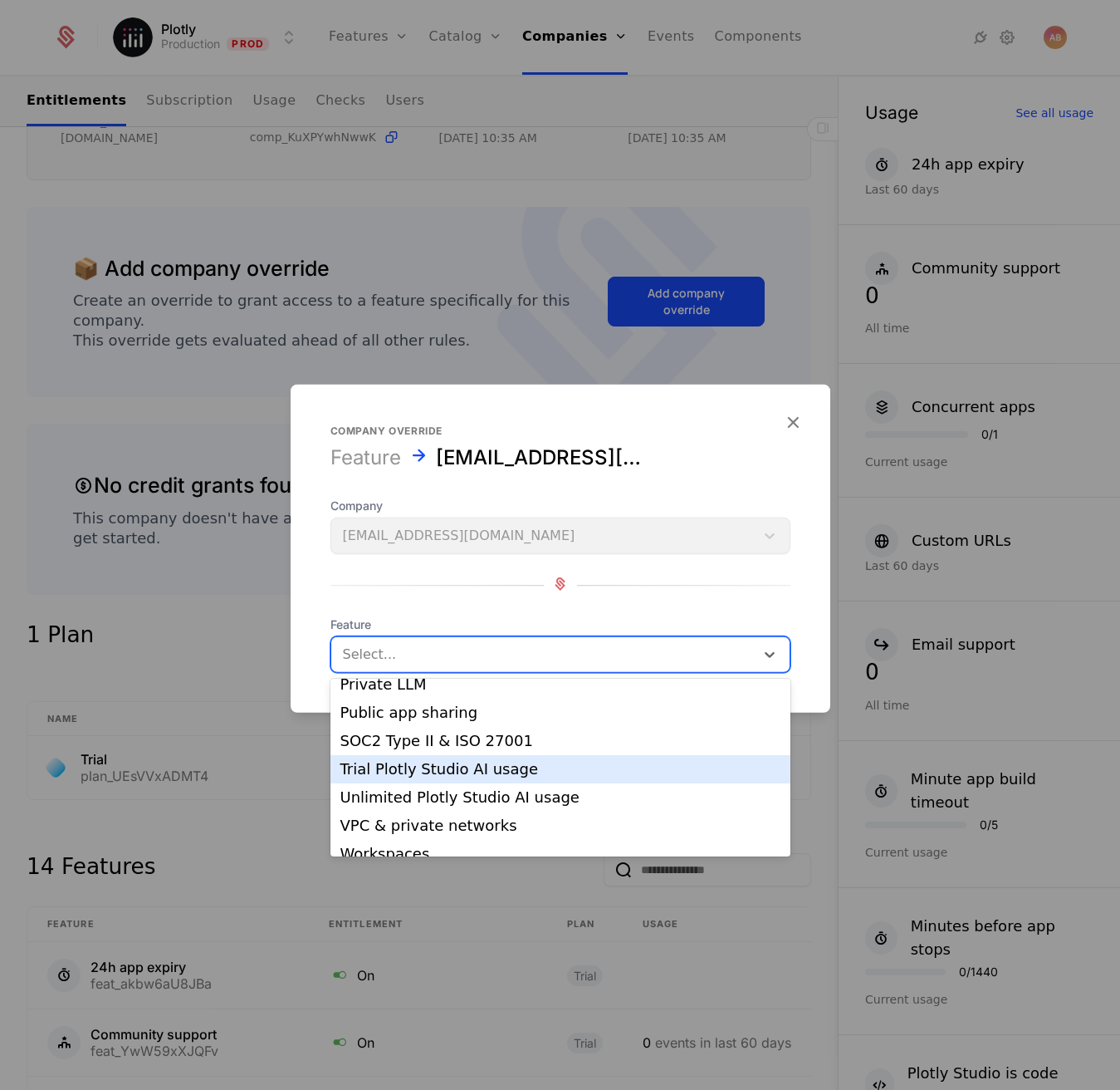
click at [406, 762] on div "Trial Plotly Studio AI usage" at bounding box center [560, 770] width 440 height 15
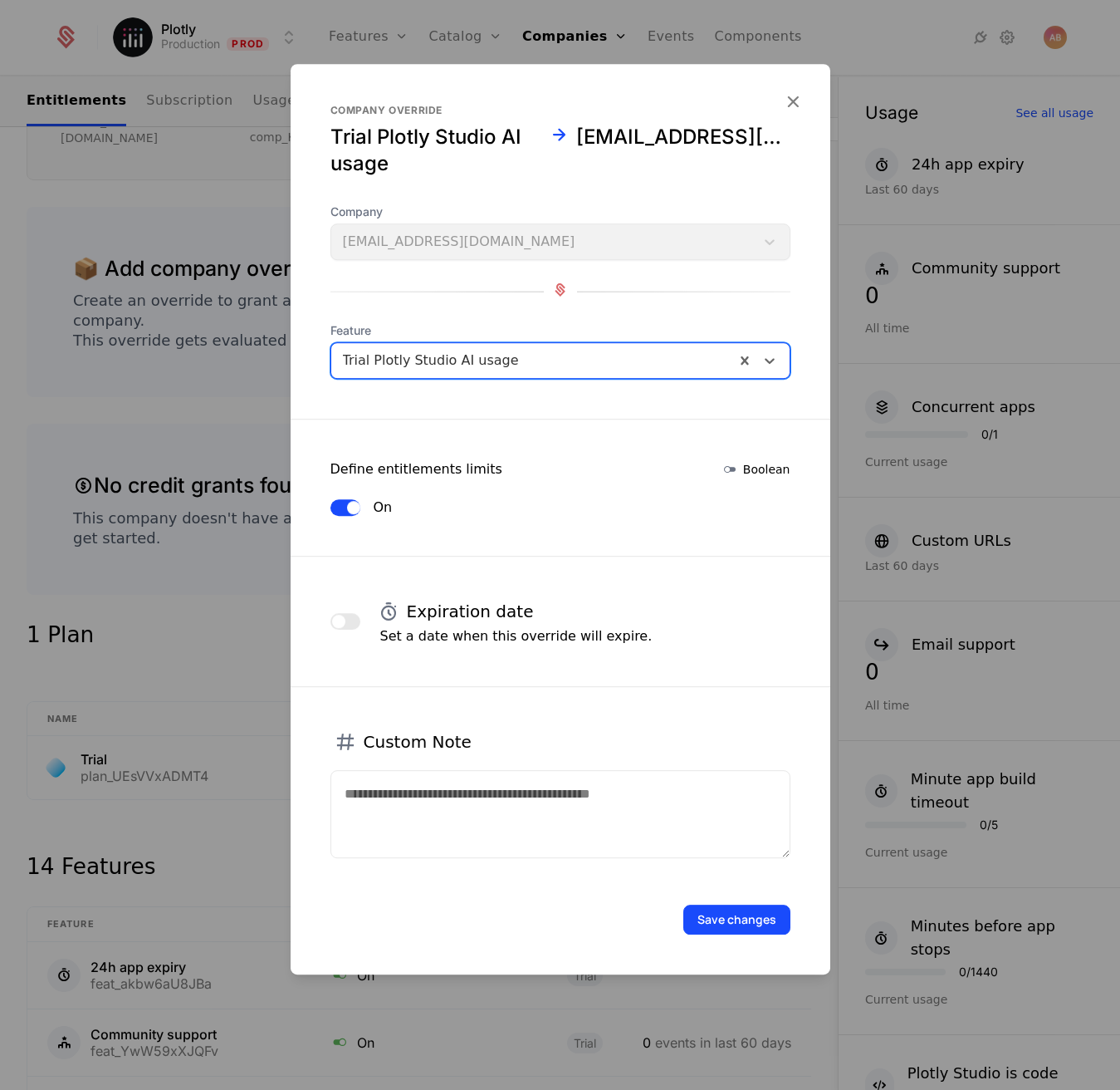
click at [344, 626] on span "button" at bounding box center [339, 621] width 13 height 13
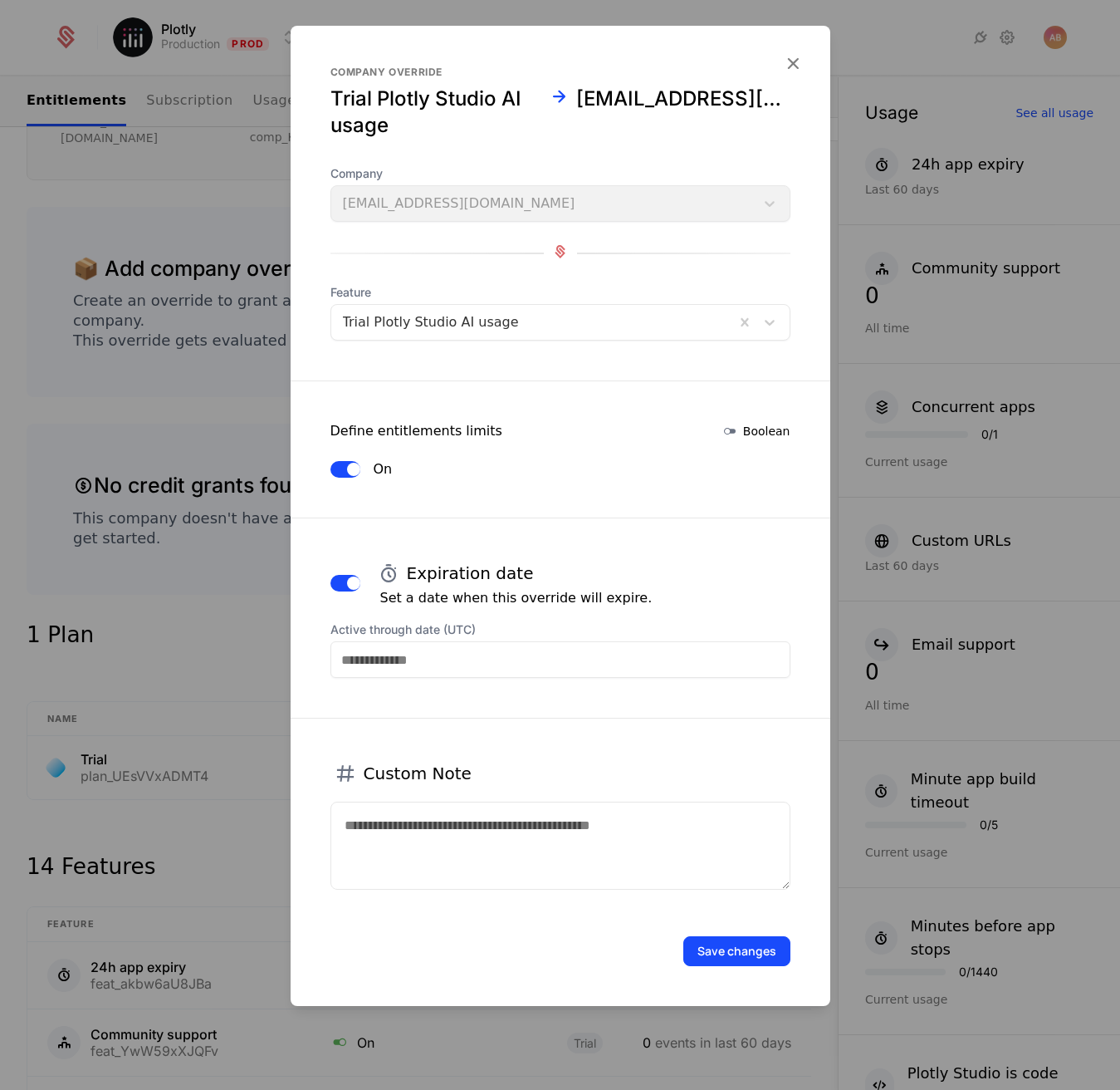
click at [340, 647] on input "Active through date (UTC)" at bounding box center [561, 659] width 460 height 37
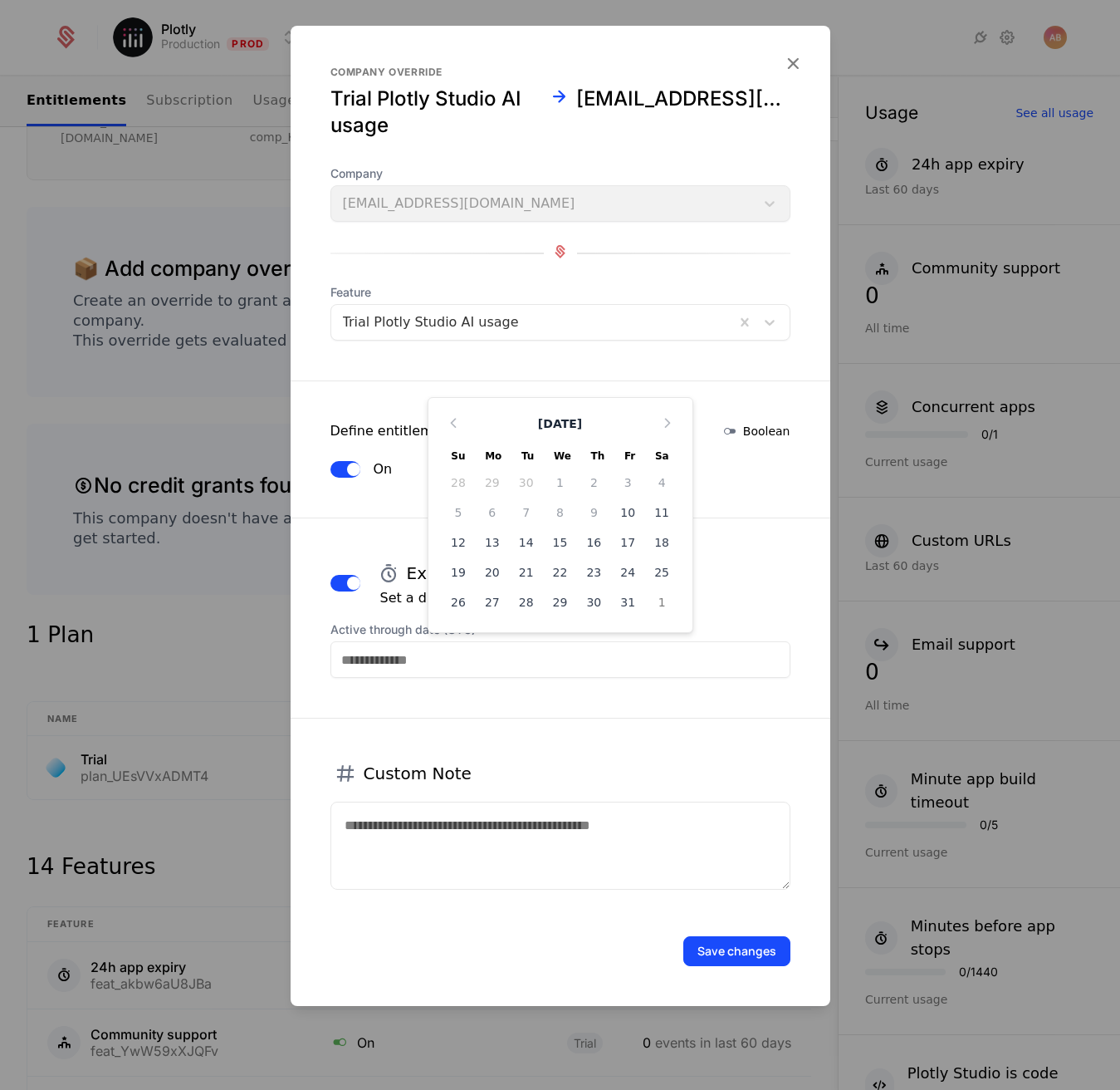
click at [624, 547] on div "17" at bounding box center [629, 542] width 34 height 26
type input "**********"
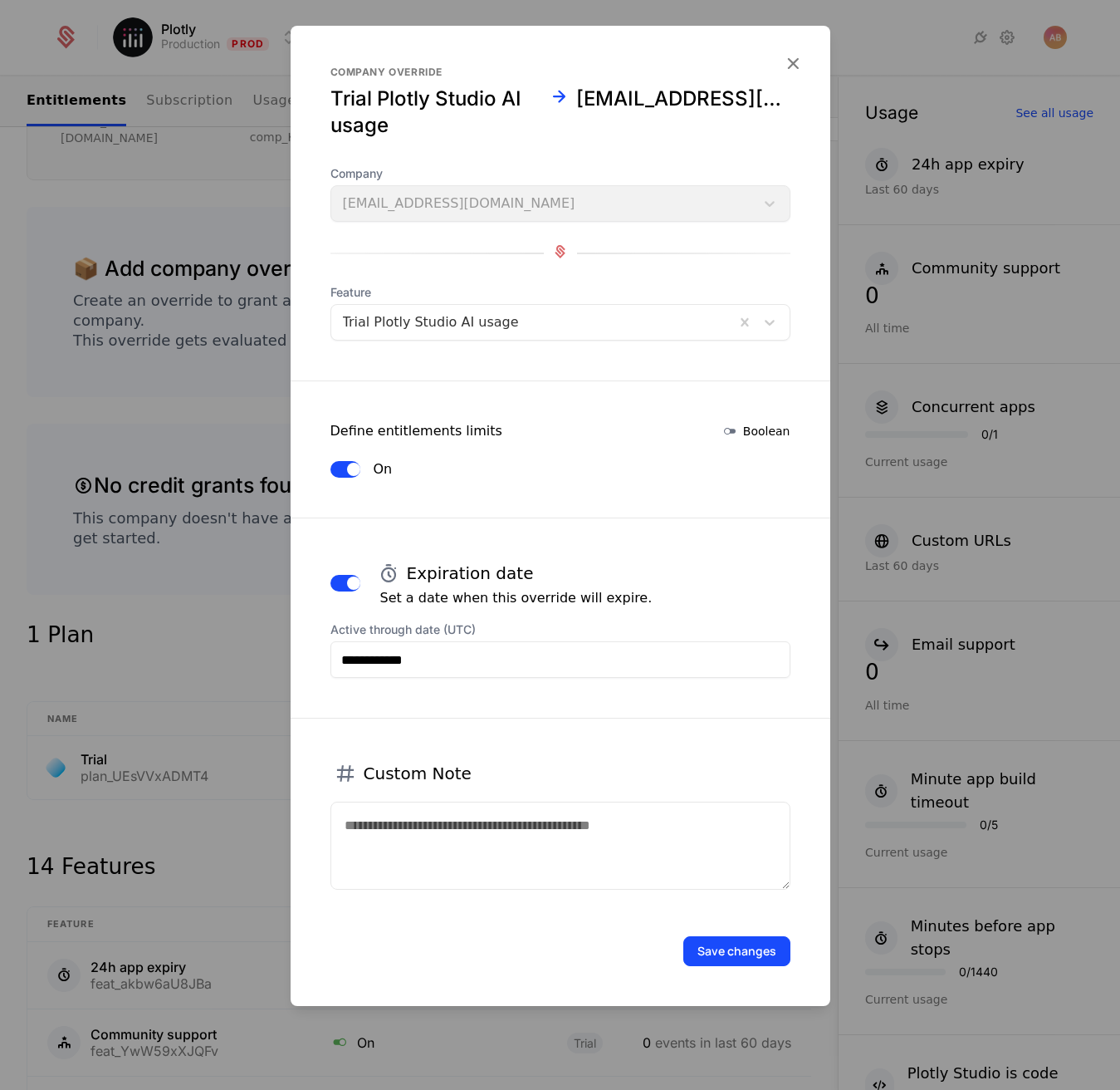
click at [798, 68] on icon "button" at bounding box center [793, 63] width 22 height 22
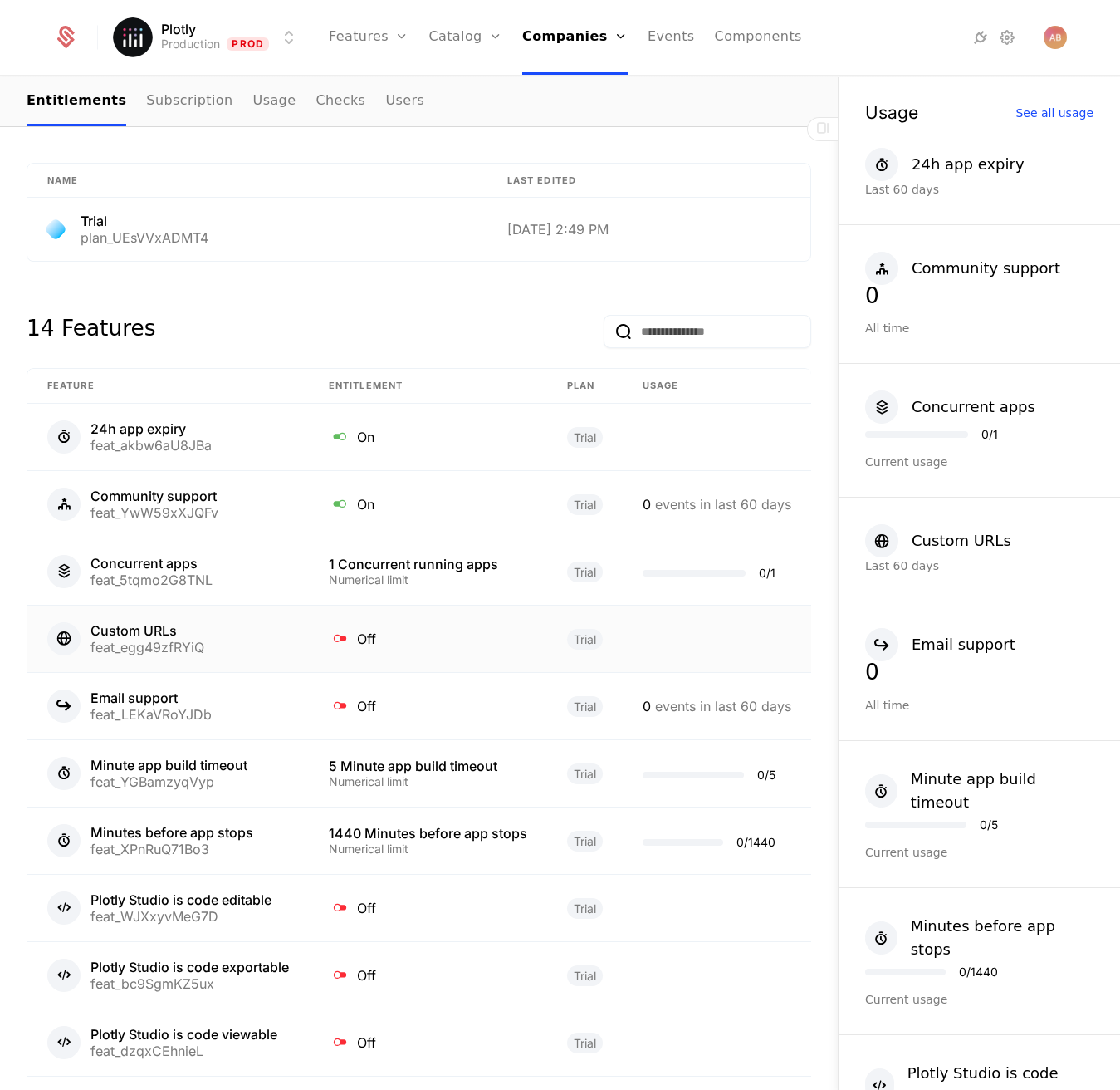
scroll to position [953, 0]
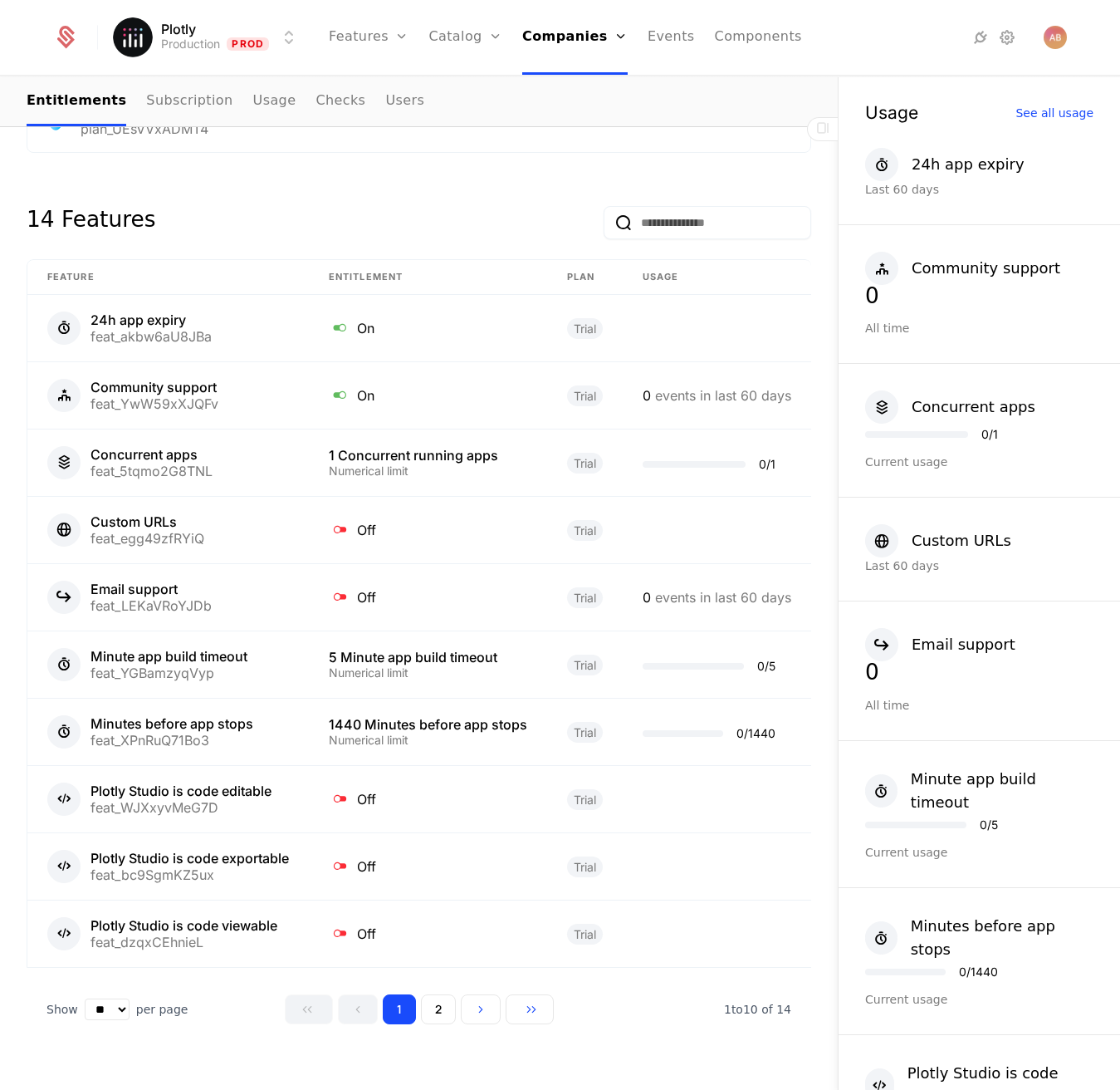
click at [446, 994] on button "2" at bounding box center [438, 1009] width 35 height 30
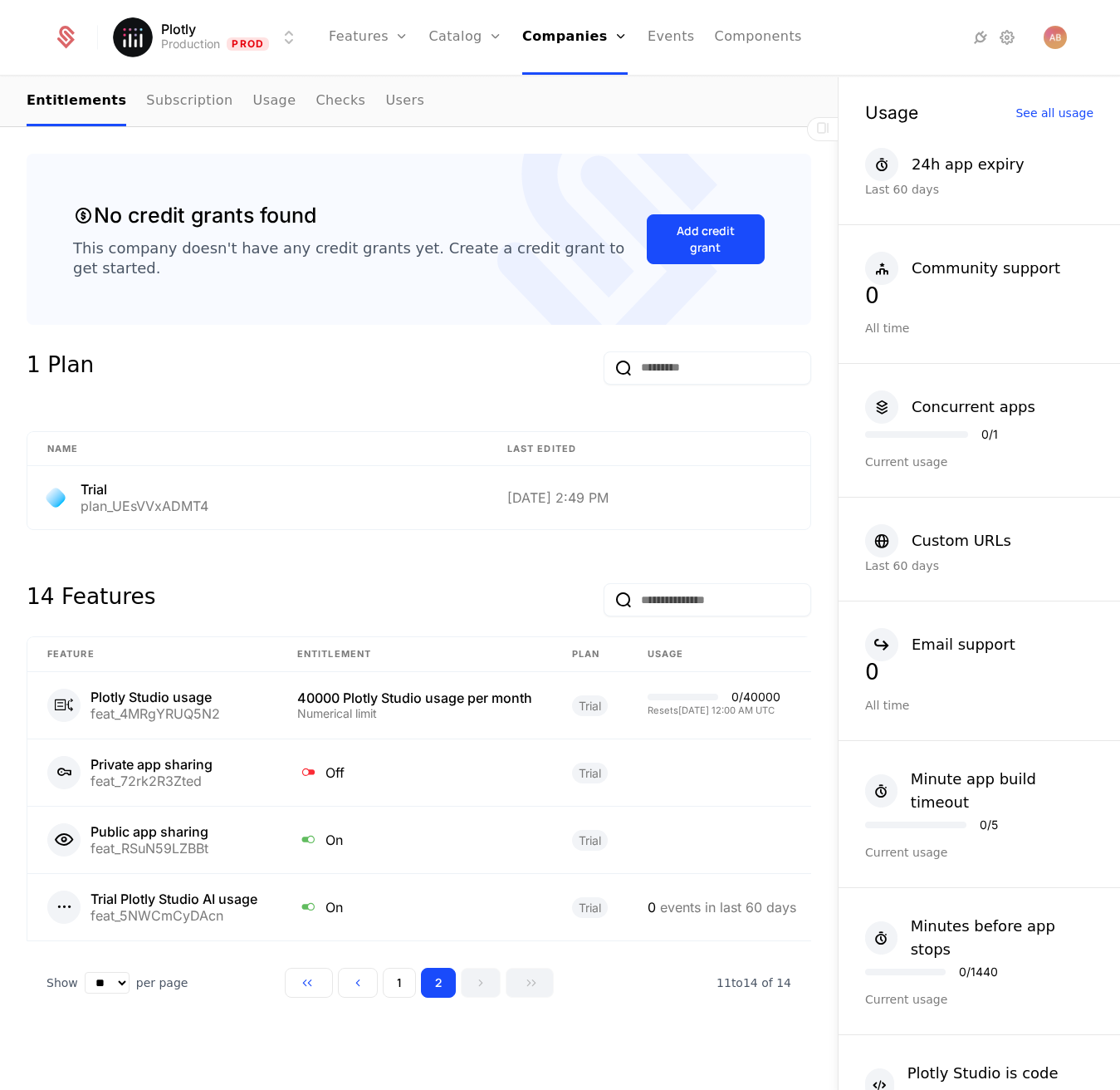
scroll to position [549, 0]
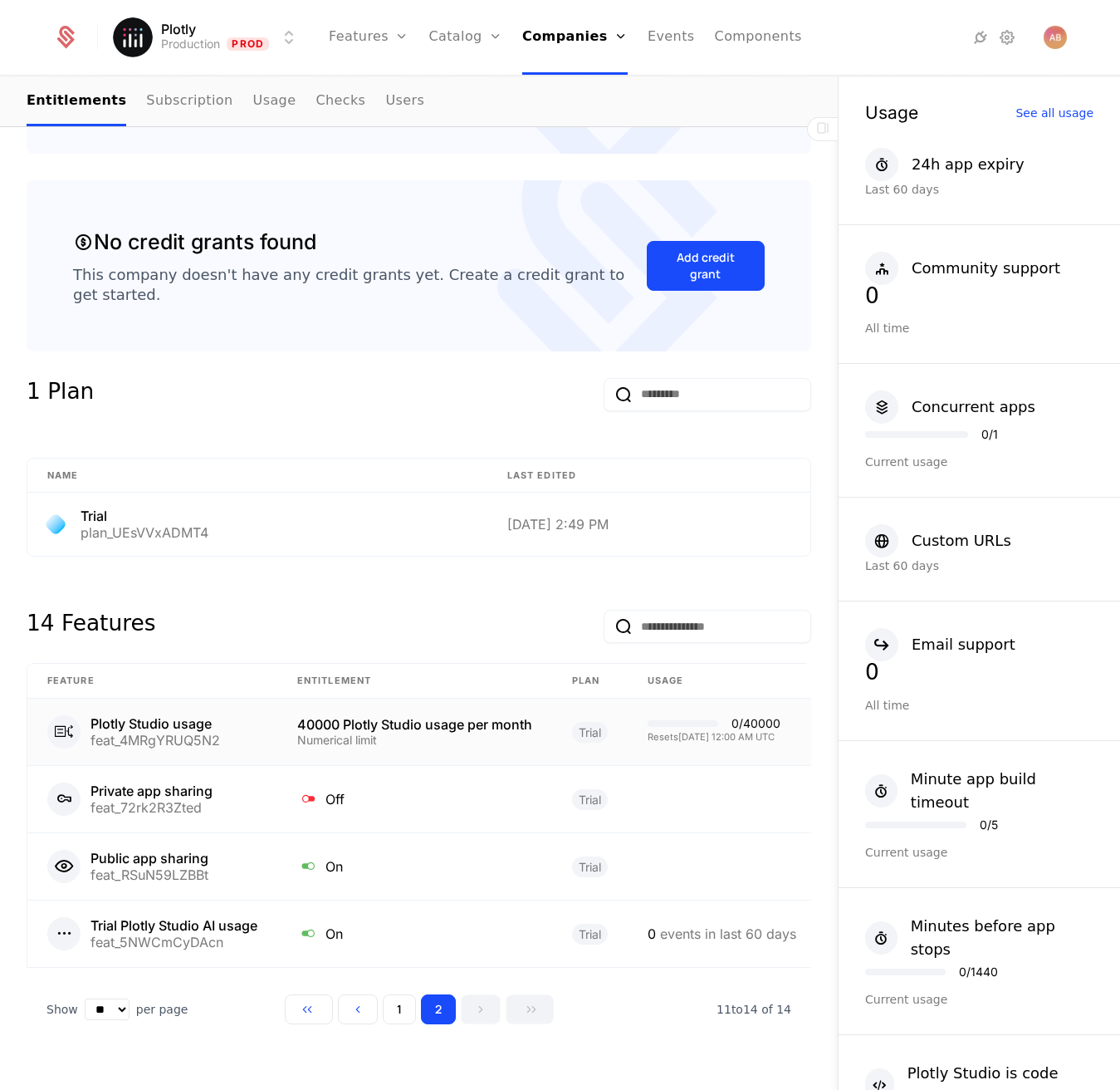
click at [427, 718] on div "40000 Plotly Studio usage per month Numerical limit" at bounding box center [414, 732] width 235 height 28
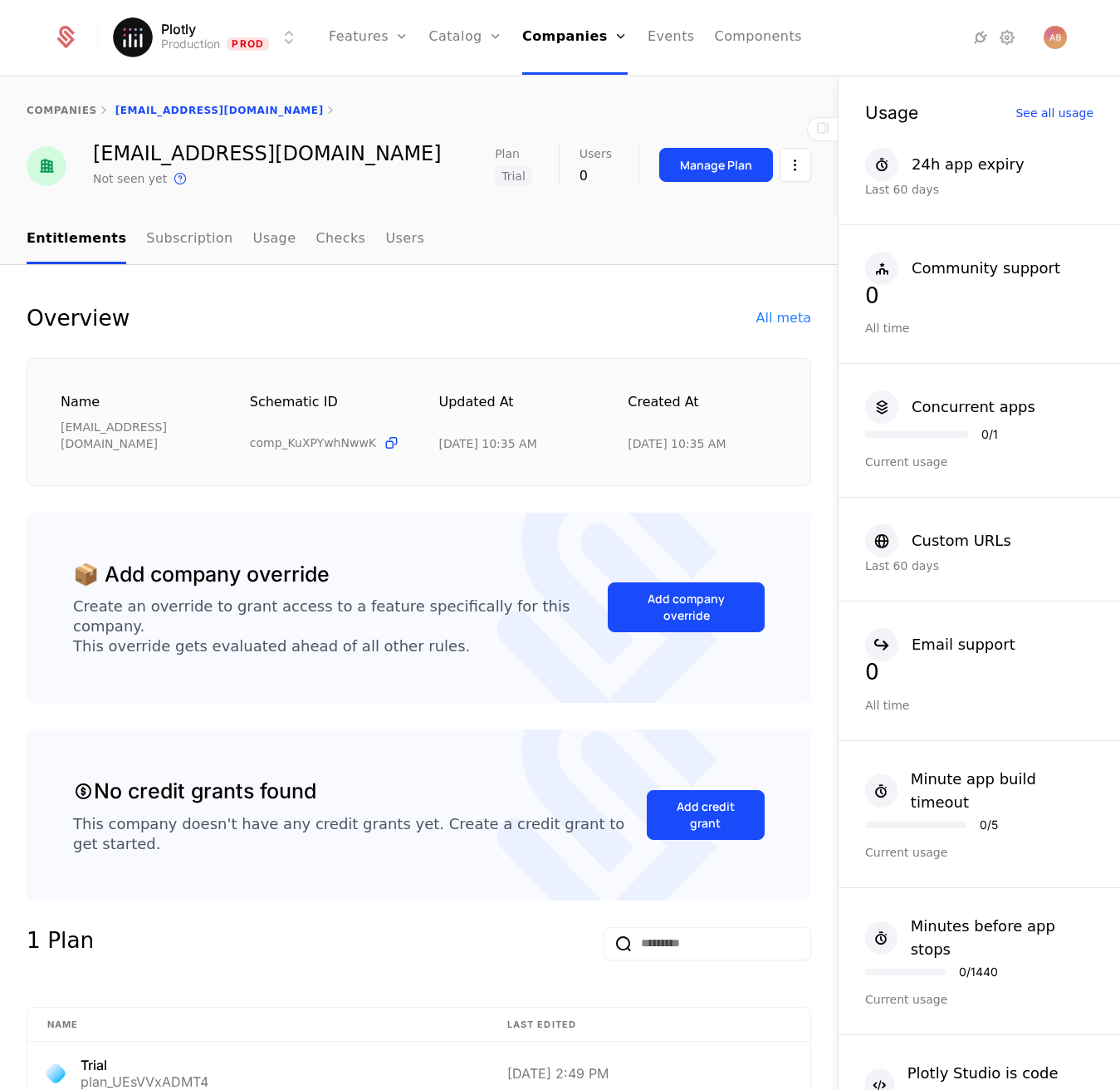
click at [661, 590] on div "Add company override" at bounding box center [686, 606] width 116 height 33
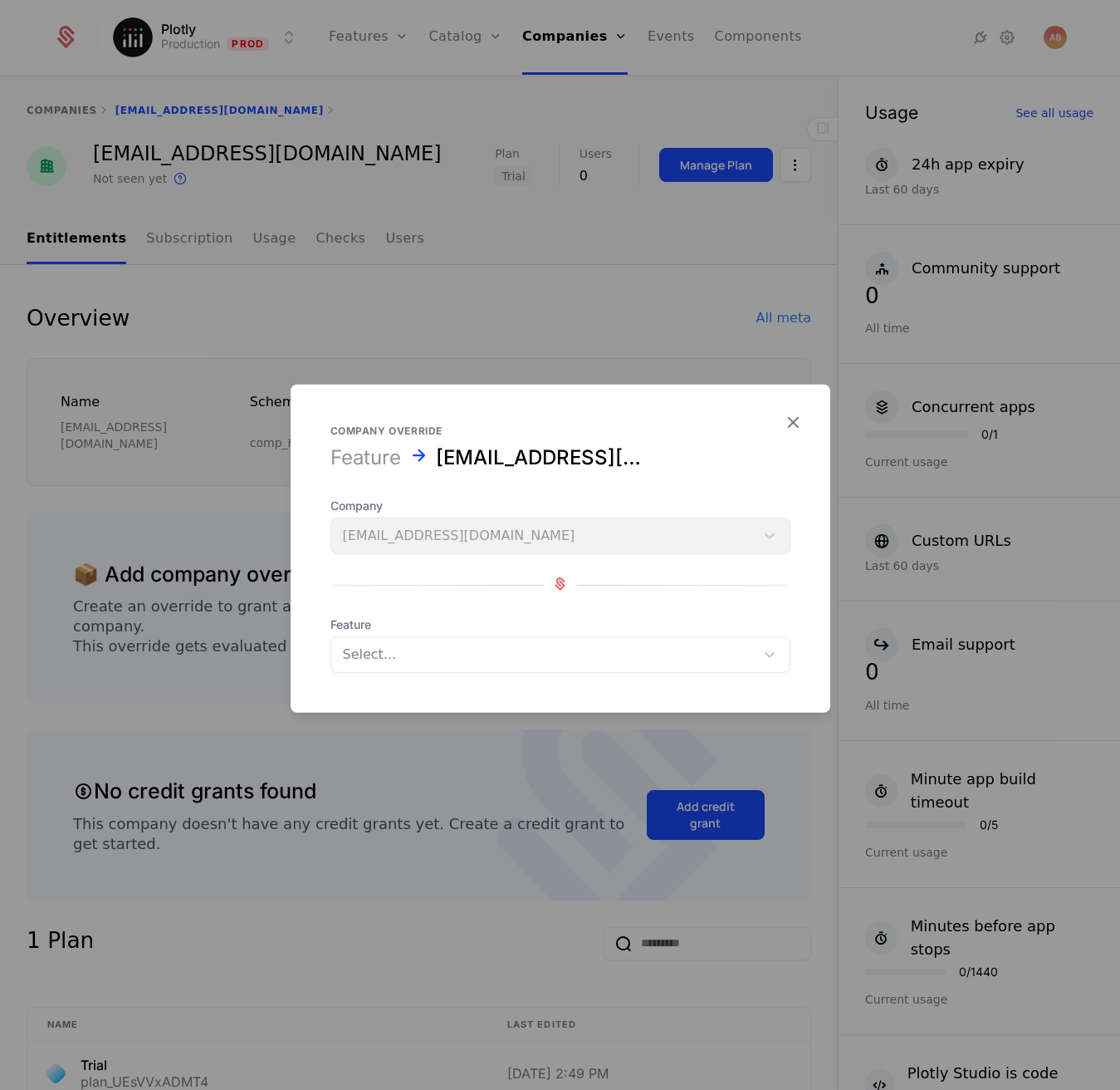
click at [416, 673] on form "Company override Feature [EMAIL_ADDRESS][DOMAIN_NAME] Company [EMAIL_ADDRESS][D…" at bounding box center [560, 548] width 540 height 328
click at [418, 655] on div at bounding box center [543, 654] width 400 height 23
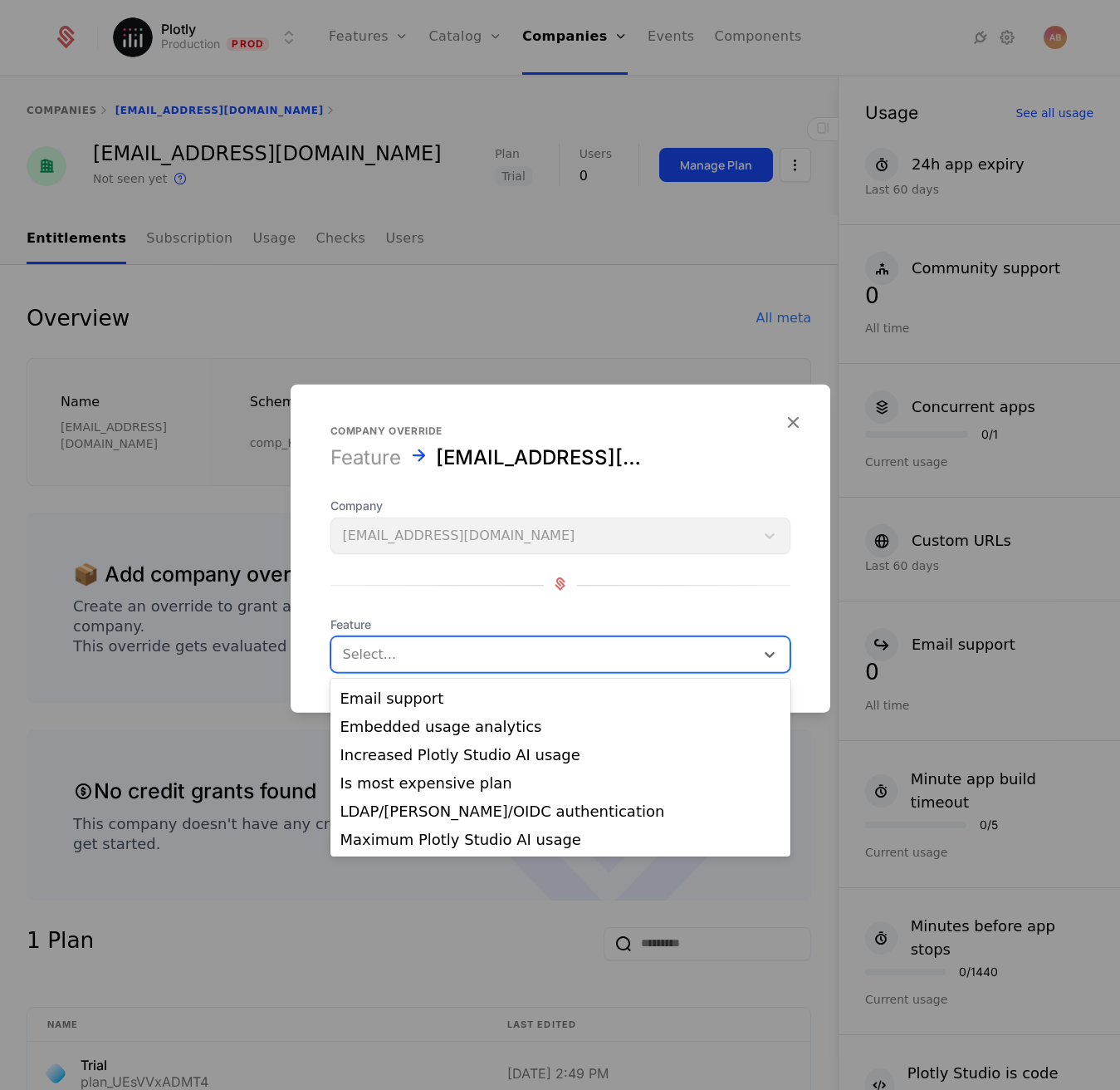
scroll to position [448, 0]
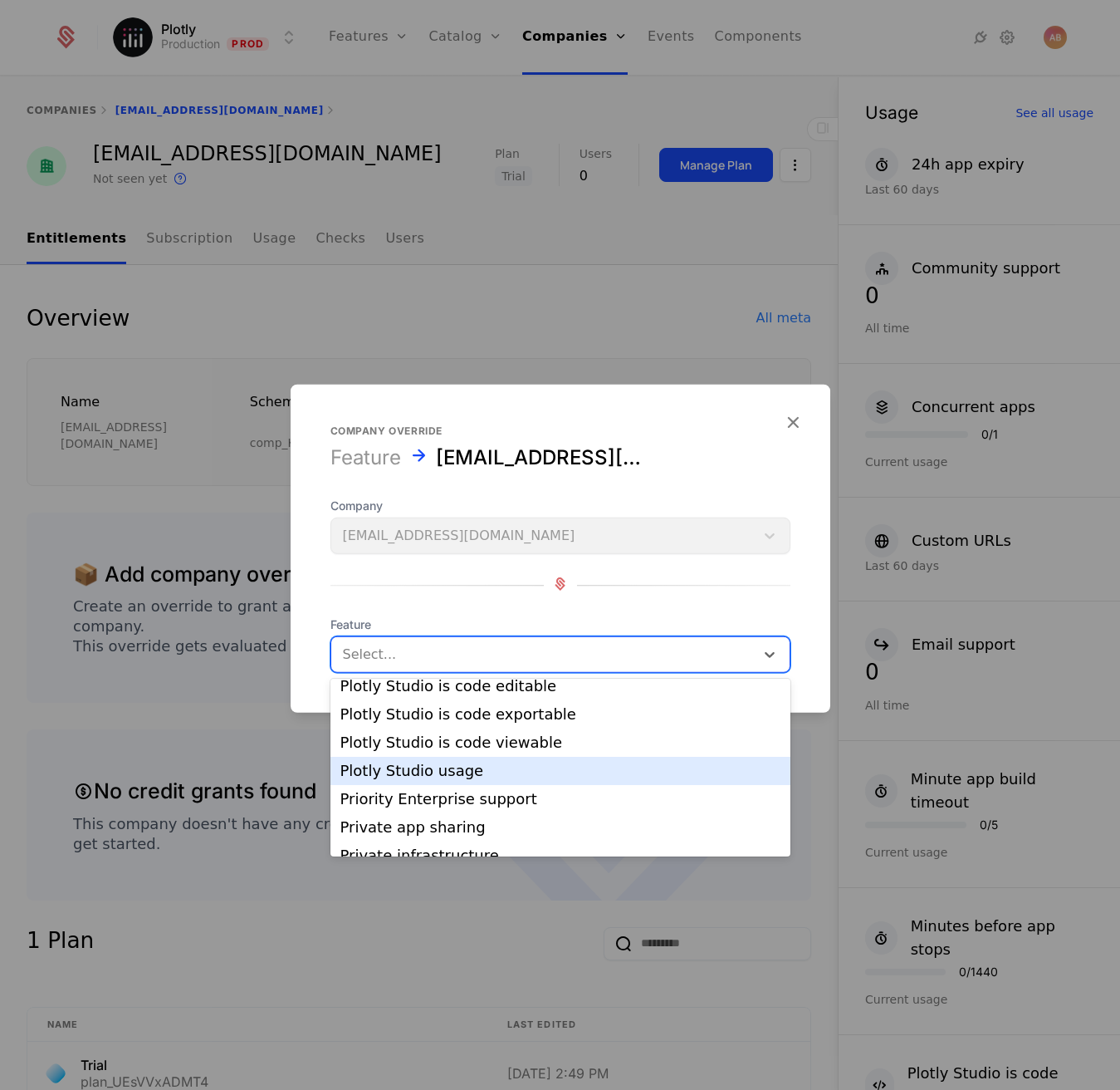
click at [472, 763] on div "Plotly Studio usage" at bounding box center [560, 771] width 440 height 15
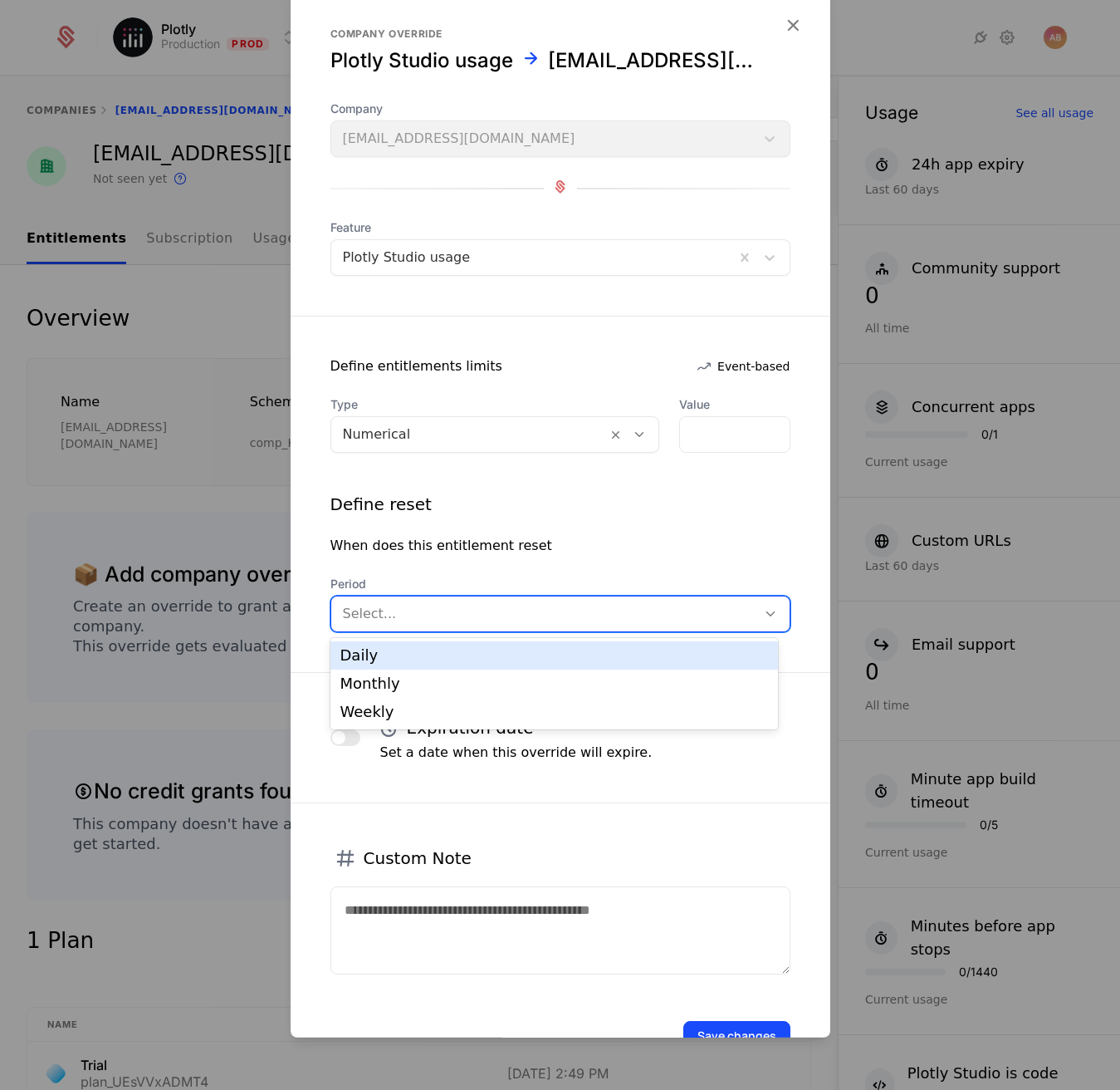
click at [445, 630] on div "Select..." at bounding box center [561, 614] width 460 height 37
click at [448, 571] on div "Define reset When does this entitlement reset Period Daily, 1 of 3. 3 results a…" at bounding box center [561, 562] width 460 height 139
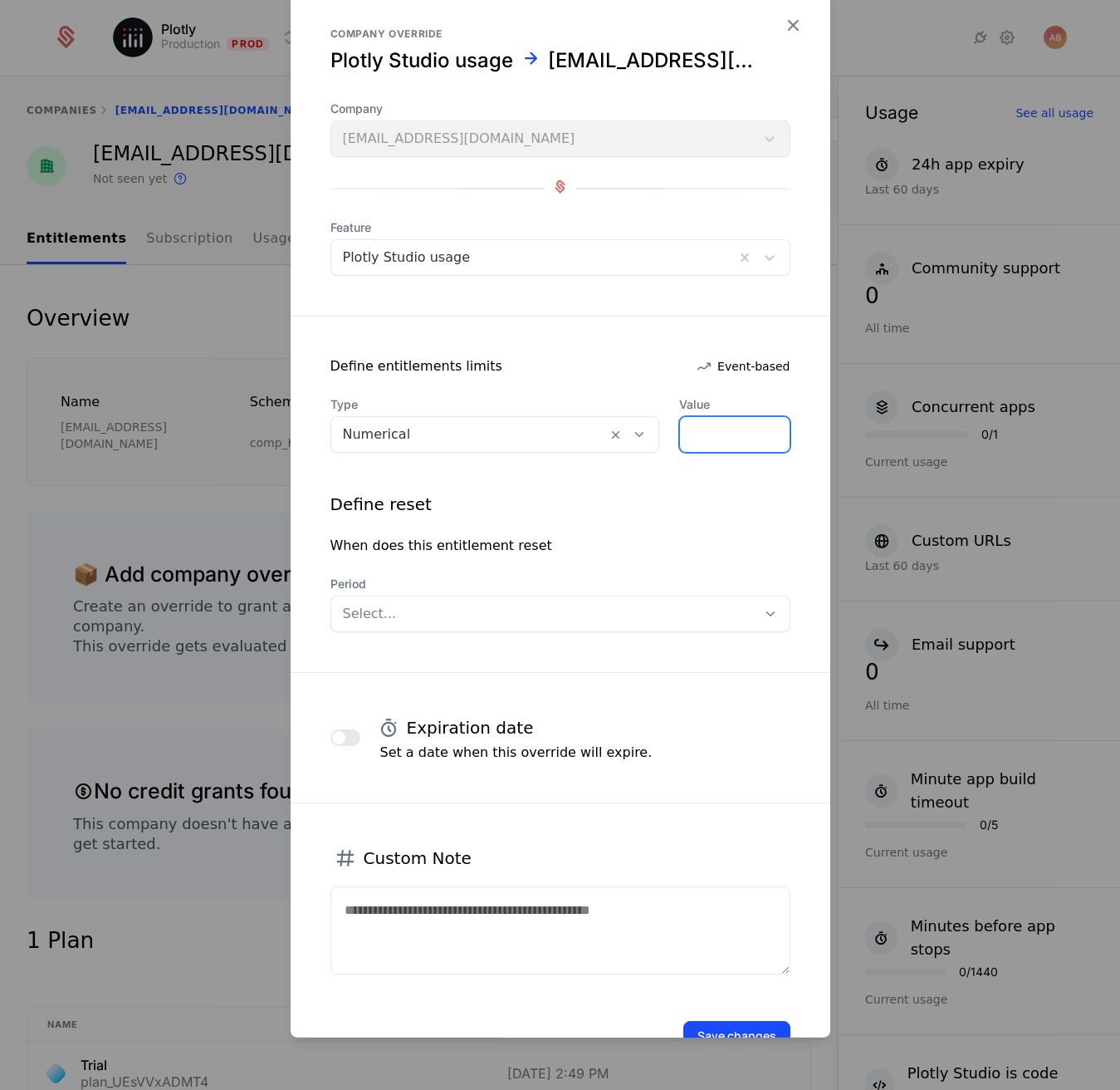
click at [741, 439] on input "*" at bounding box center [735, 434] width 109 height 35
click at [396, 431] on div "Numerical" at bounding box center [470, 434] width 254 height 20
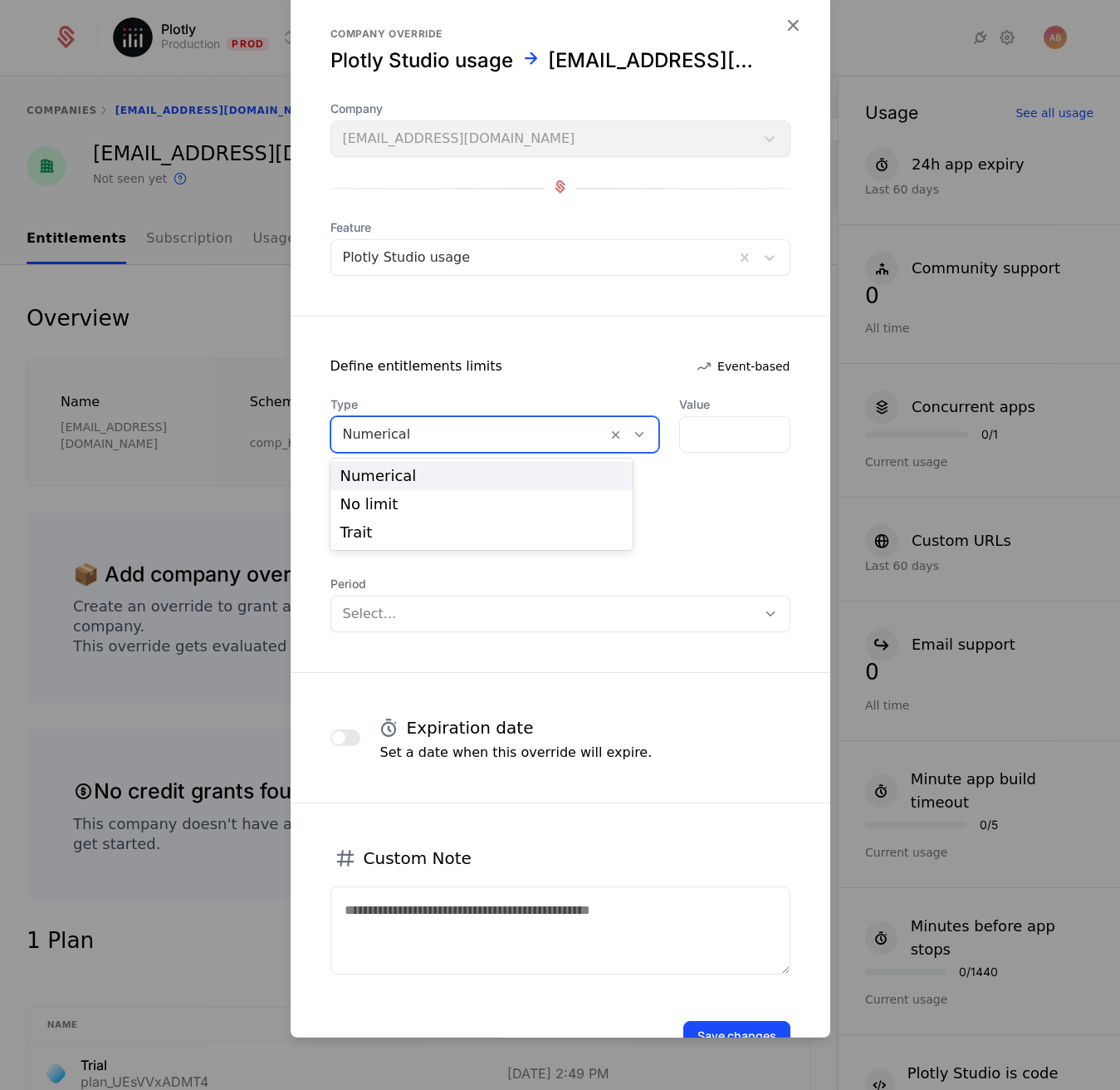
click at [396, 431] on div "Numerical" at bounding box center [470, 434] width 254 height 20
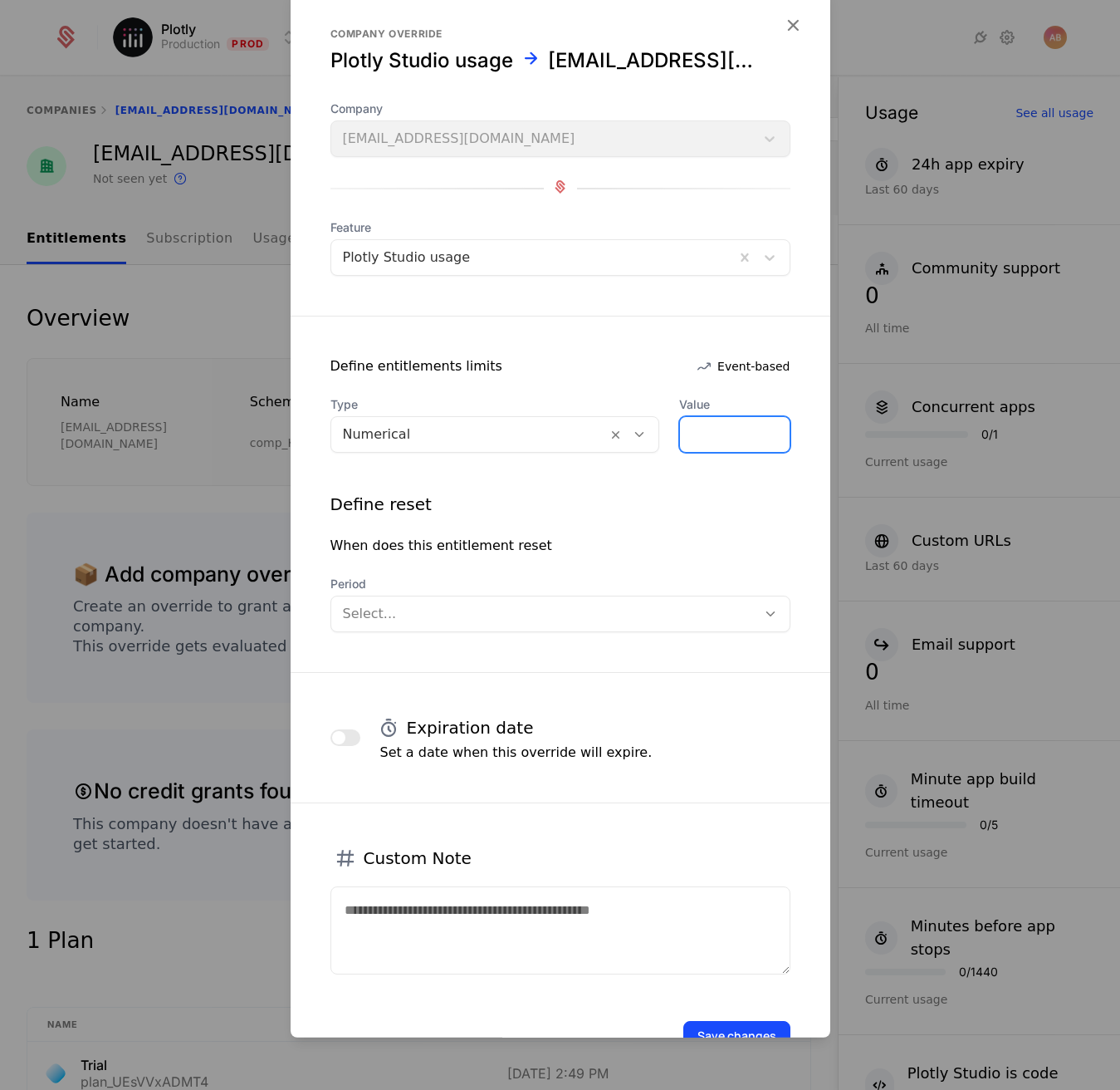
click at [680, 441] on input "*" at bounding box center [735, 434] width 109 height 35
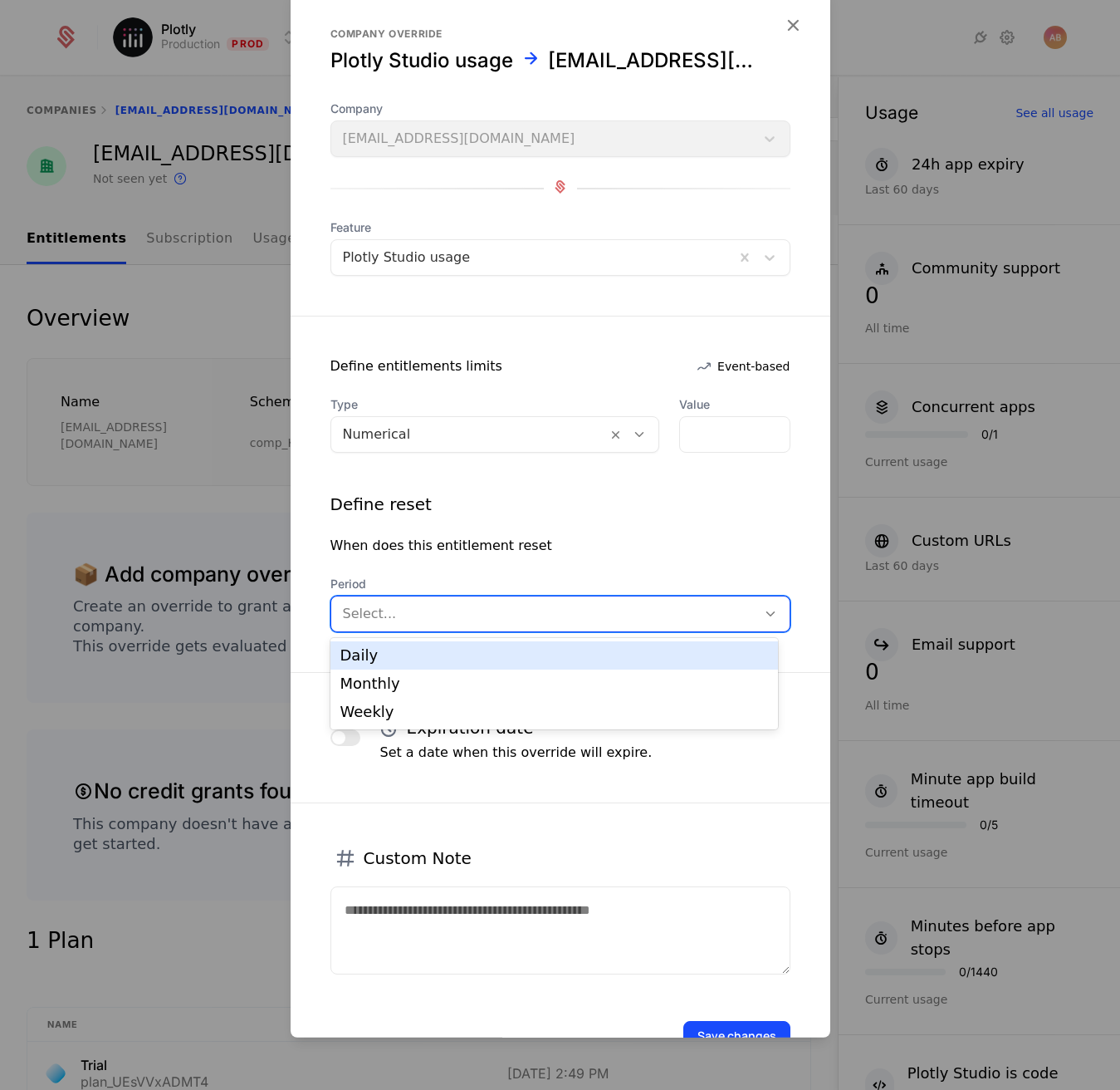
click at [511, 603] on div at bounding box center [544, 614] width 402 height 23
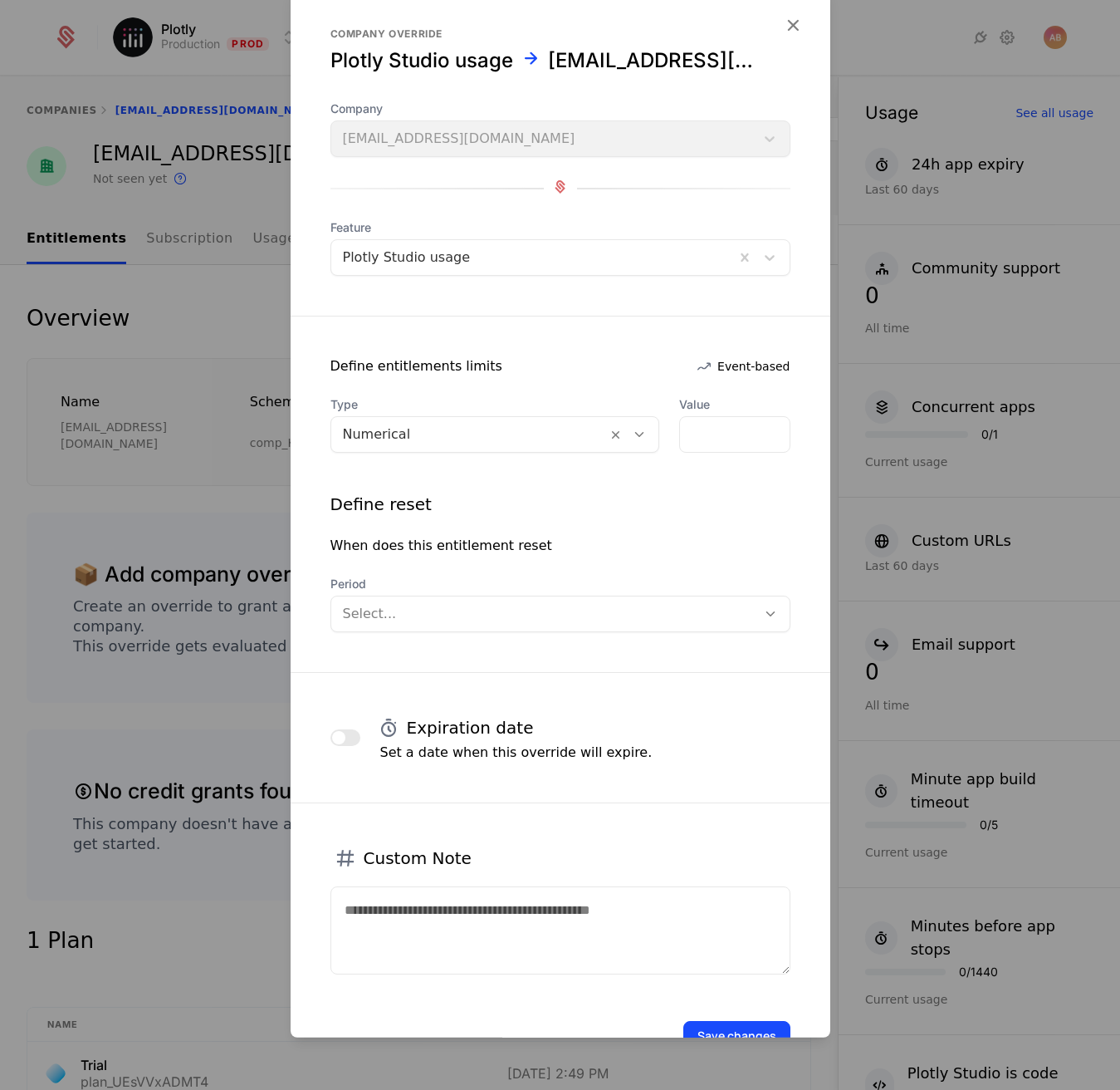
click at [497, 568] on div "Define reset When does this entitlement reset Period Select..." at bounding box center [561, 562] width 460 height 139
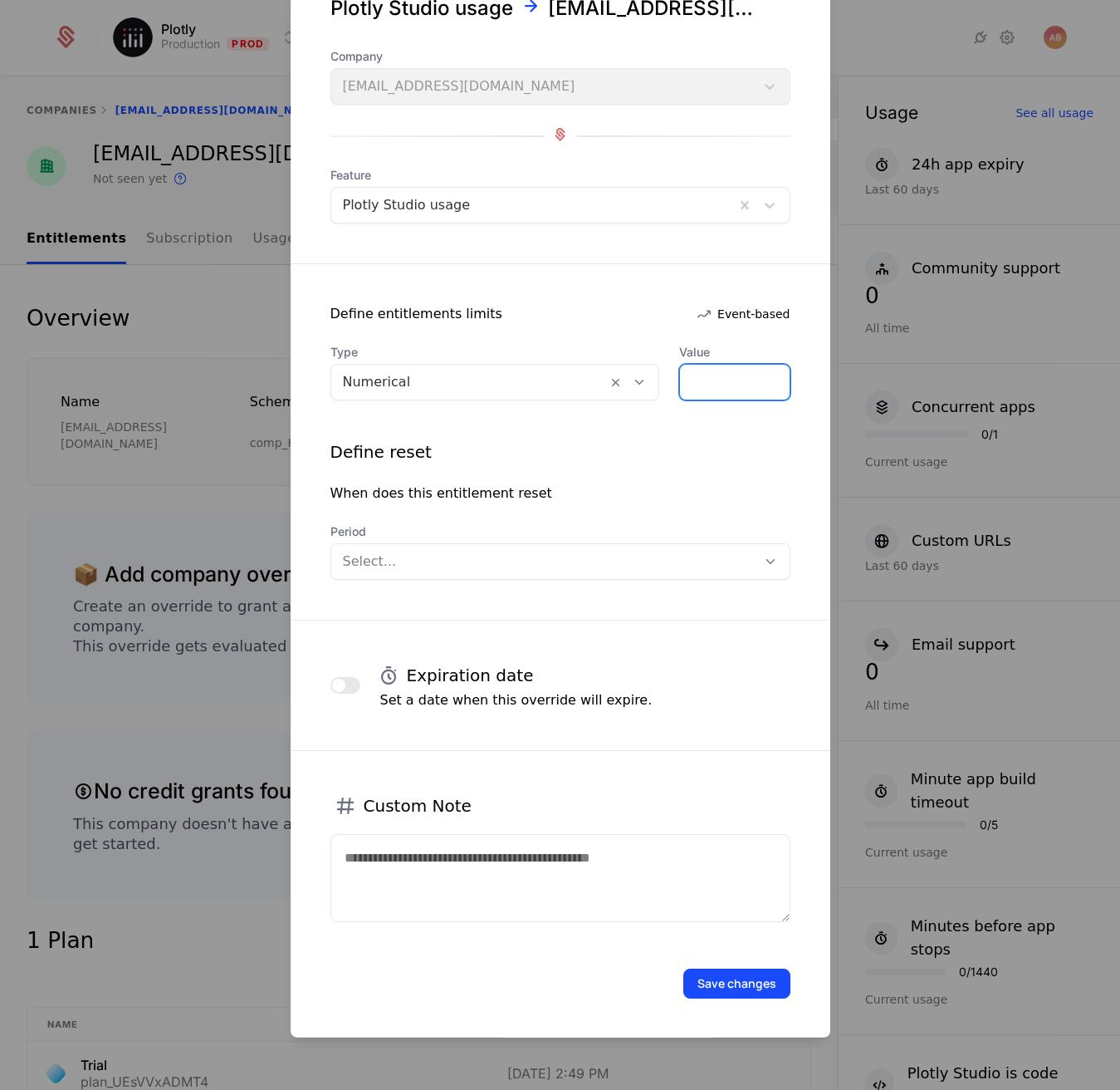
click at [726, 392] on input "*" at bounding box center [735, 382] width 109 height 35
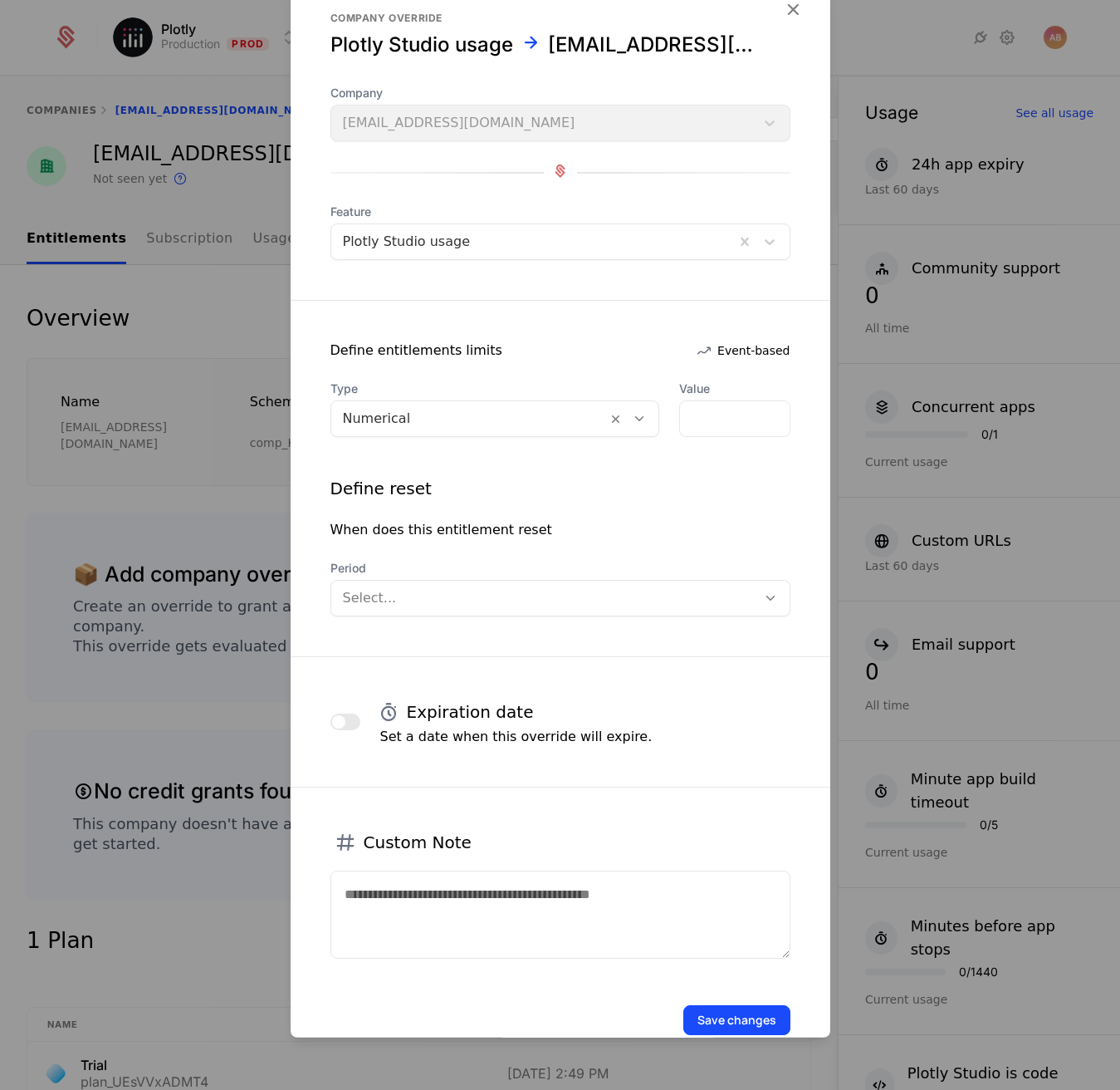
click at [785, 8] on icon "button" at bounding box center [793, 8] width 22 height 22
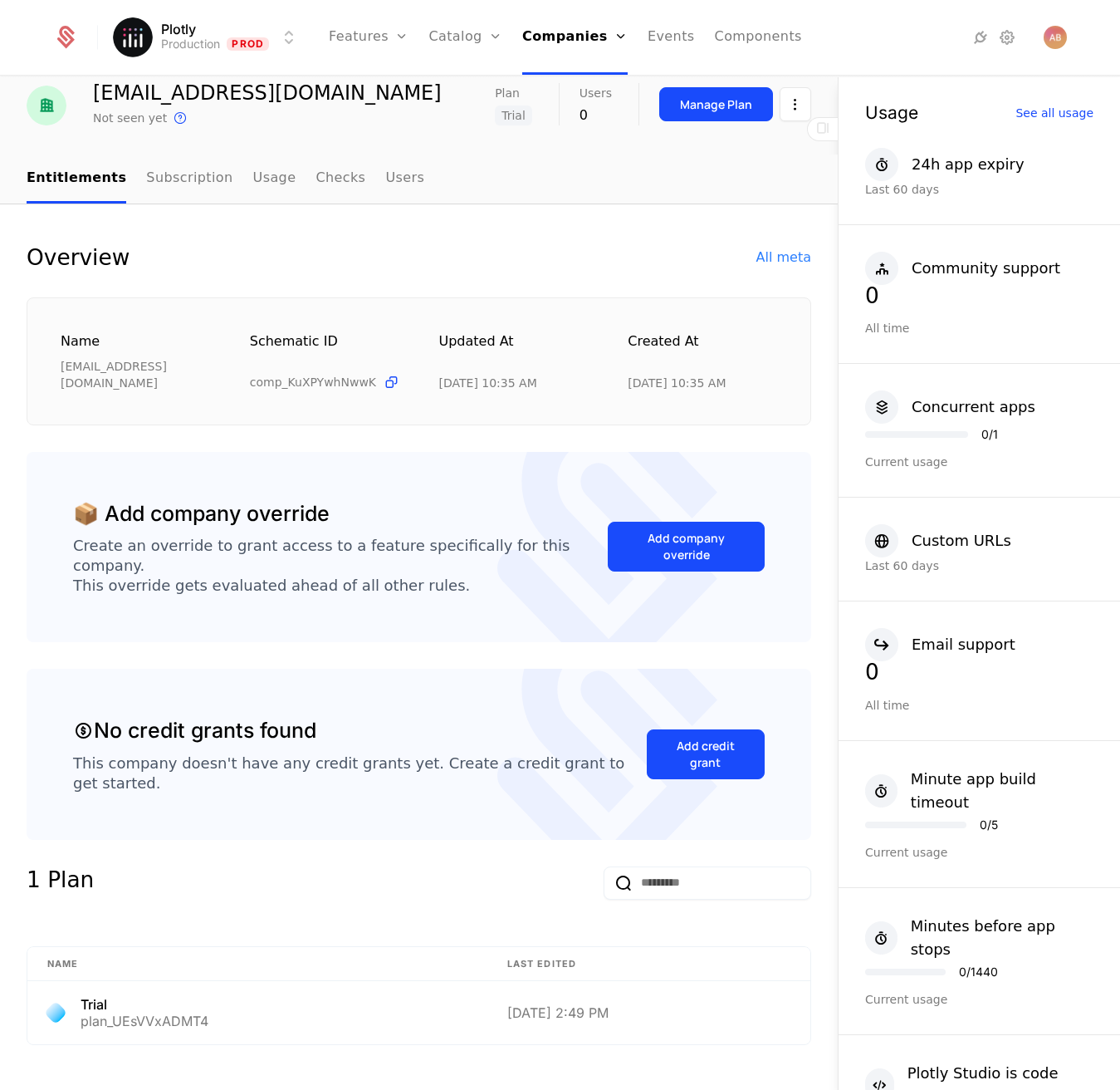
scroll to position [207, 0]
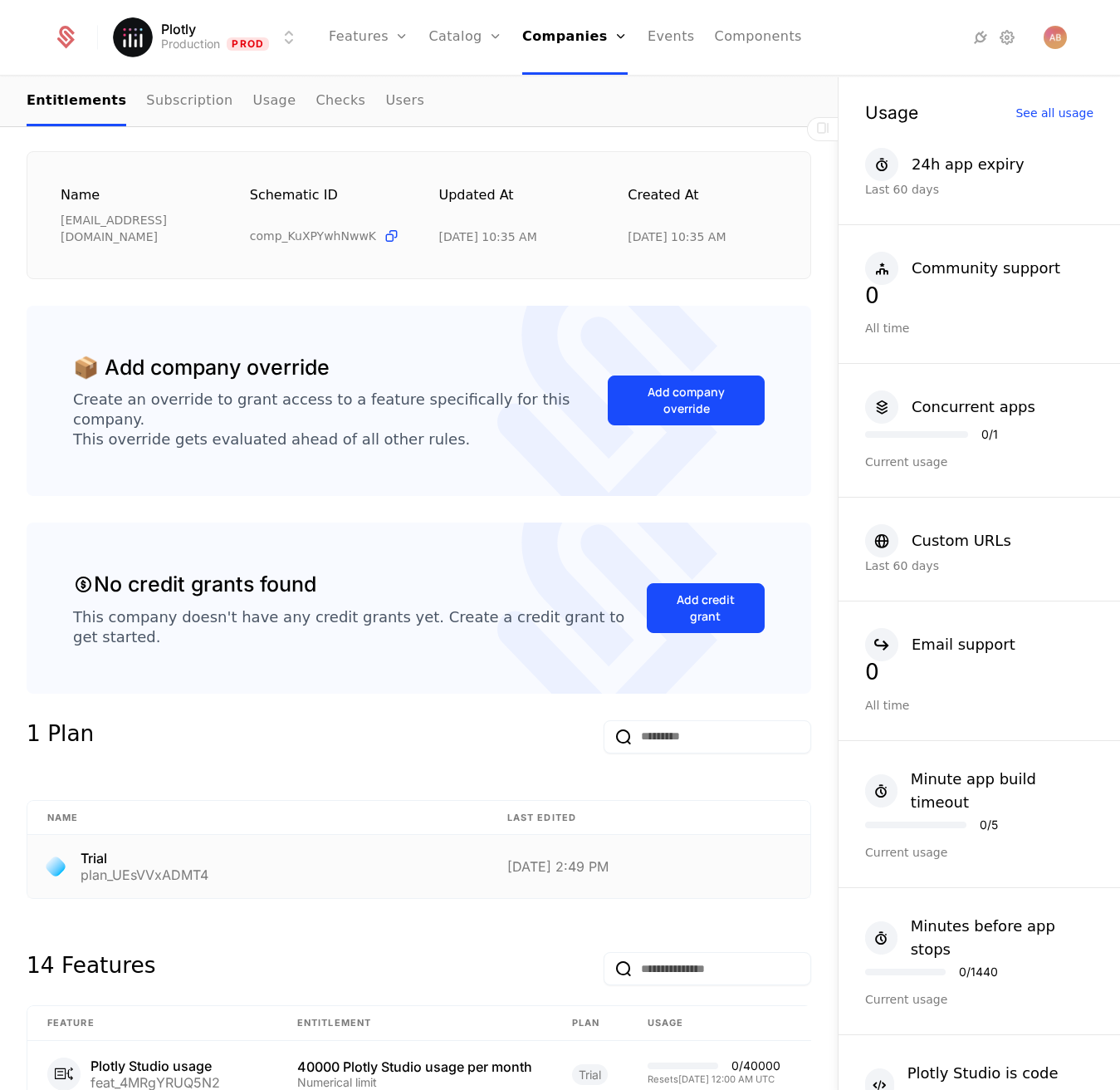
click at [92, 851] on div "Trial" at bounding box center [145, 858] width 128 height 13
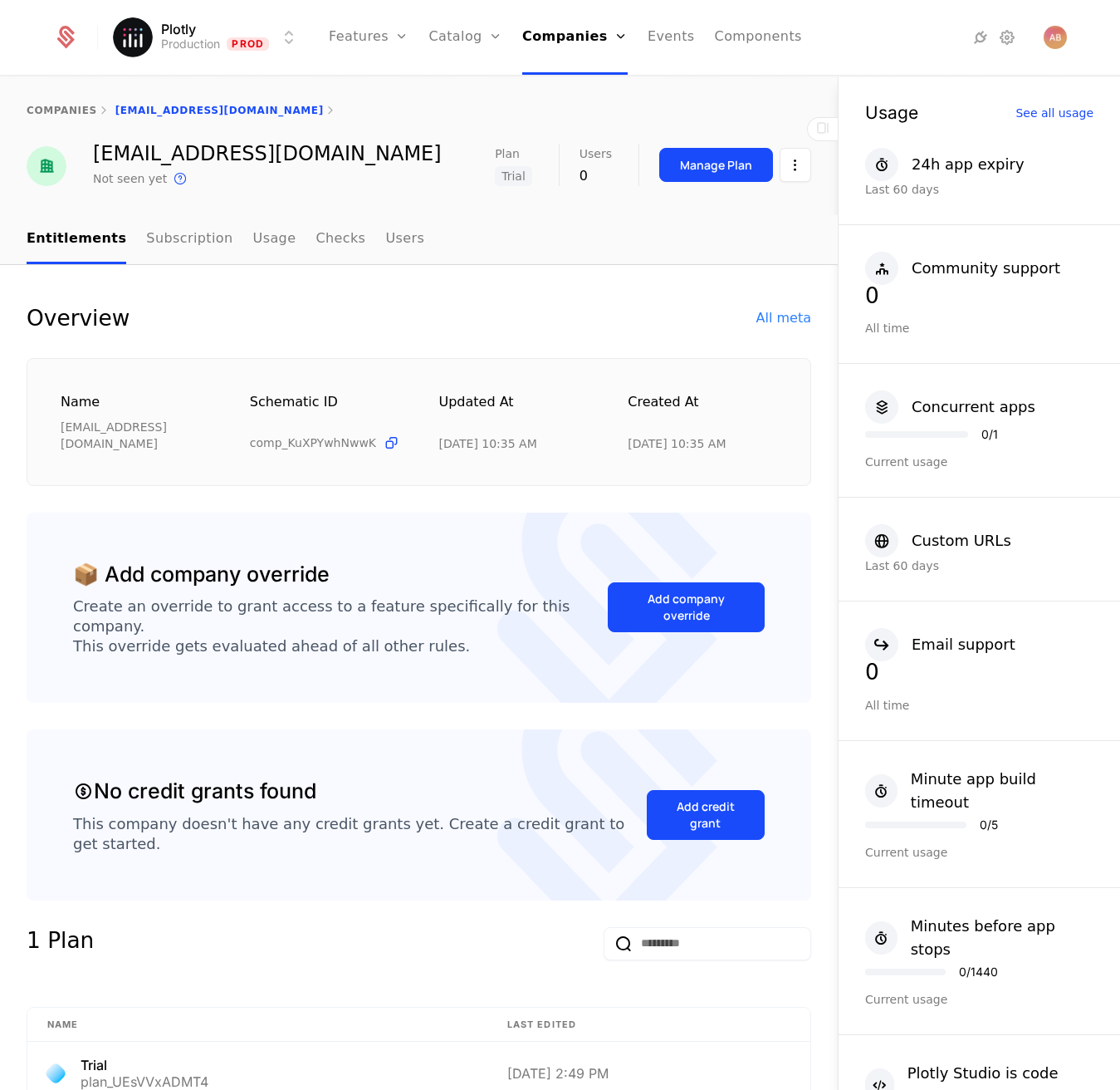
click at [692, 589] on button "Add company override" at bounding box center [686, 607] width 157 height 50
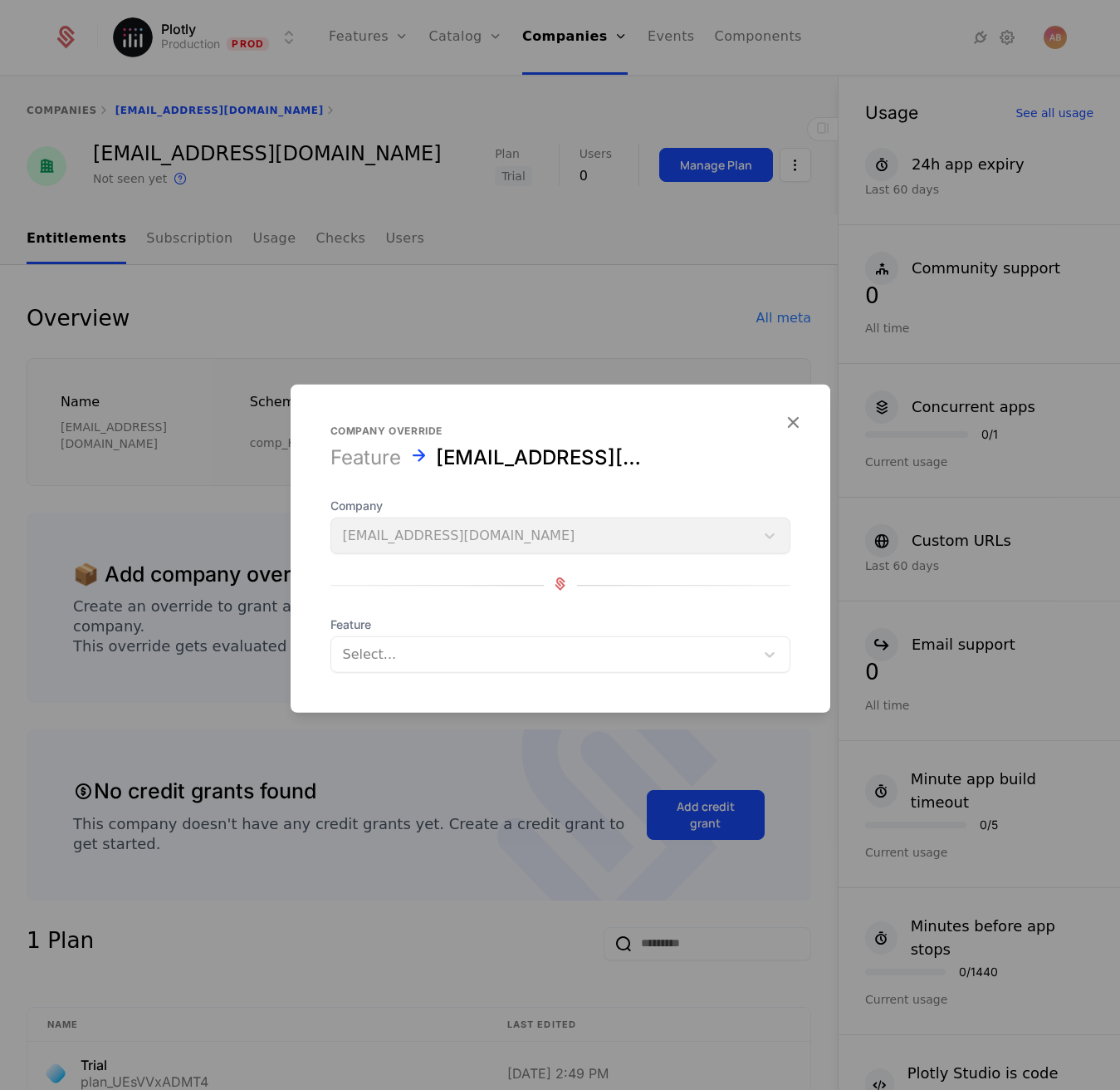
click at [417, 680] on form "Company override Feature [EMAIL_ADDRESS][DOMAIN_NAME] Company [EMAIL_ADDRESS][D…" at bounding box center [560, 548] width 540 height 328
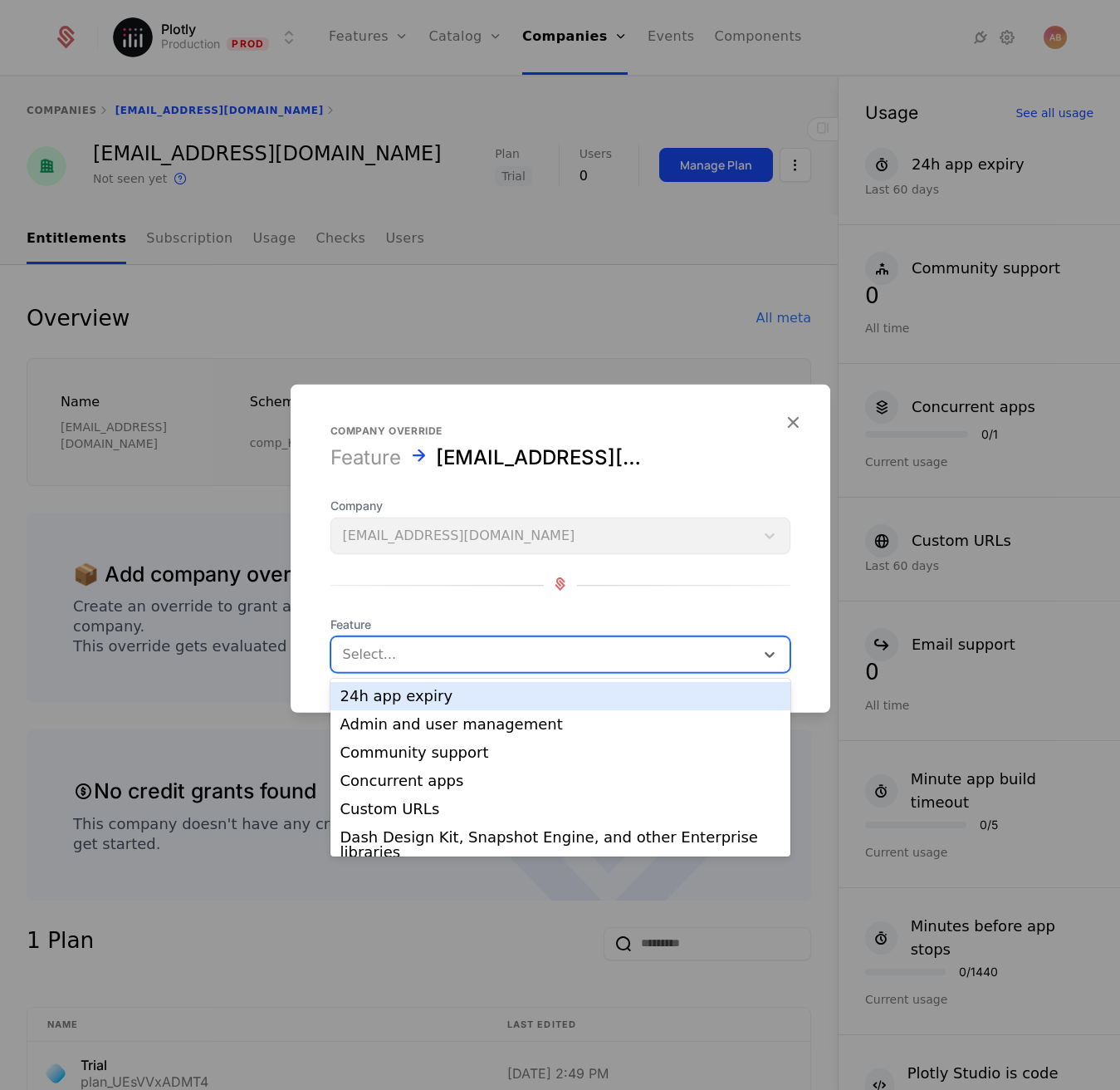
click at [418, 662] on div at bounding box center [543, 654] width 400 height 23
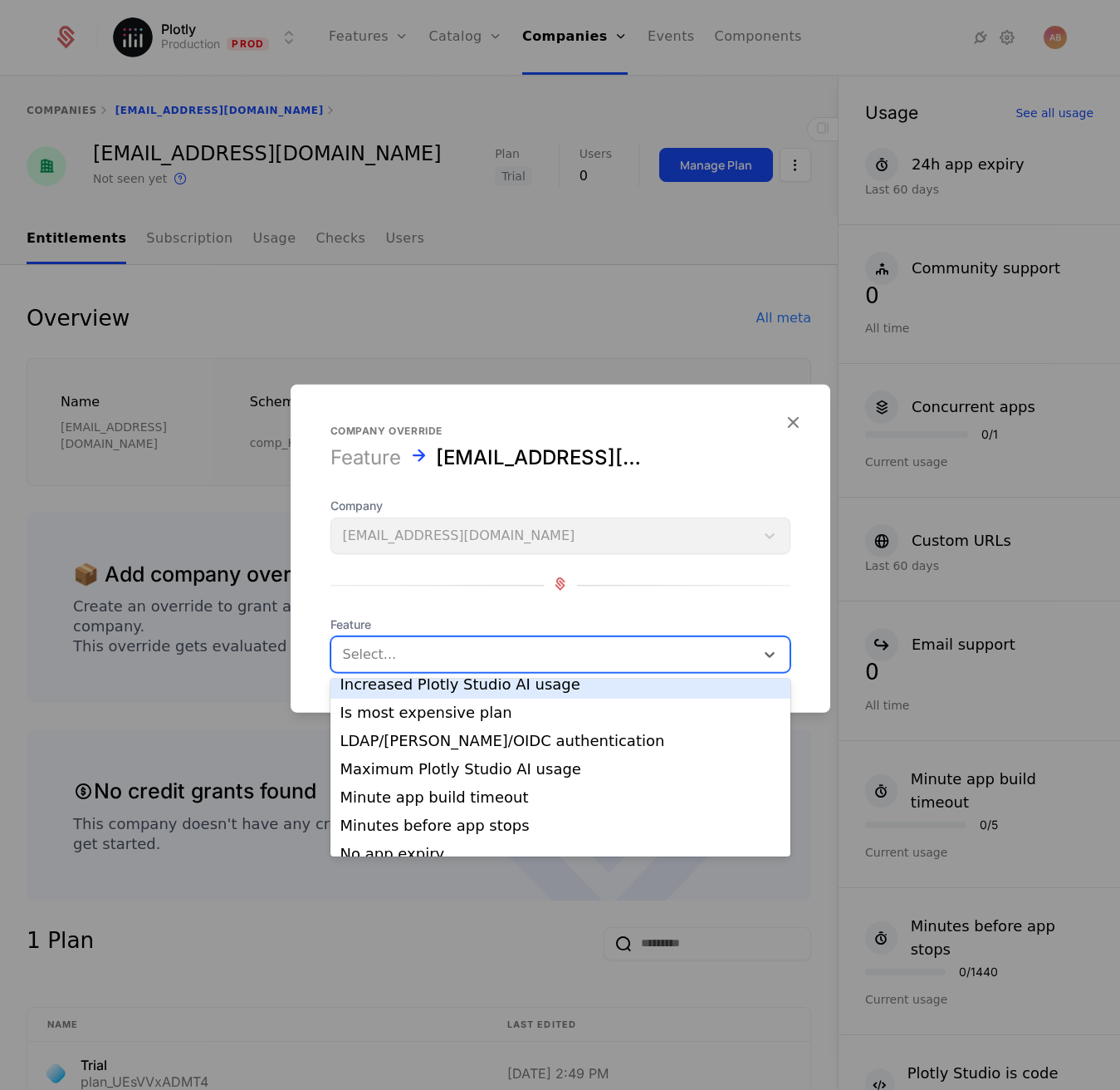
scroll to position [407, 0]
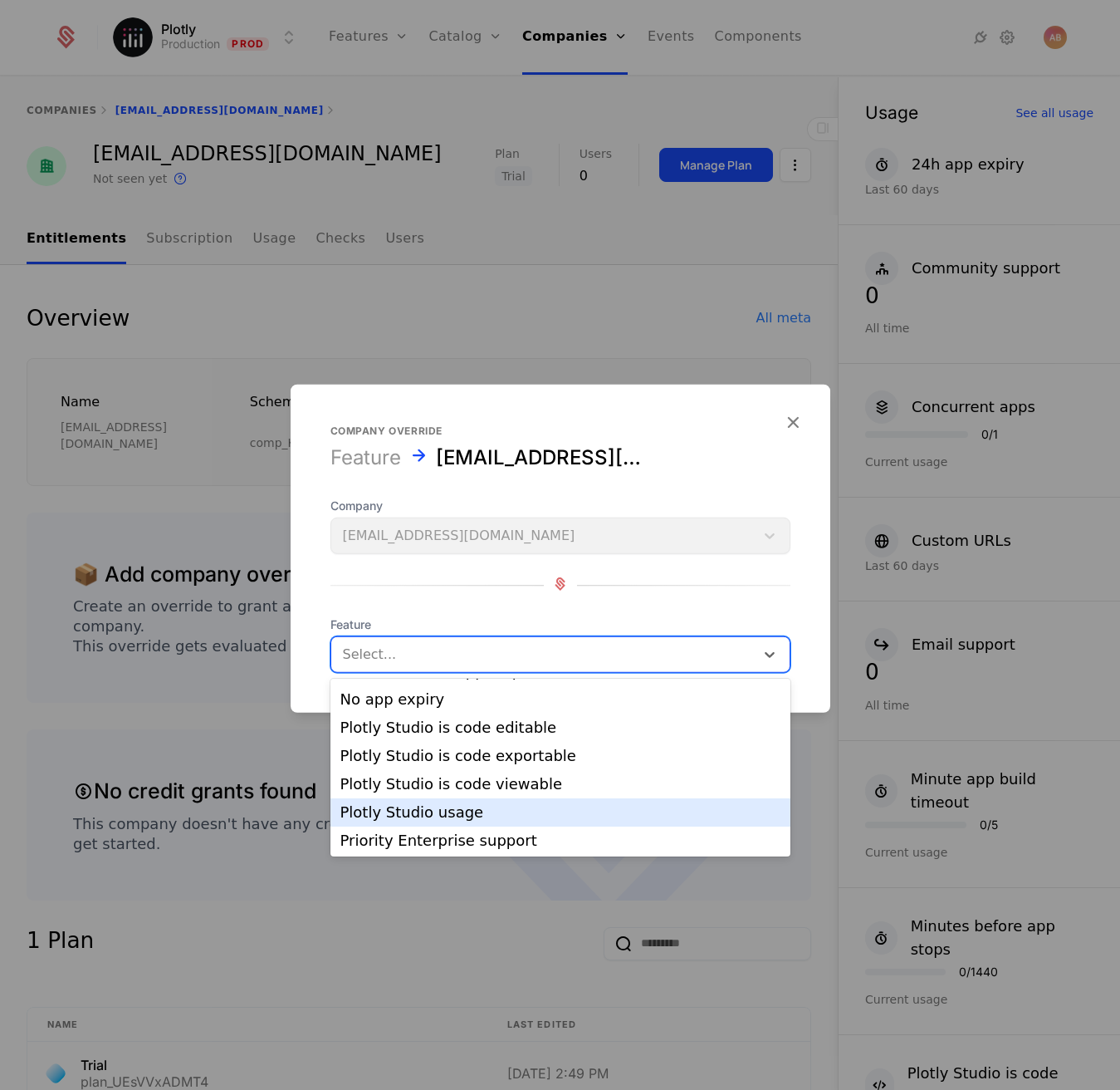
click at [468, 804] on div "Plotly Studio usage" at bounding box center [560, 812] width 440 height 15
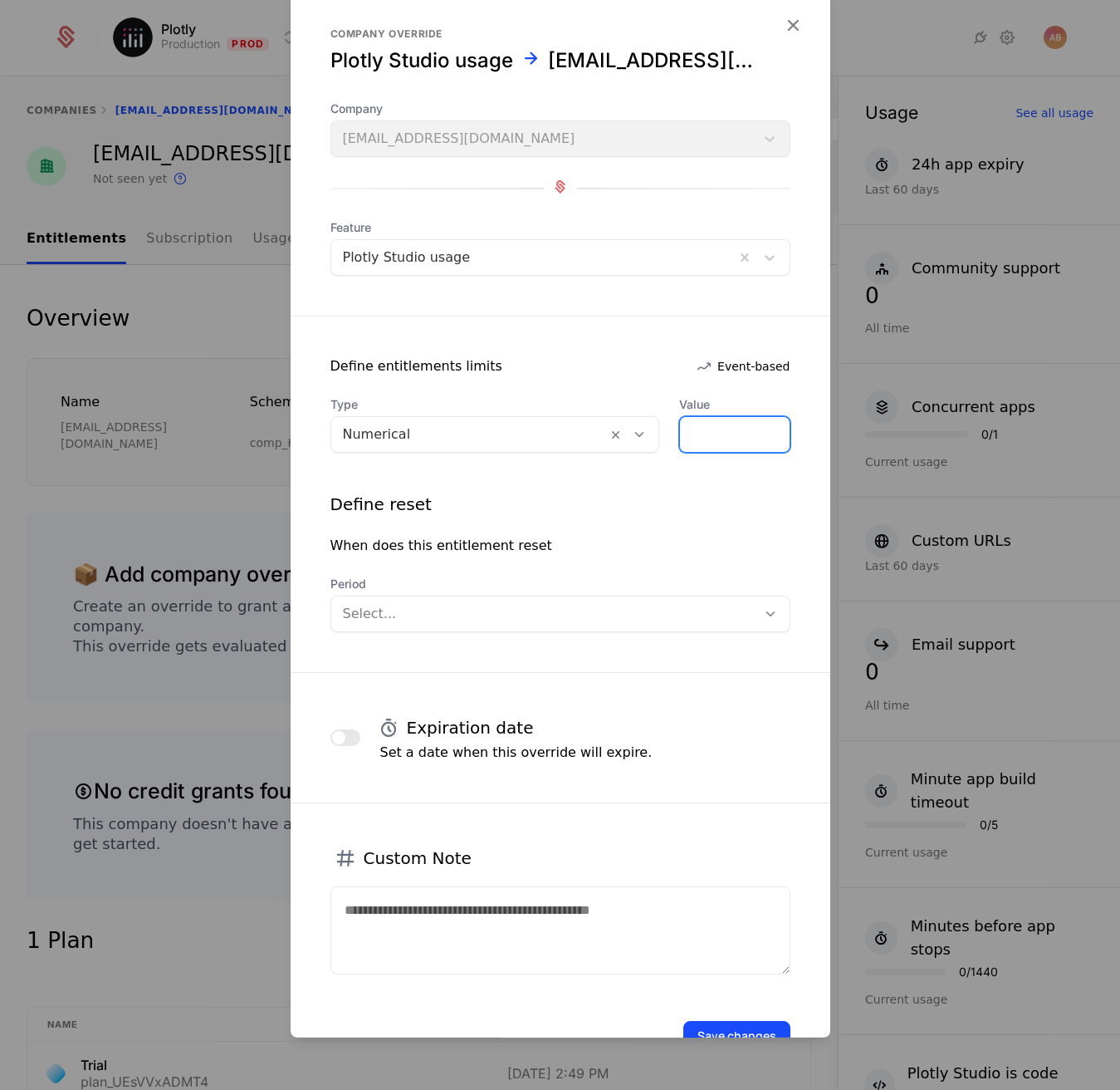
click at [680, 437] on input "*" at bounding box center [735, 434] width 109 height 35
type input "******"
click at [413, 629] on div "Select..." at bounding box center [561, 614] width 460 height 37
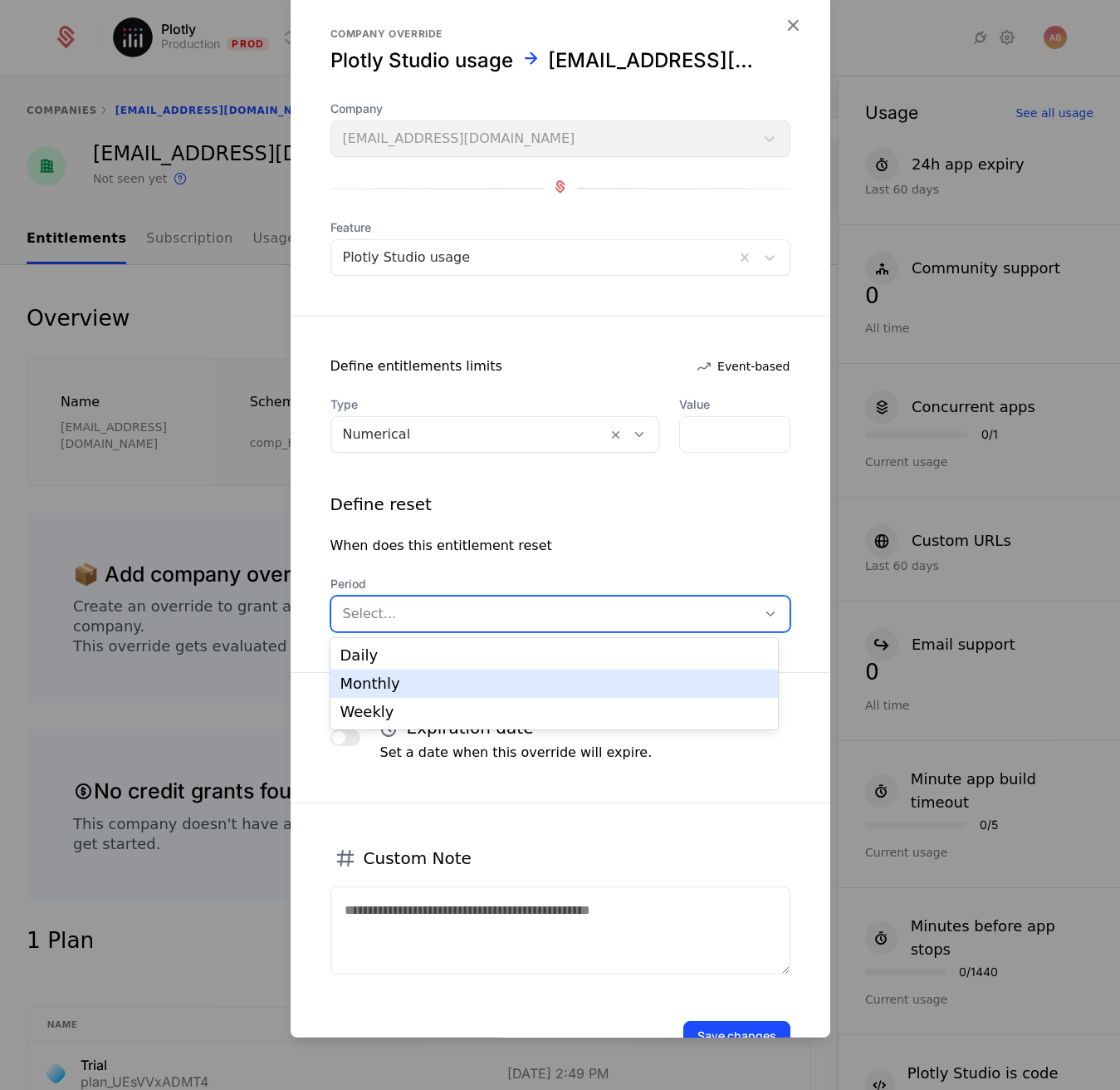
click at [393, 670] on div "Monthly" at bounding box center [554, 683] width 447 height 28
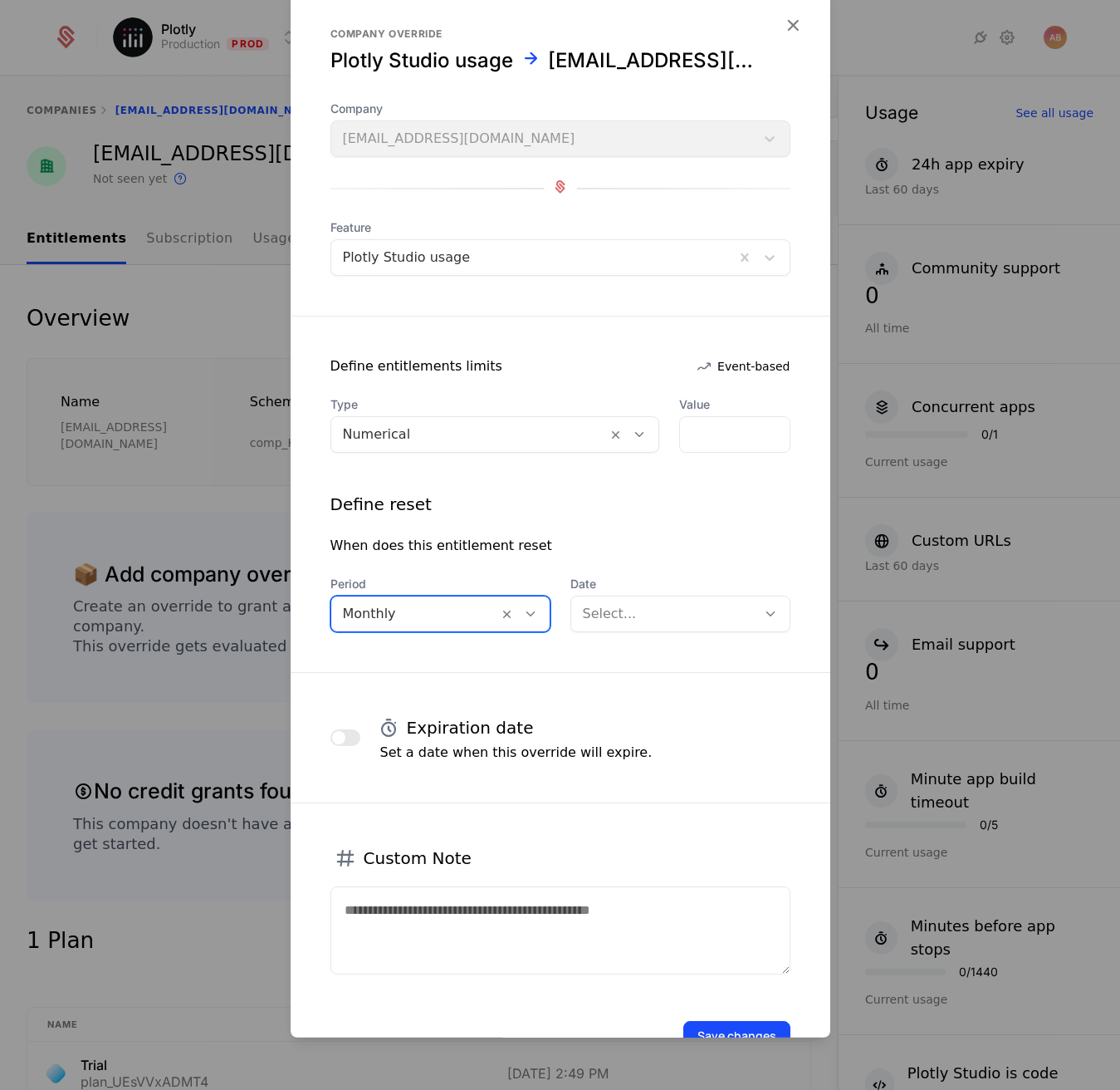
click at [393, 670] on form "Company override Plotly Studio usage [EMAIL_ADDRESS][DOMAIN_NAME] Company [EMAI…" at bounding box center [560, 539] width 540 height 1103
click at [350, 740] on button "button" at bounding box center [346, 738] width 30 height 17
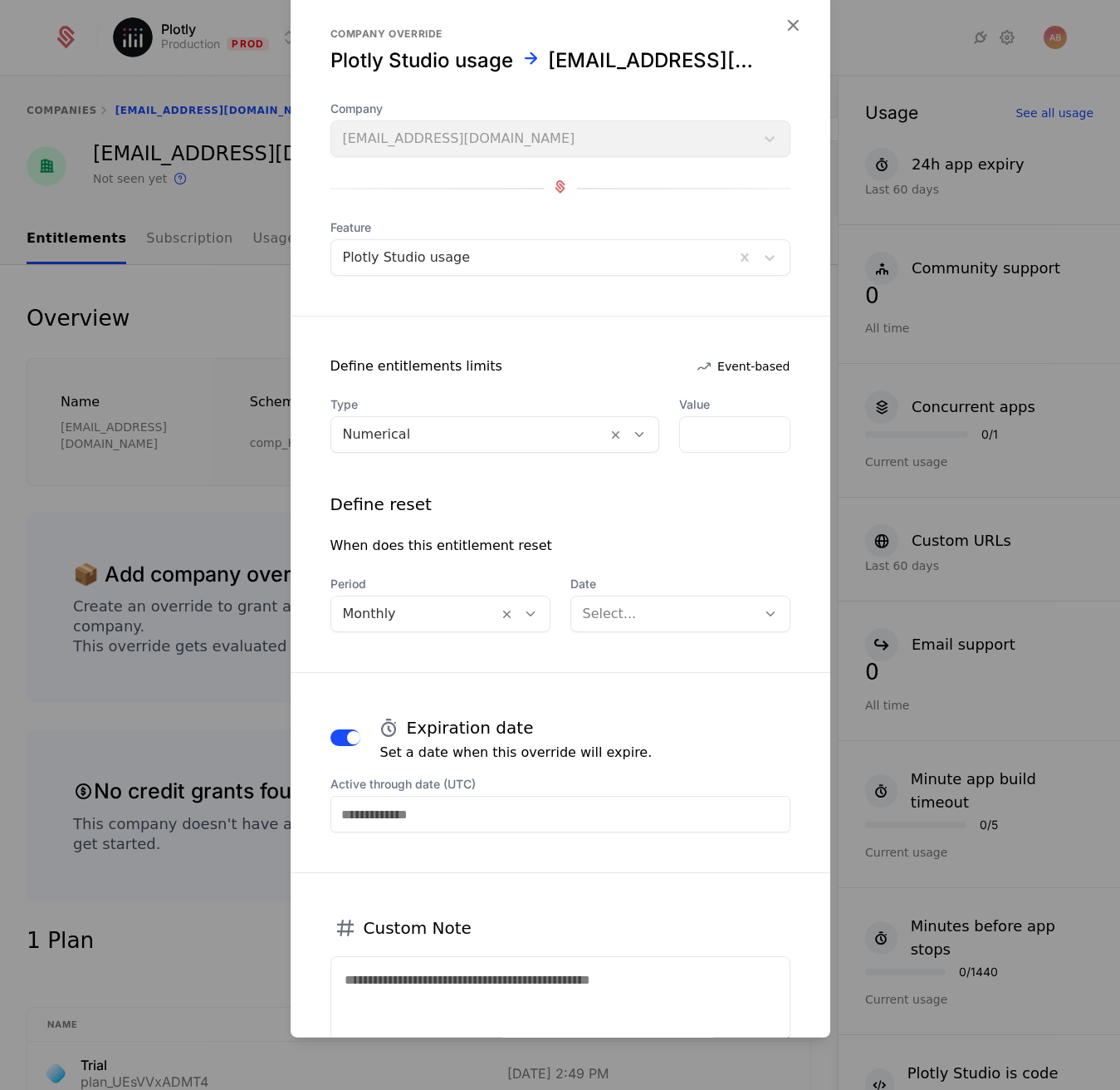
click at [356, 807] on input "Active through date (UTC)" at bounding box center [561, 814] width 460 height 37
click at [618, 697] on div "17" at bounding box center [635, 696] width 34 height 26
type input "**********"
click at [562, 699] on form "**********" at bounding box center [560, 574] width 540 height 1173
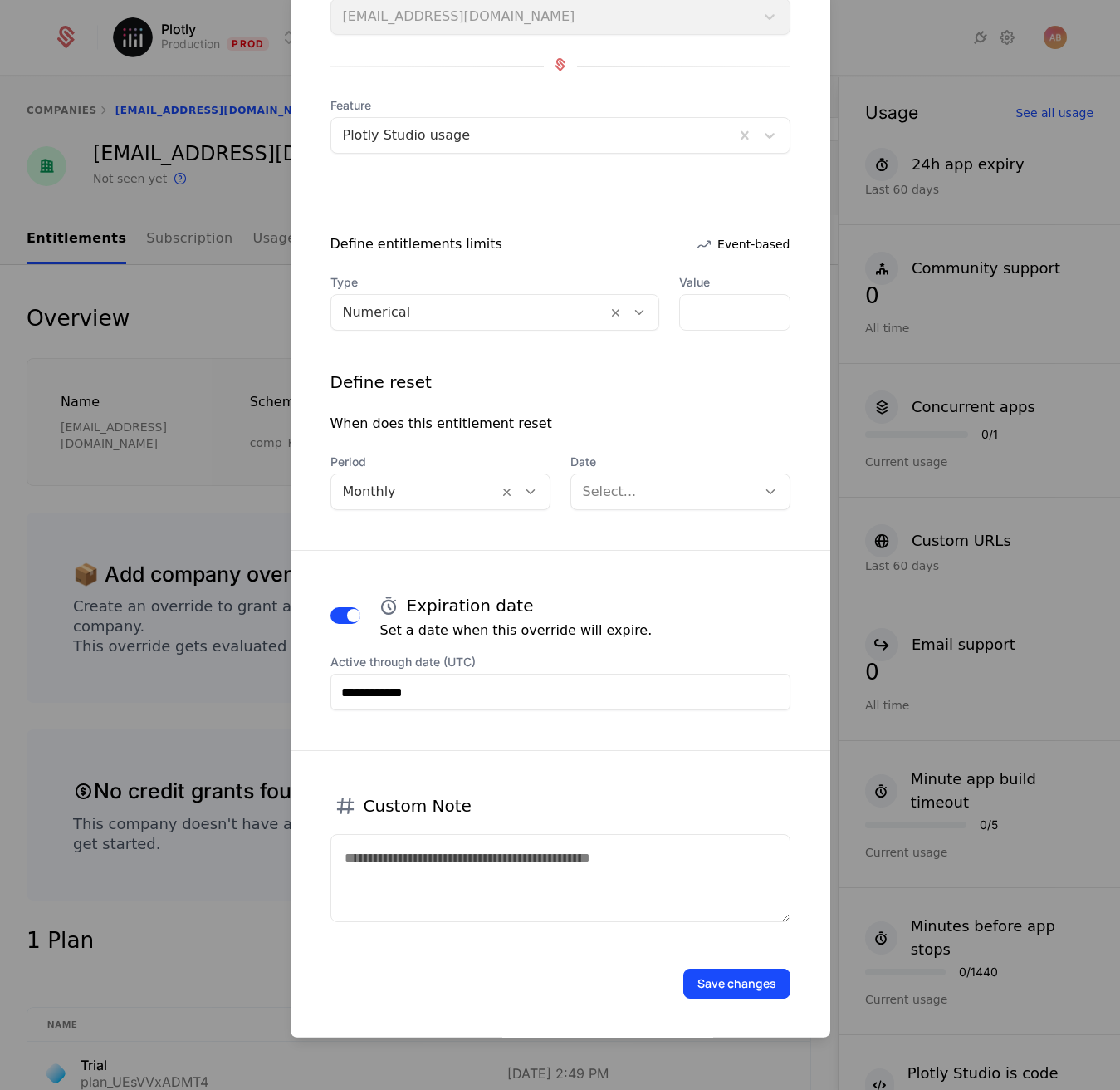
click at [461, 872] on textarea at bounding box center [561, 878] width 460 height 88
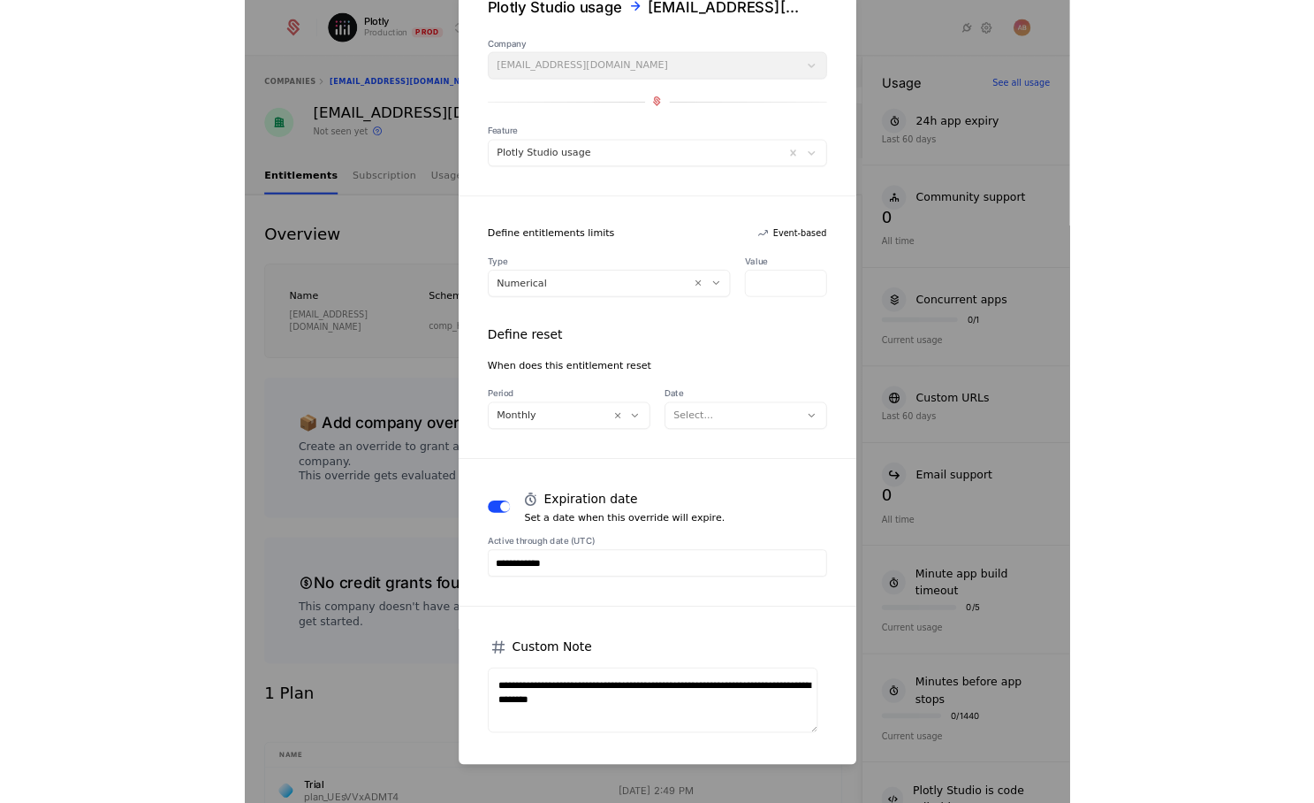
scroll to position [0, 0]
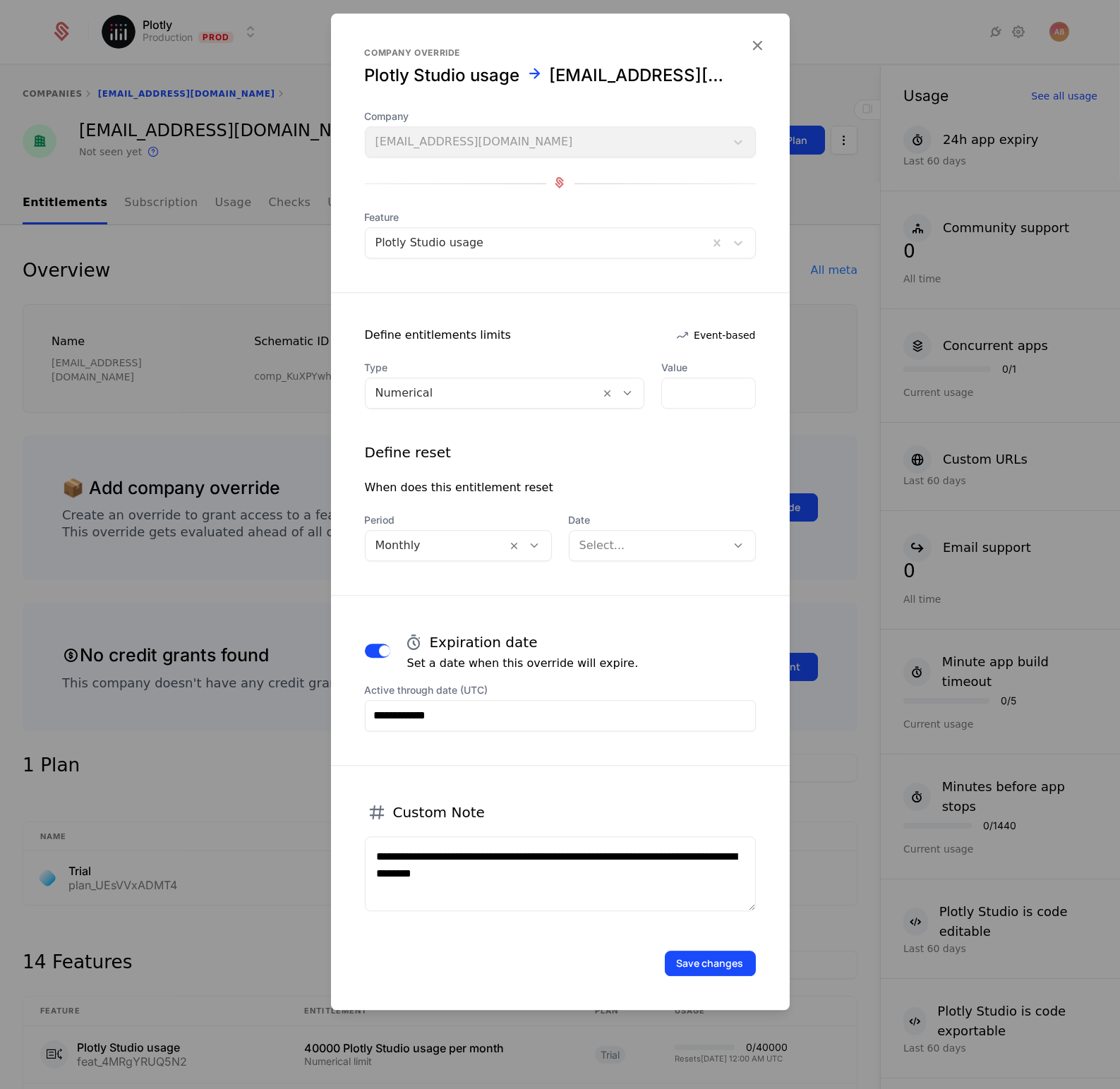
type textarea "**********"
click at [584, 925] on div "Save changes" at bounding box center [560, 964] width 391 height 26
click at [721, 925] on button "Save changes" at bounding box center [710, 964] width 91 height 26
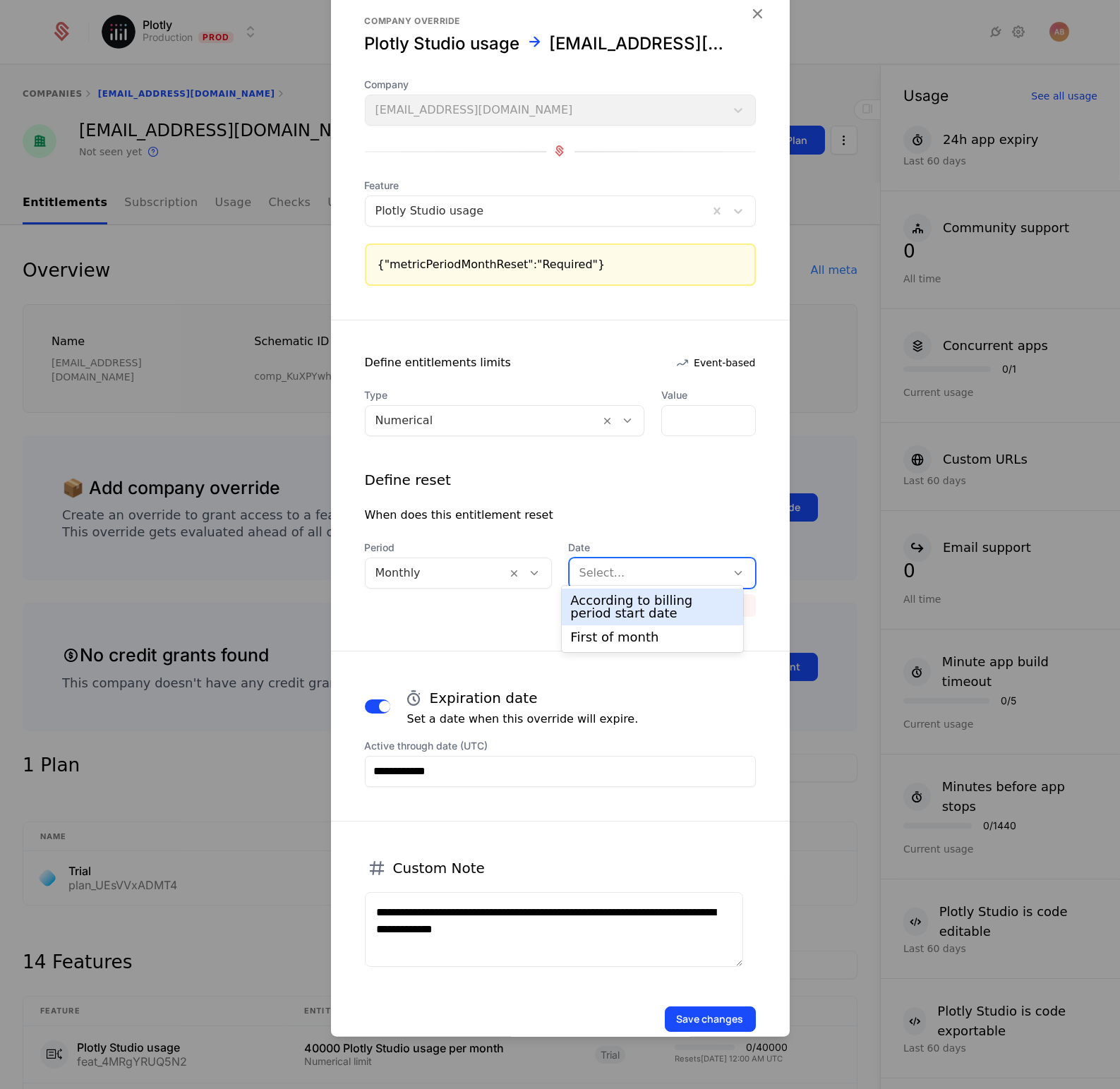
click at [599, 571] on div "Select..." at bounding box center [650, 572] width 140 height 17
click at [565, 641] on div "First of month" at bounding box center [652, 637] width 180 height 24
click at [598, 925] on div "Save changes" at bounding box center [560, 998] width 459 height 65
click at [694, 925] on button "Save changes" at bounding box center [710, 1019] width 91 height 26
